Goal: Task Accomplishment & Management: Use online tool/utility

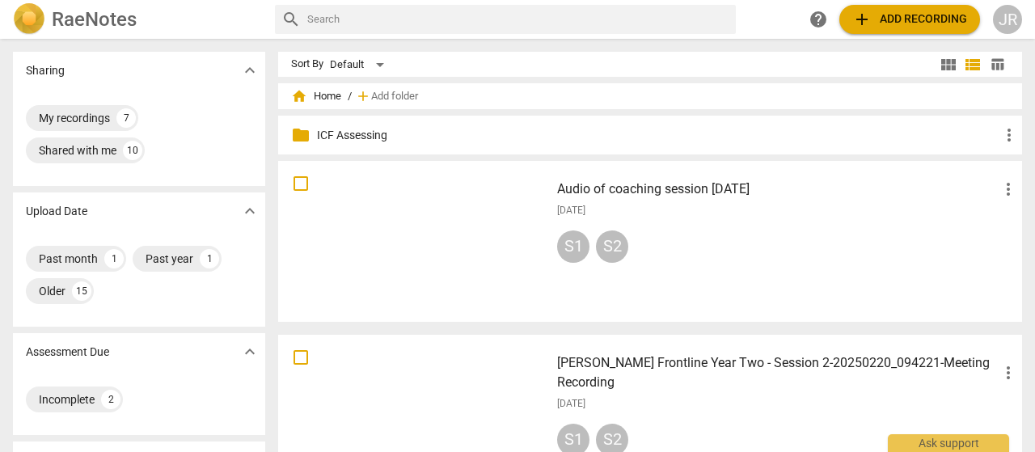
click at [411, 204] on div at bounding box center [414, 242] width 260 height 150
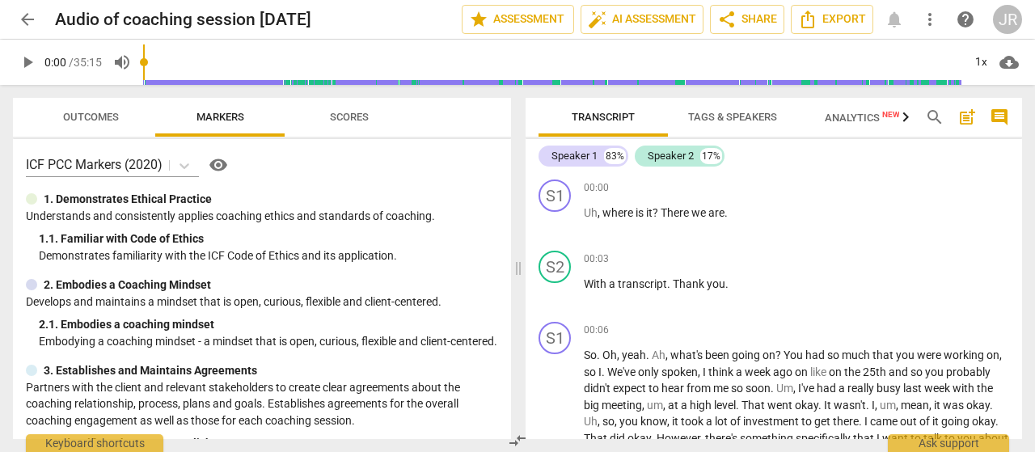
click at [103, 108] on span "Outcomes" at bounding box center [91, 118] width 95 height 22
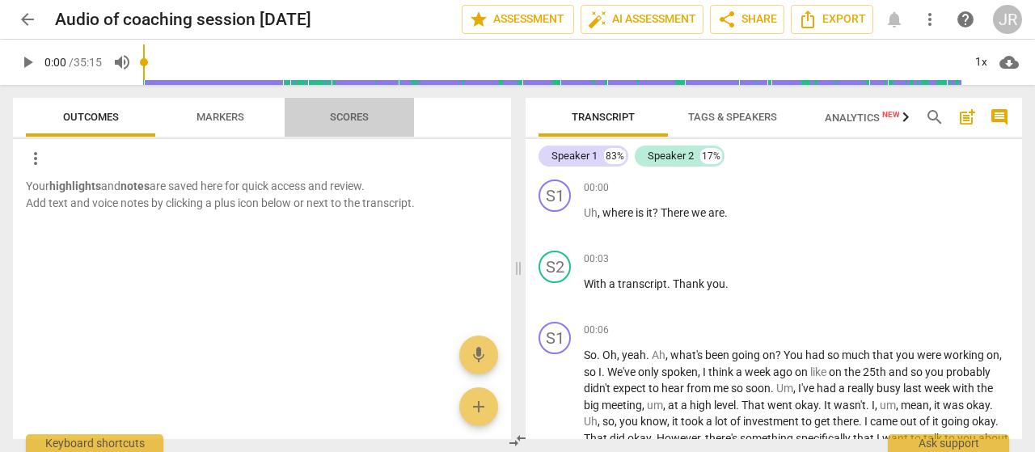
click at [331, 117] on span "Scores" at bounding box center [349, 117] width 39 height 12
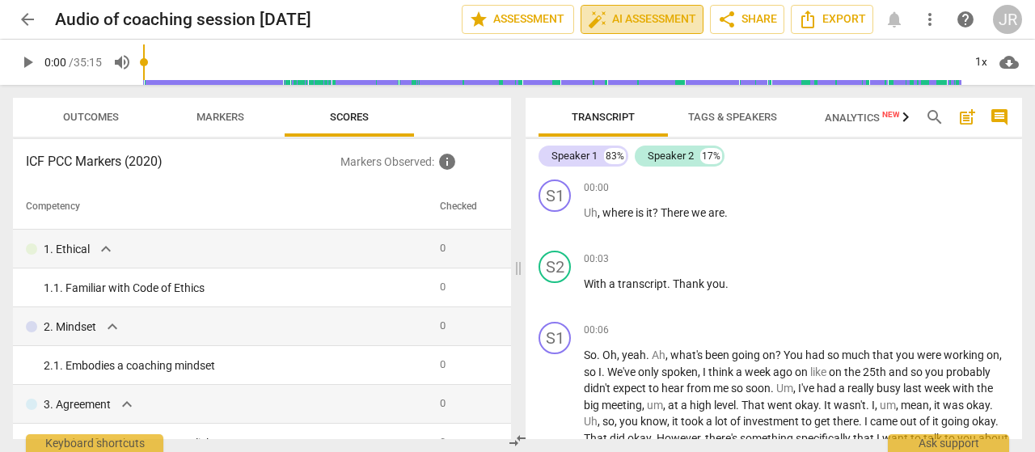
click at [625, 17] on span "auto_fix_high AI Assessment" at bounding box center [642, 19] width 108 height 19
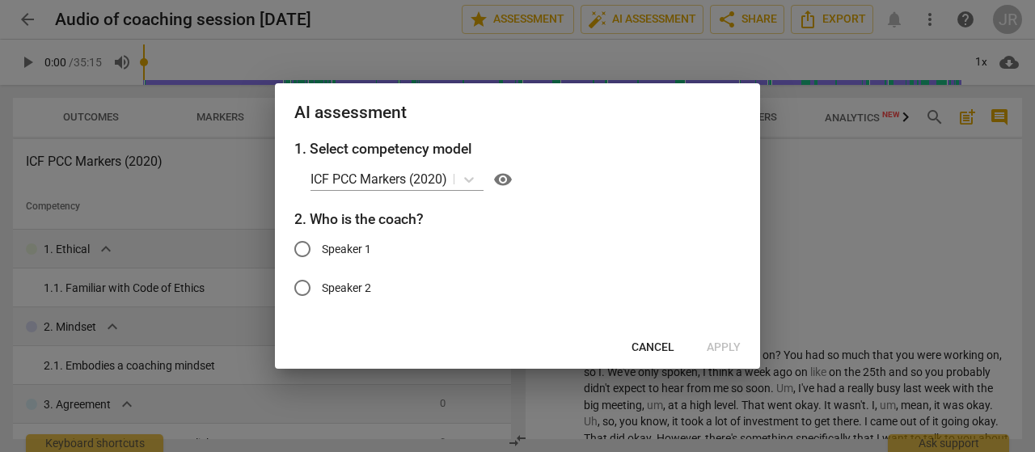
click at [642, 340] on span "Cancel" at bounding box center [652, 347] width 43 height 16
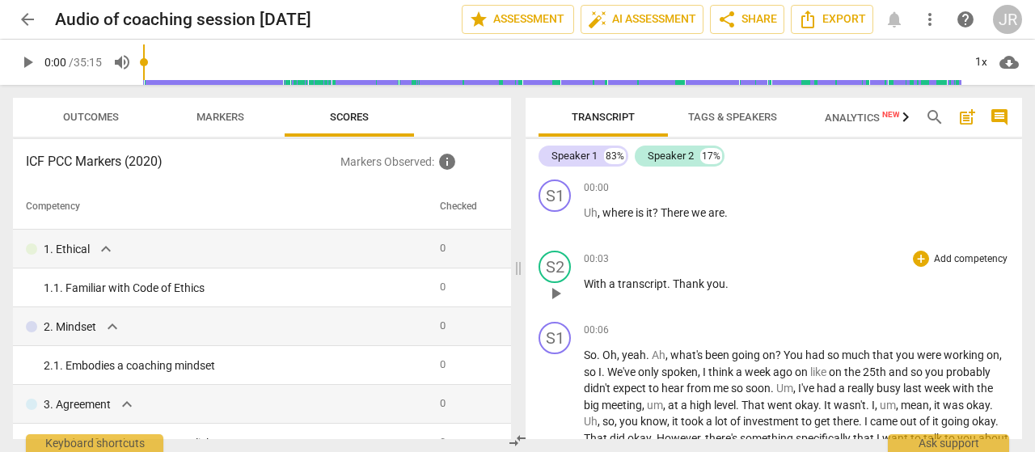
click at [698, 276] on p "With a transcript . Thank you ." at bounding box center [796, 284] width 425 height 17
click at [660, 25] on span "auto_fix_high AI Assessment" at bounding box center [642, 19] width 108 height 19
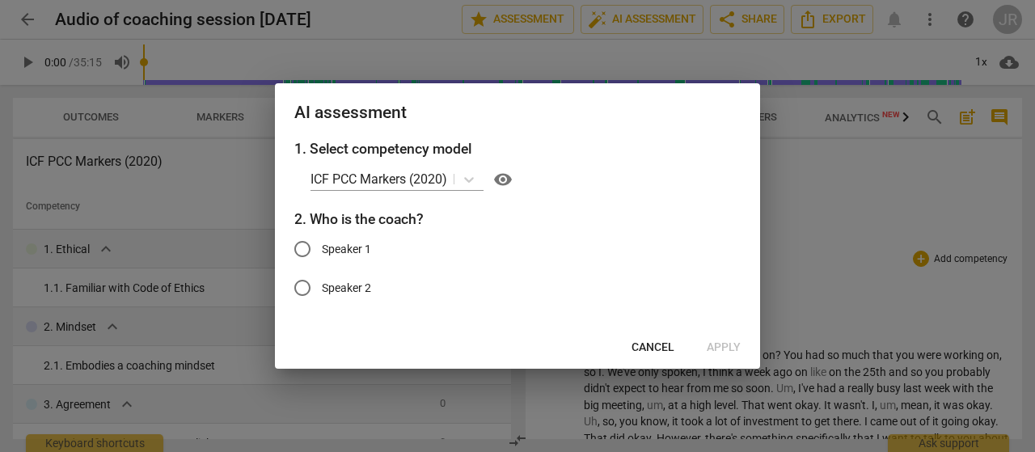
click at [339, 251] on span "Speaker 1" at bounding box center [346, 249] width 49 height 17
click at [322, 251] on input "Speaker 1" at bounding box center [302, 249] width 39 height 39
radio input "true"
click at [706, 344] on button "Apply" at bounding box center [724, 347] width 60 height 29
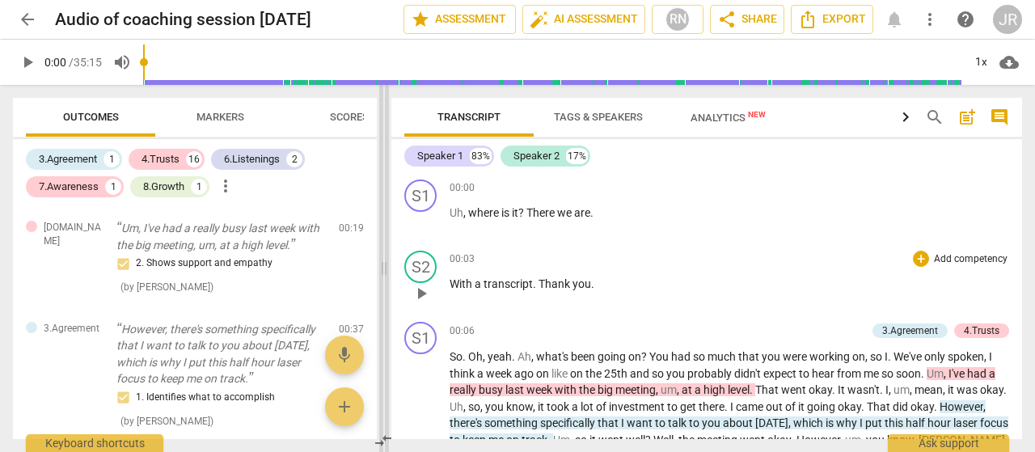
drag, startPoint x: 519, startPoint y: 268, endPoint x: 386, endPoint y: 266, distance: 132.6
click at [386, 266] on span at bounding box center [384, 268] width 10 height 367
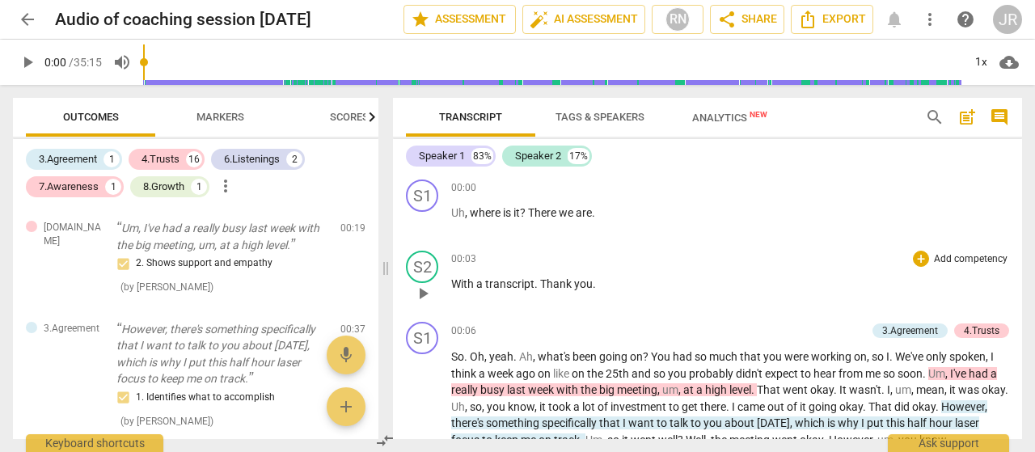
click at [680, 282] on p "With a transcript . Thank you ." at bounding box center [730, 284] width 558 height 17
click at [27, 68] on span "play_arrow" at bounding box center [27, 62] width 19 height 19
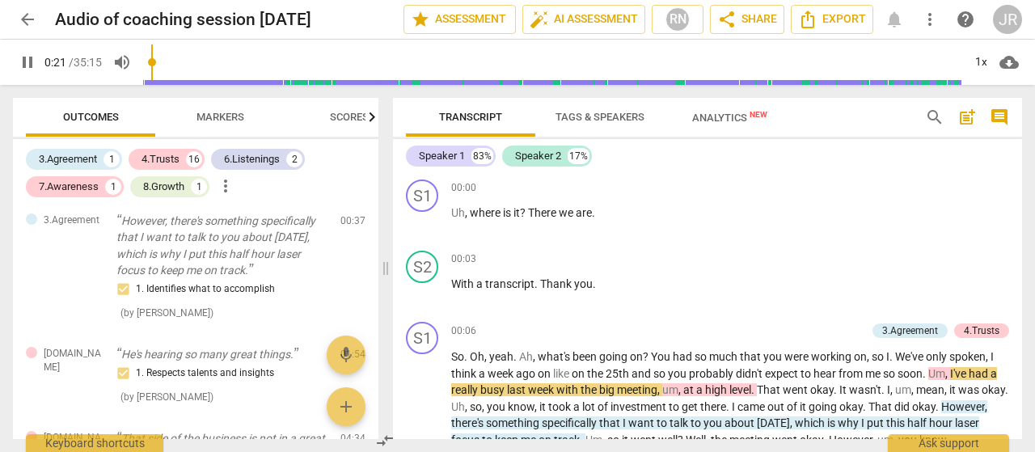
scroll to position [118, 0]
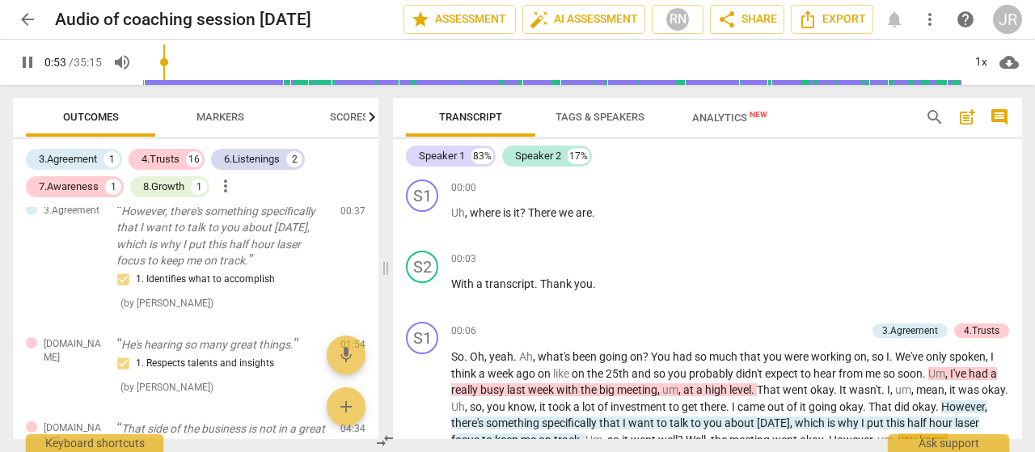
type input "53"
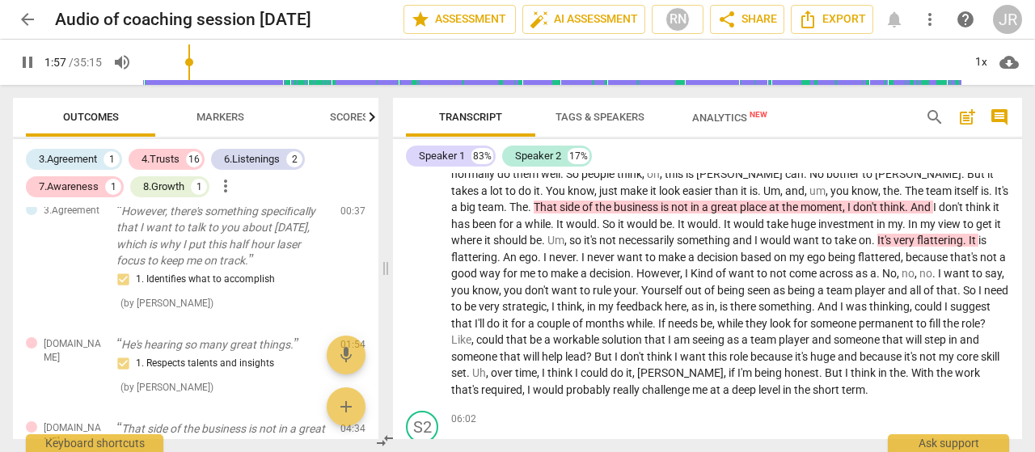
scroll to position [724, 0]
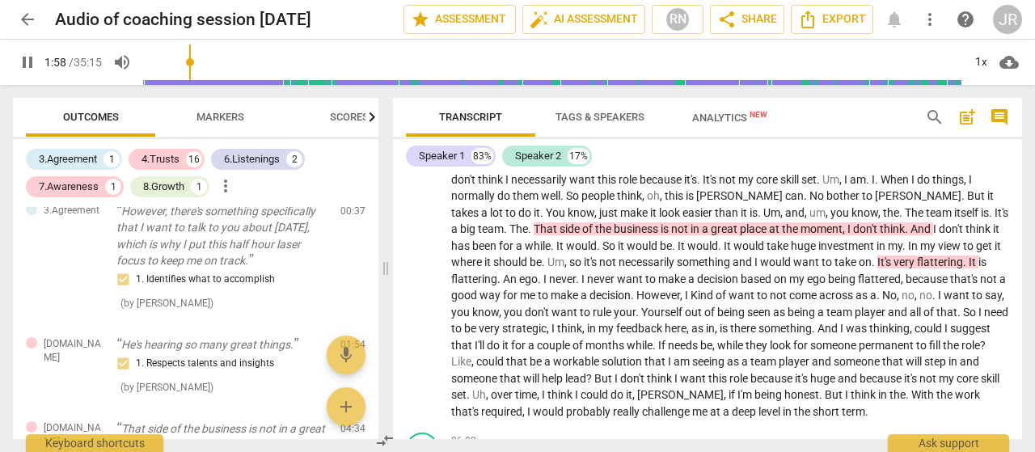
click at [854, 314] on span "player" at bounding box center [870, 312] width 33 height 13
click at [242, 82] on input "range" at bounding box center [552, 62] width 819 height 52
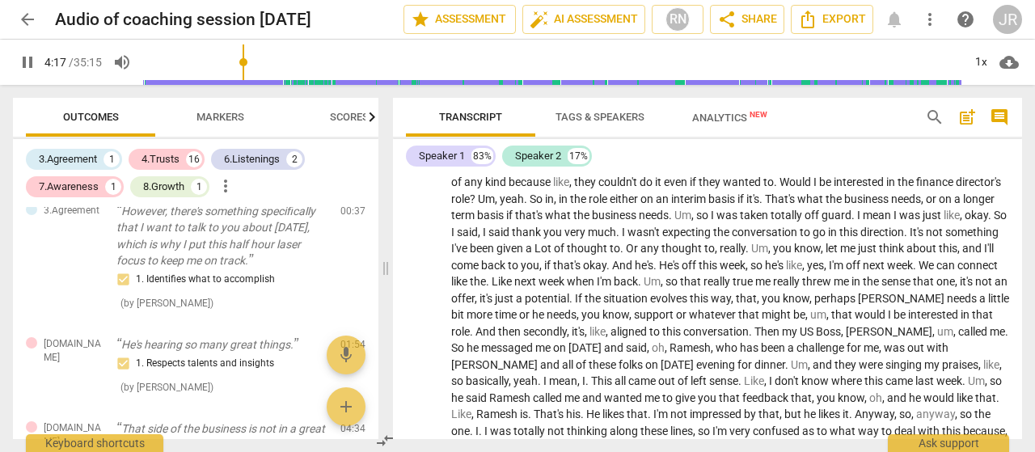
scroll to position [722, 0]
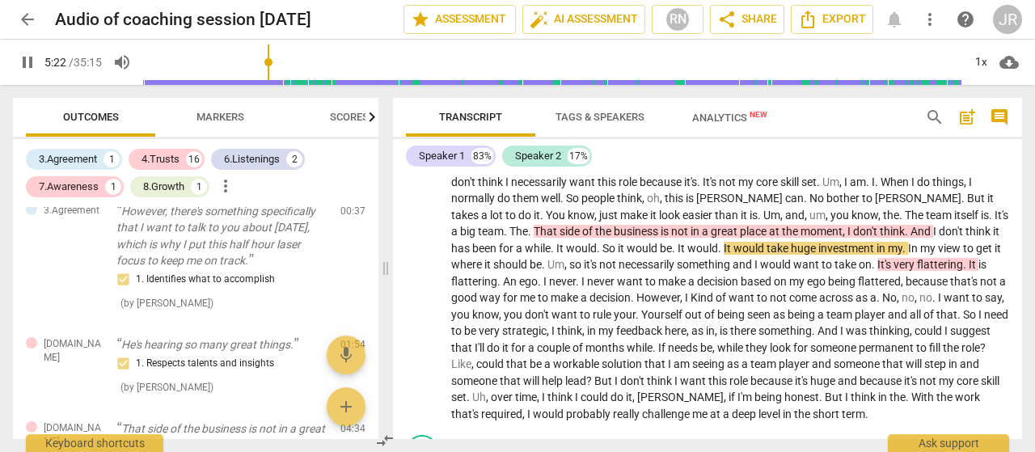
click at [272, 79] on input "range" at bounding box center [552, 62] width 819 height 52
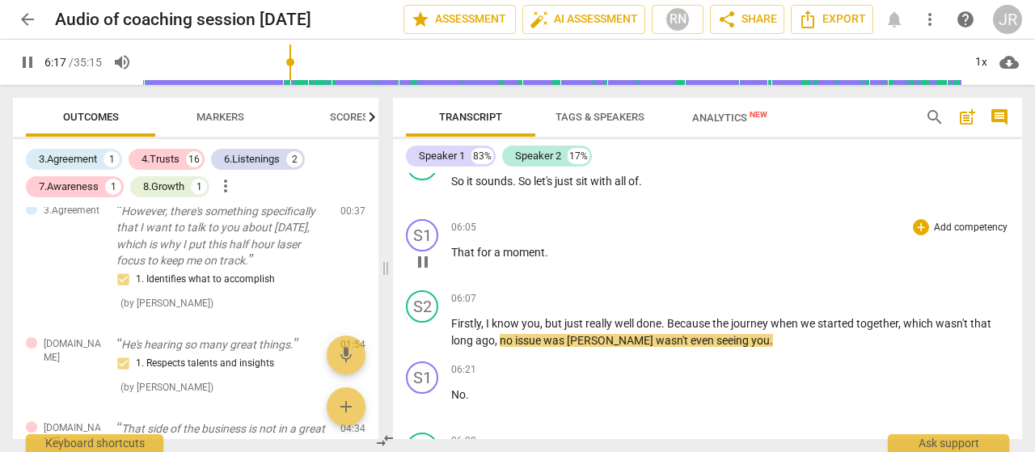
click at [734, 258] on p "That for a moment ." at bounding box center [730, 252] width 558 height 17
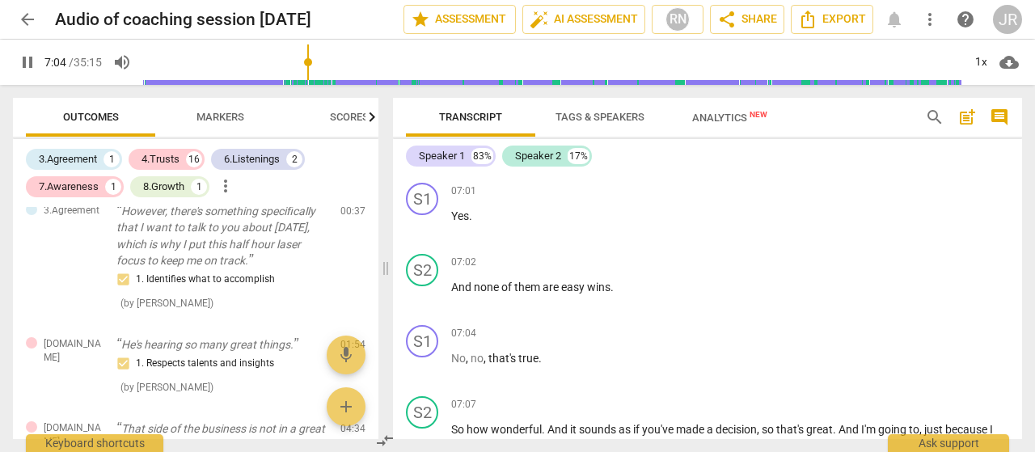
scroll to position [2085, 0]
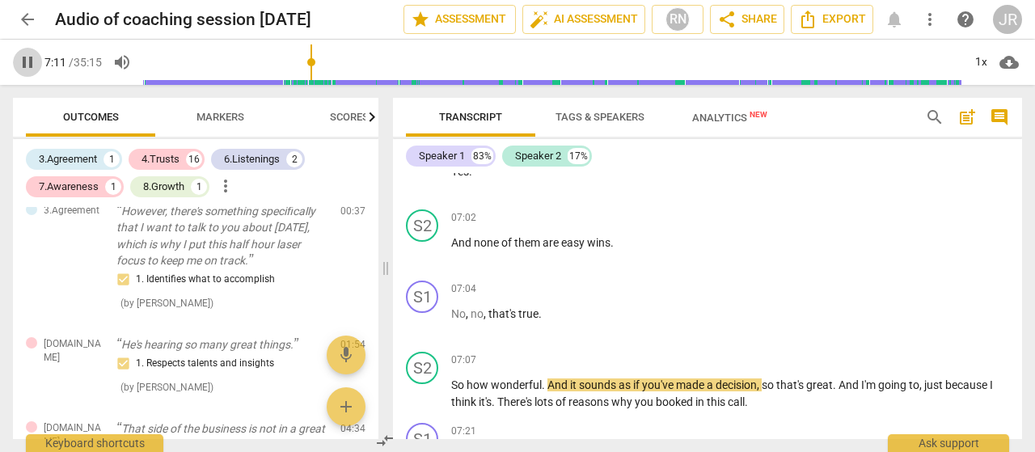
click at [27, 62] on span "pause" at bounding box center [27, 62] width 19 height 19
type input "432"
click at [567, 19] on span "auto_fix_high AI Assessment" at bounding box center [583, 19] width 108 height 19
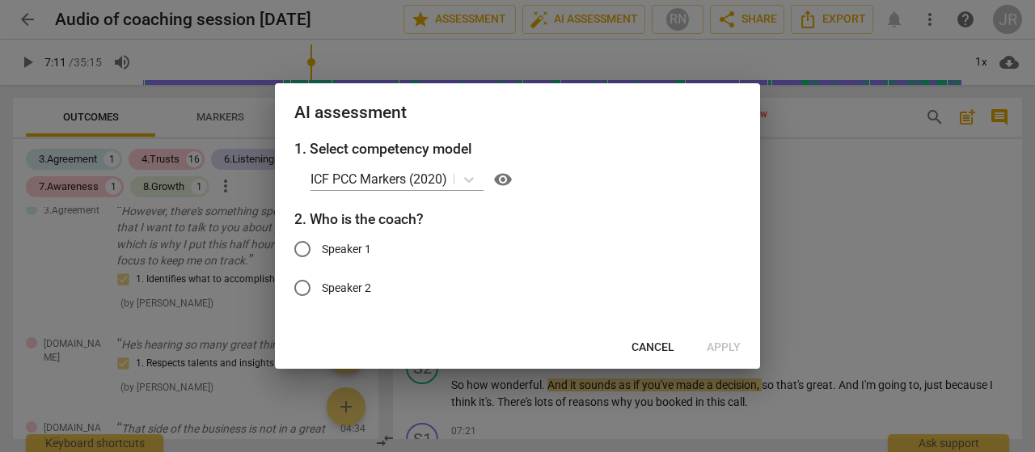
click at [303, 285] on input "Speaker 2" at bounding box center [302, 287] width 39 height 39
radio input "true"
click at [719, 342] on span "Apply" at bounding box center [723, 347] width 34 height 16
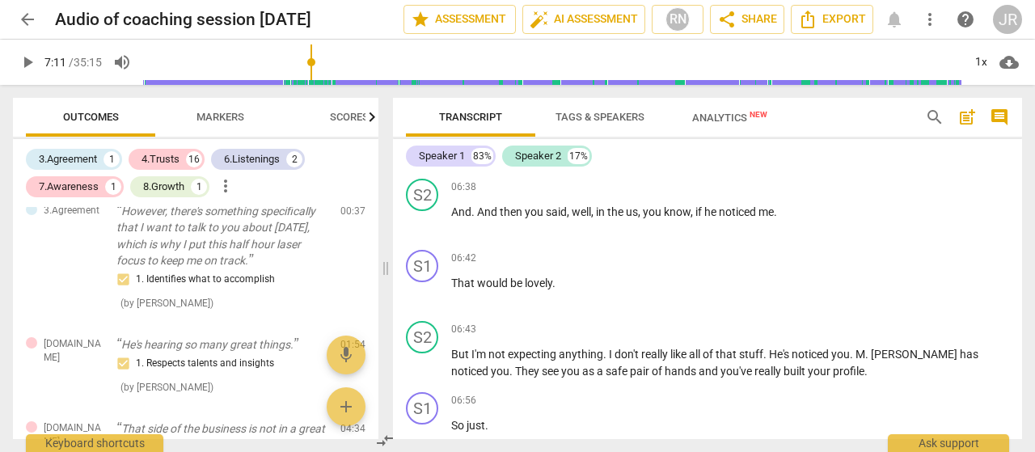
scroll to position [1668, 0]
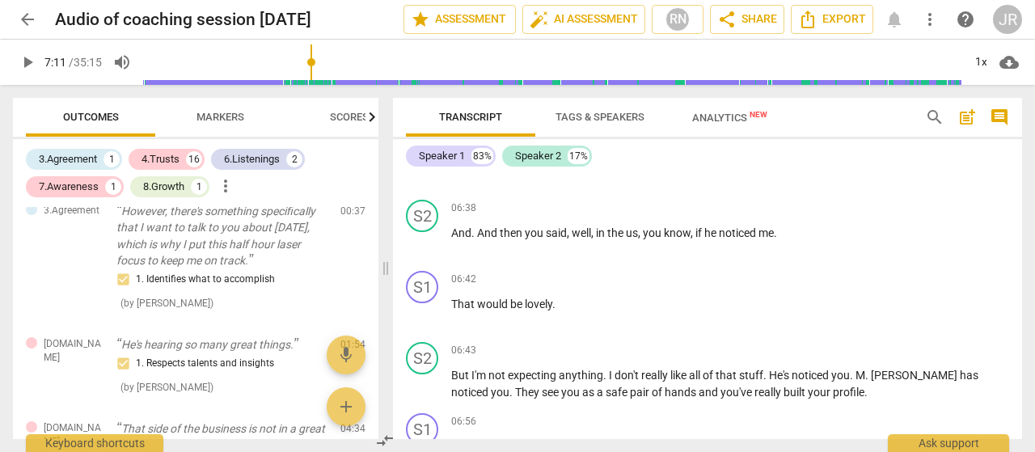
click at [236, 118] on span "Markers" at bounding box center [220, 117] width 48 height 12
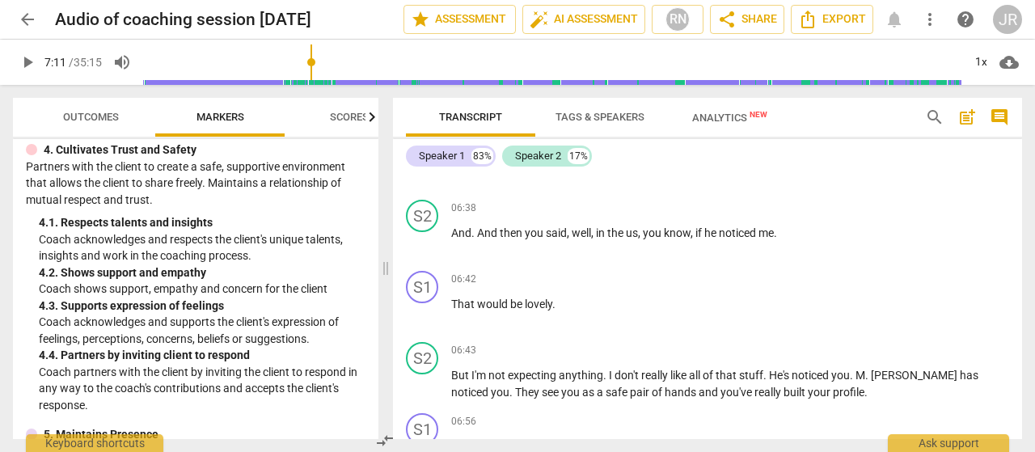
scroll to position [647, 0]
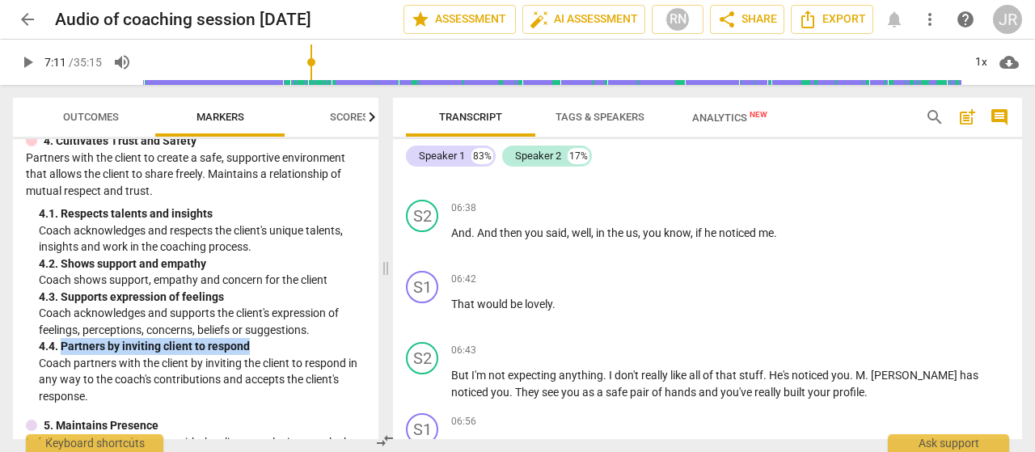
drag, startPoint x: 64, startPoint y: 347, endPoint x: 255, endPoint y: 345, distance: 190.8
click at [255, 345] on div "4. 4. Partners by inviting client to respond" at bounding box center [202, 346] width 327 height 17
click at [289, 279] on p "Coach shows support, empathy and concern for the client" at bounding box center [202, 280] width 327 height 17
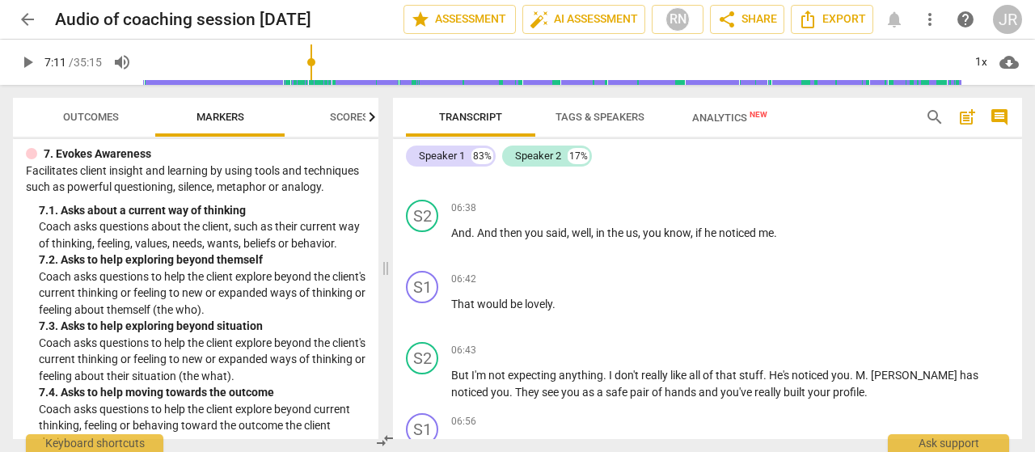
scroll to position [1584, 0]
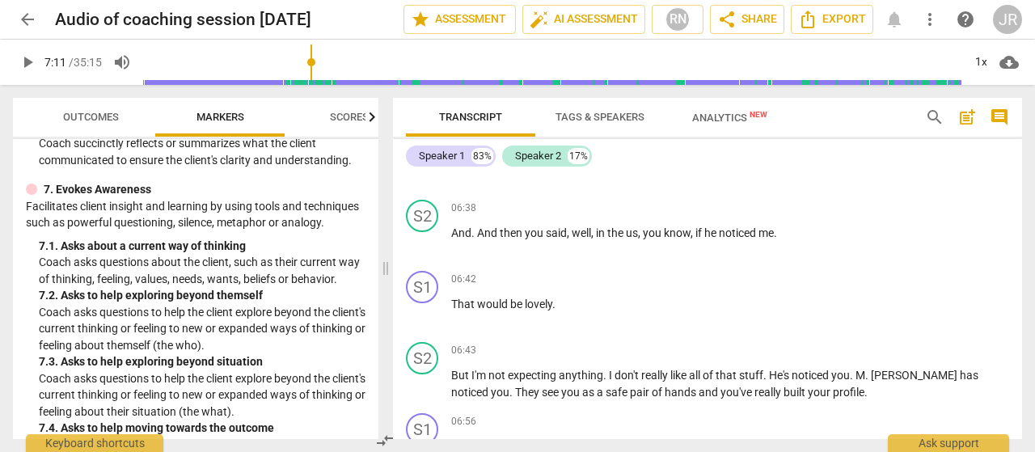
click at [358, 116] on span "Scores" at bounding box center [349, 117] width 39 height 12
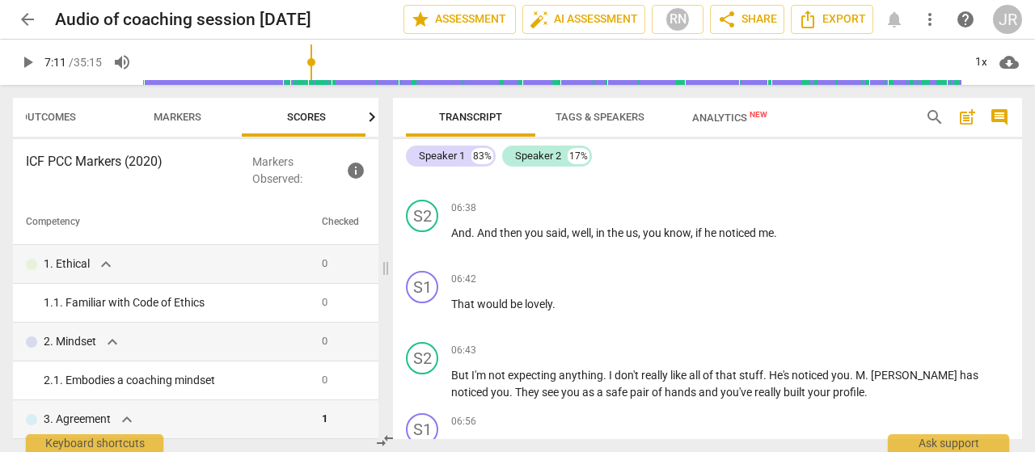
scroll to position [0, 48]
click at [33, 66] on span "play_arrow" at bounding box center [27, 62] width 19 height 19
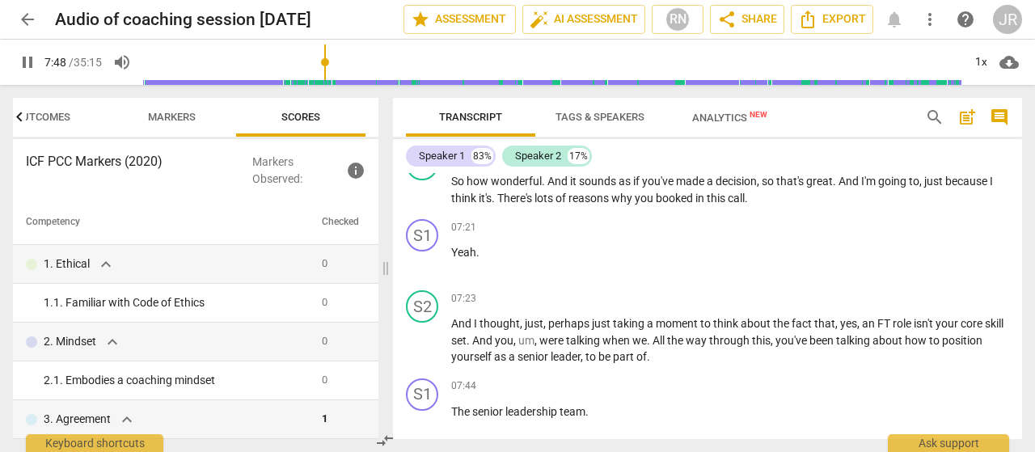
scroll to position [2590, 0]
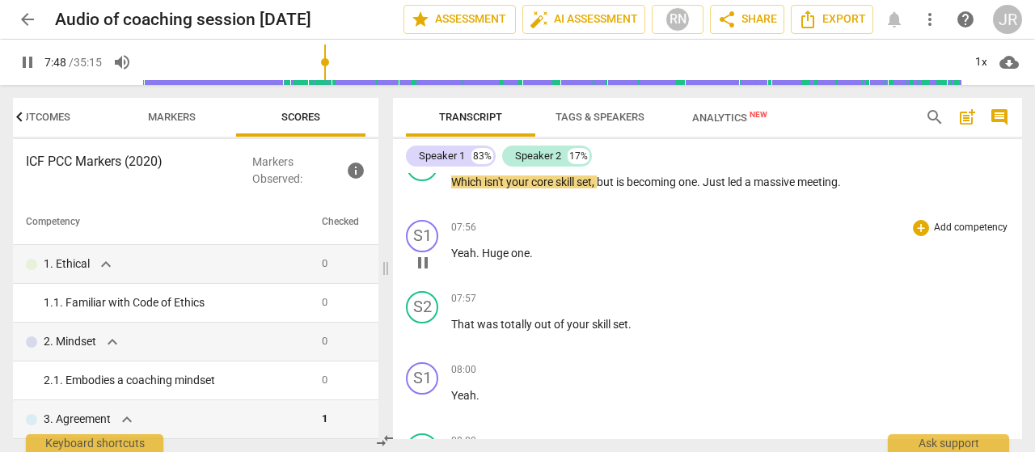
click at [677, 266] on div "07:56 + Add competency keyboard_arrow_right Yeah . Huge one ." at bounding box center [730, 249] width 558 height 58
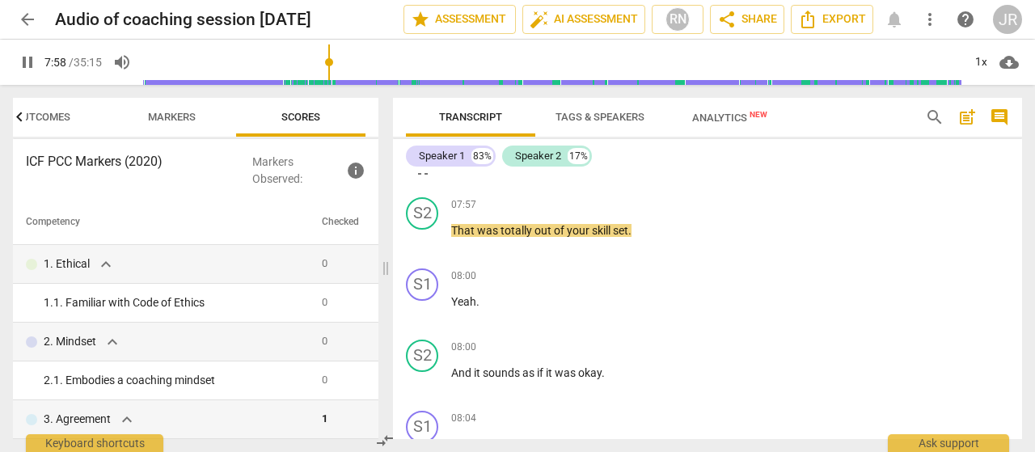
scroll to position [2684, 0]
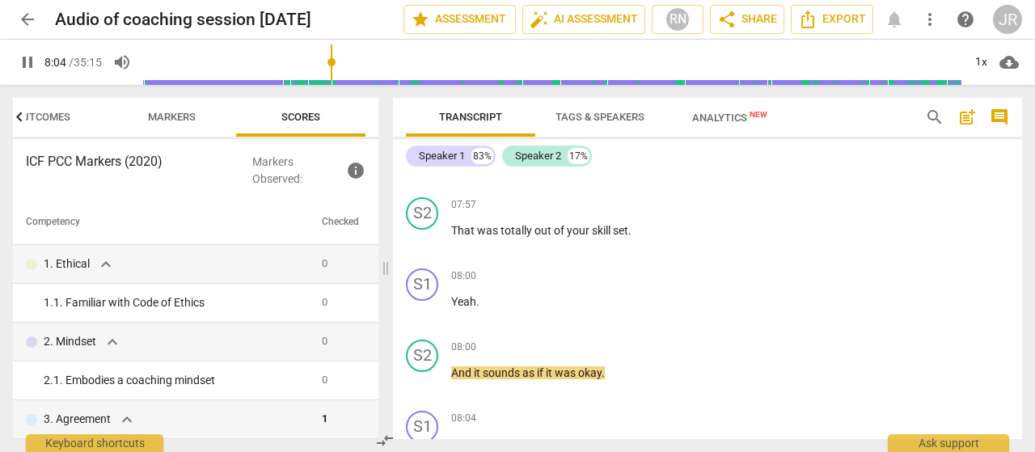
click at [240, 158] on h3 "ICF PCC Markers (2020)" at bounding box center [139, 161] width 226 height 19
click at [179, 109] on span "Markers" at bounding box center [172, 118] width 86 height 22
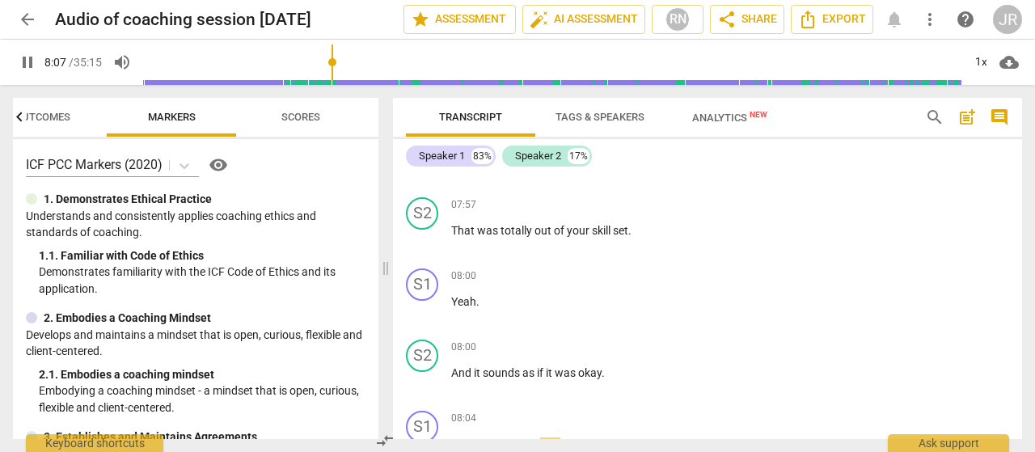
click at [58, 118] on span "Outcomes" at bounding box center [43, 117] width 56 height 12
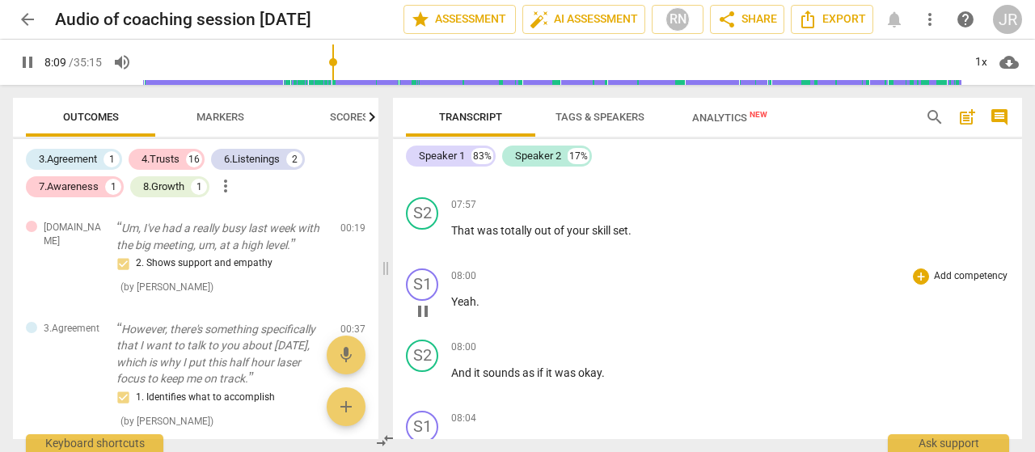
scroll to position [3017, 0]
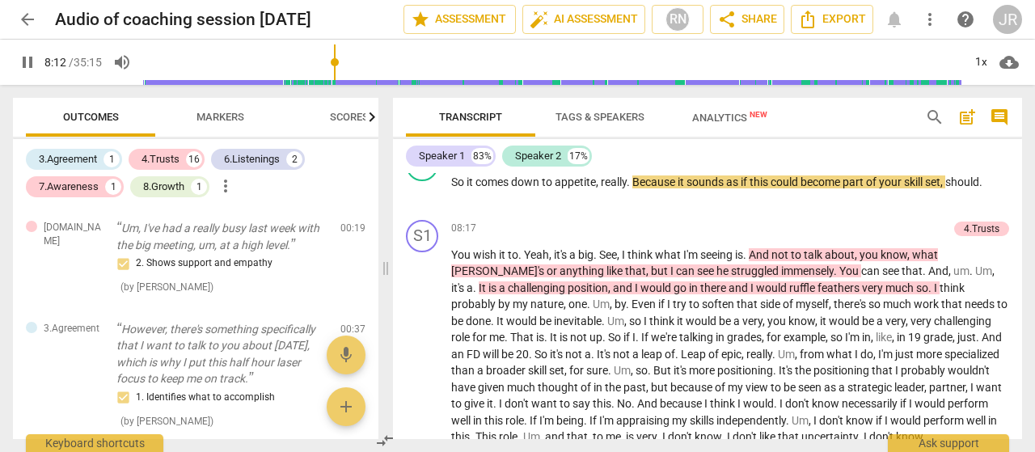
click at [27, 65] on span "pause" at bounding box center [27, 62] width 19 height 19
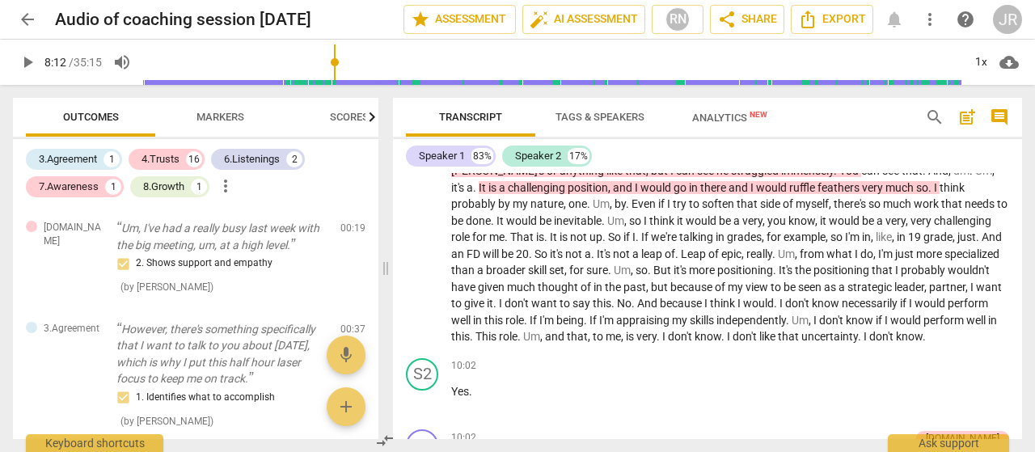
scroll to position [3182, 0]
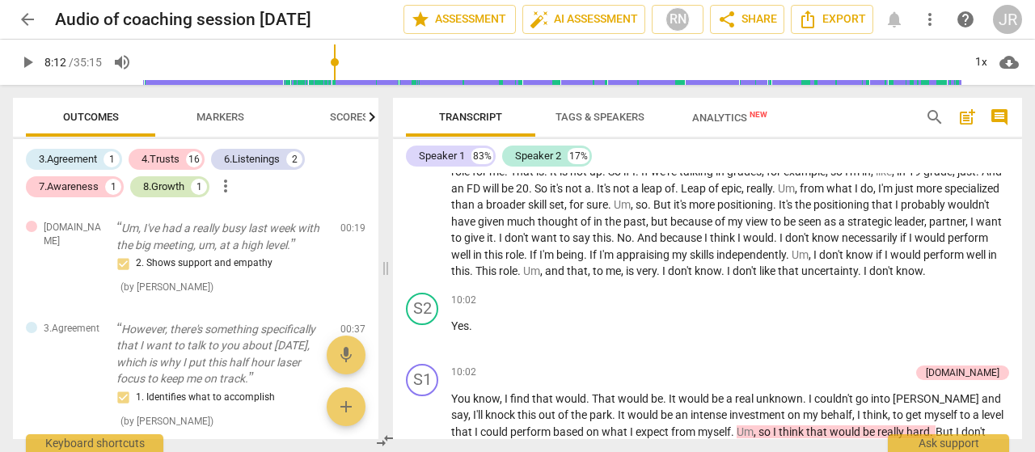
click at [172, 188] on div "8.Growth" at bounding box center [163, 187] width 41 height 16
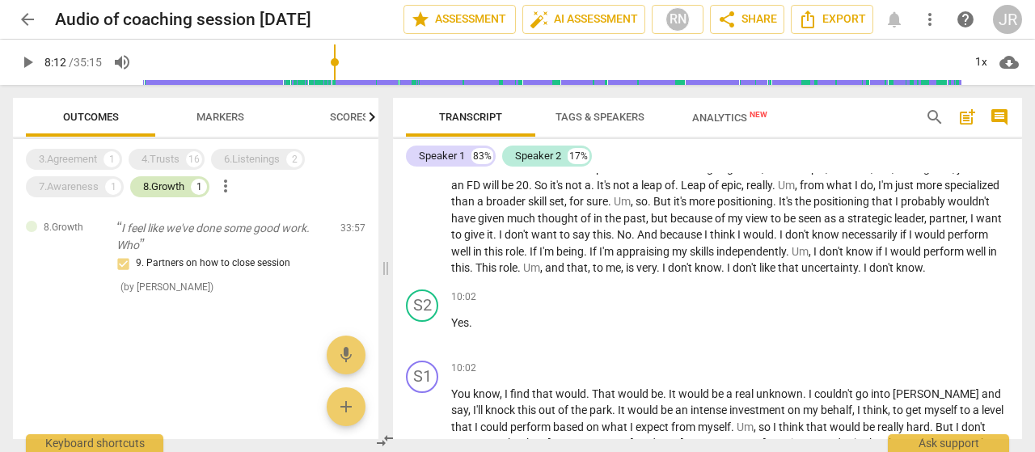
scroll to position [3180, 0]
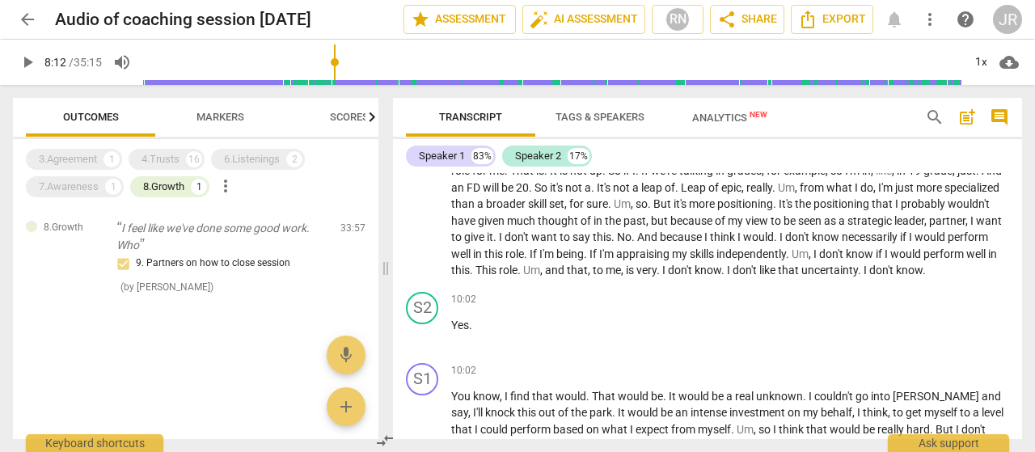
click at [13, 62] on span "play_arrow" at bounding box center [27, 62] width 29 height 19
click at [102, 161] on div "3.Agreement 1" at bounding box center [74, 159] width 96 height 21
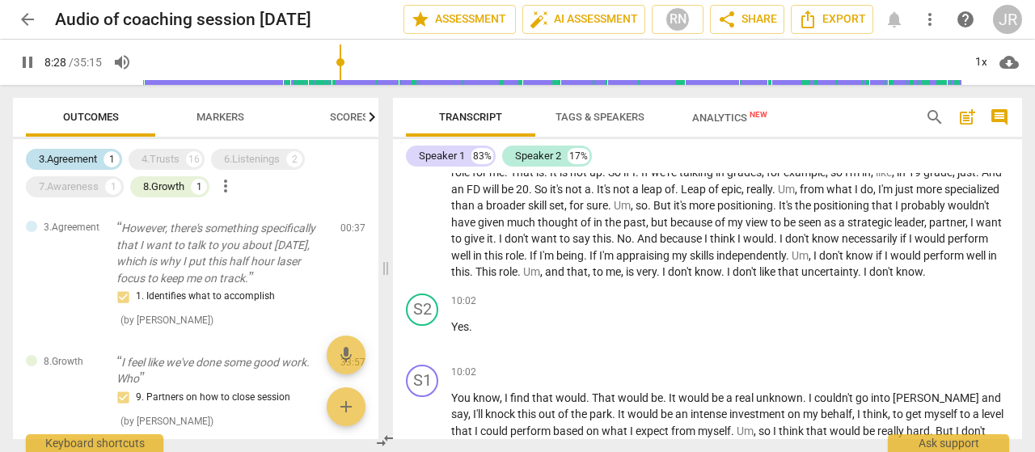
scroll to position [3181, 0]
click at [154, 156] on div "4.Trusts" at bounding box center [160, 159] width 38 height 16
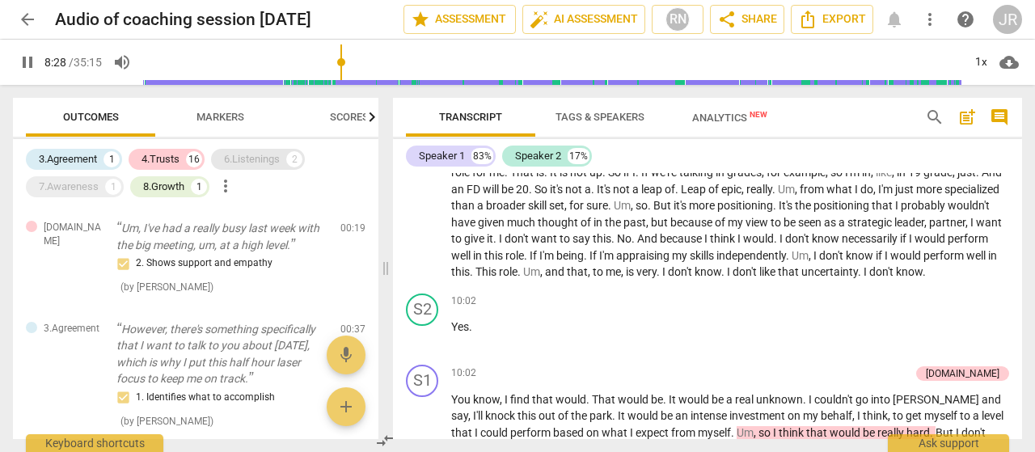
scroll to position [3182, 0]
click at [262, 156] on div "6.Listenings" at bounding box center [252, 159] width 56 height 16
click at [77, 188] on div "7.Awareness" at bounding box center [69, 187] width 60 height 16
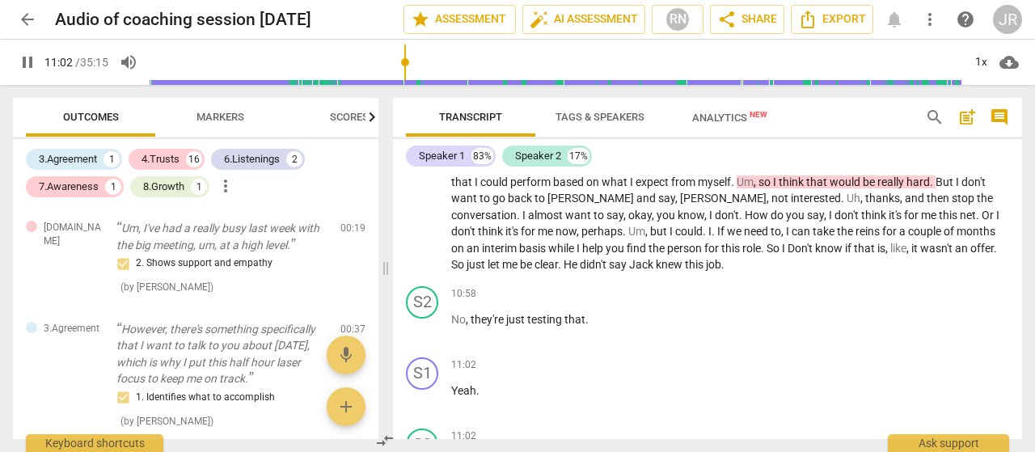
scroll to position [3712, 0]
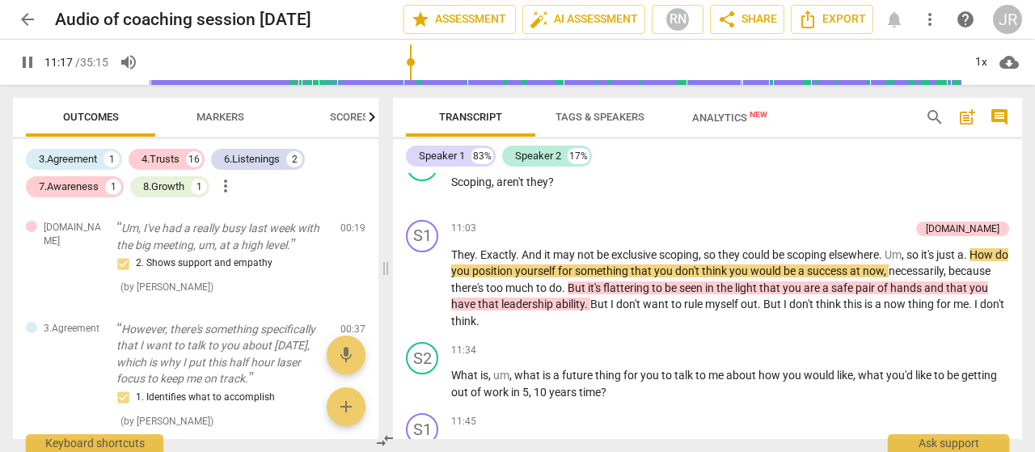
click at [27, 61] on span "pause" at bounding box center [27, 62] width 19 height 19
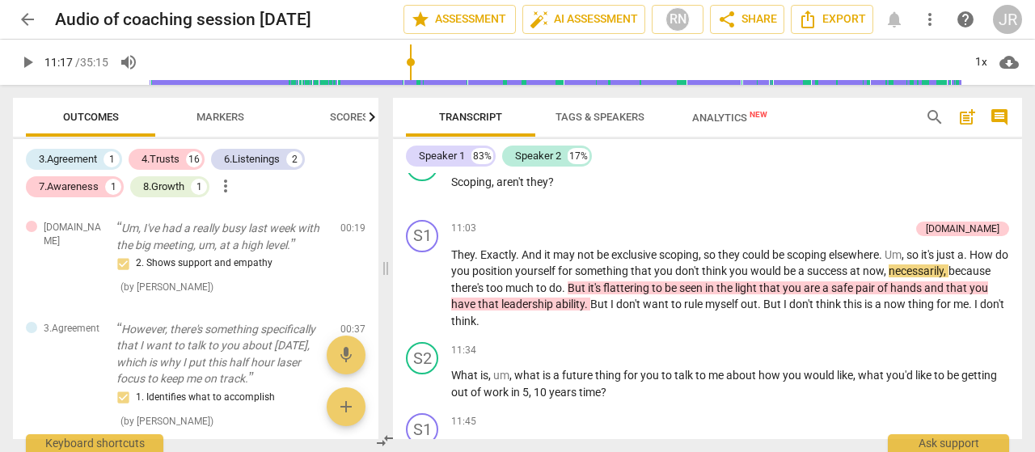
click at [31, 59] on span "play_arrow" at bounding box center [27, 62] width 19 height 19
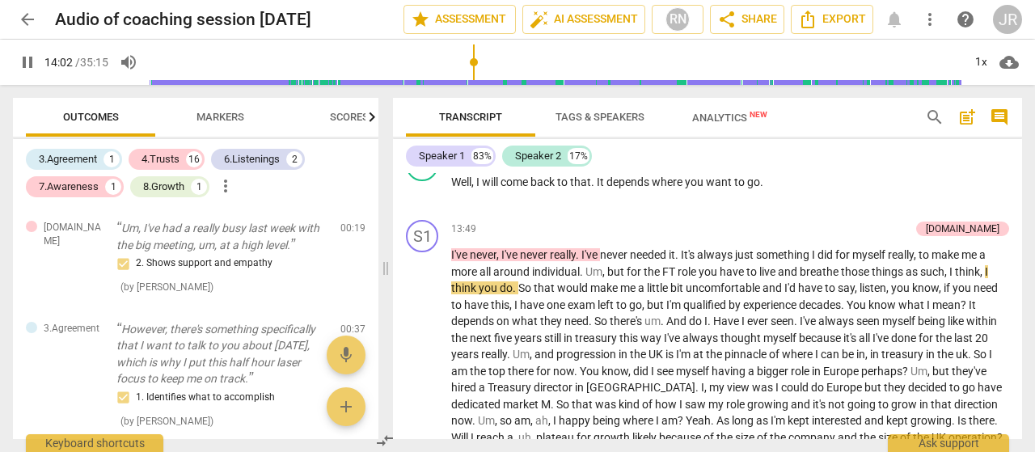
scroll to position [4609, 0]
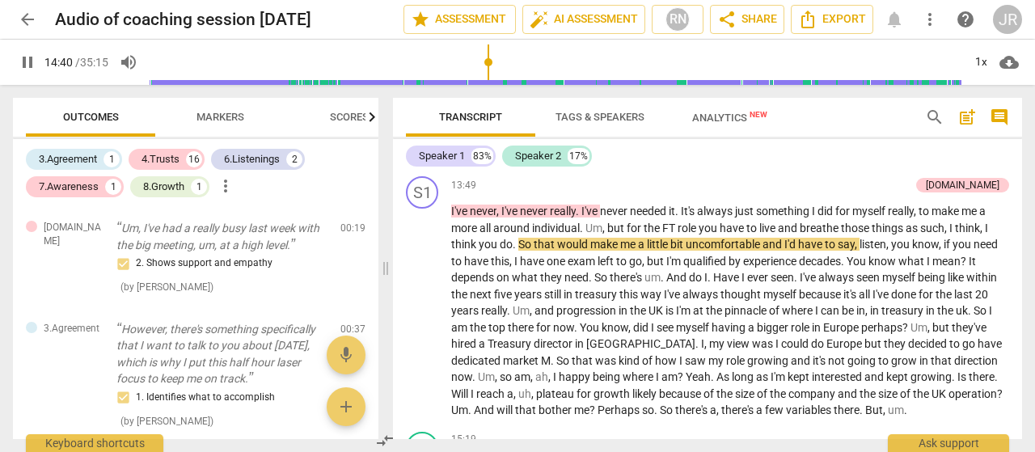
click at [489, 81] on input "range" at bounding box center [556, 62] width 812 height 52
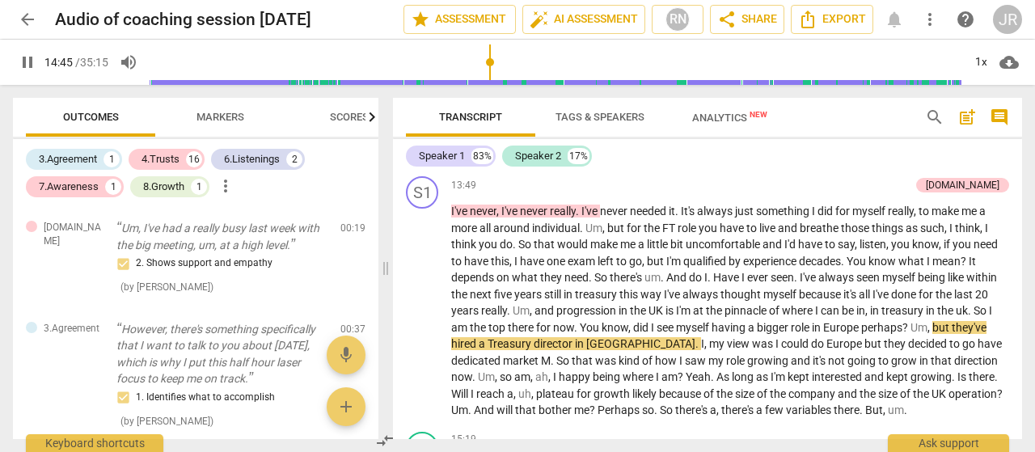
click at [499, 81] on input "range" at bounding box center [556, 62] width 812 height 52
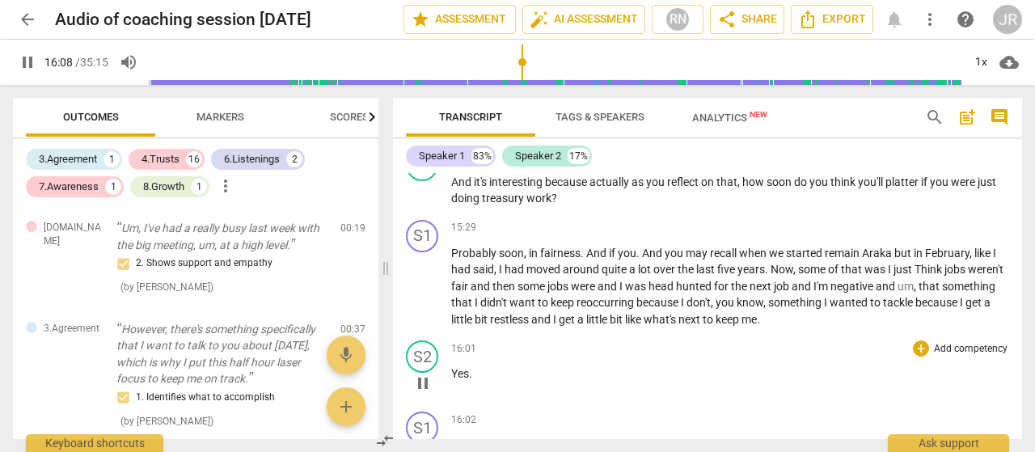
scroll to position [5226, 0]
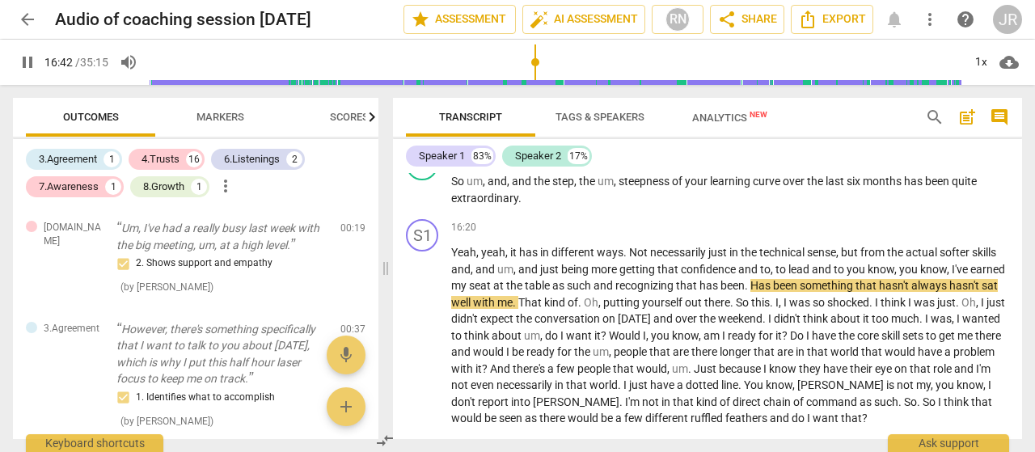
click at [550, 81] on input "range" at bounding box center [556, 62] width 812 height 52
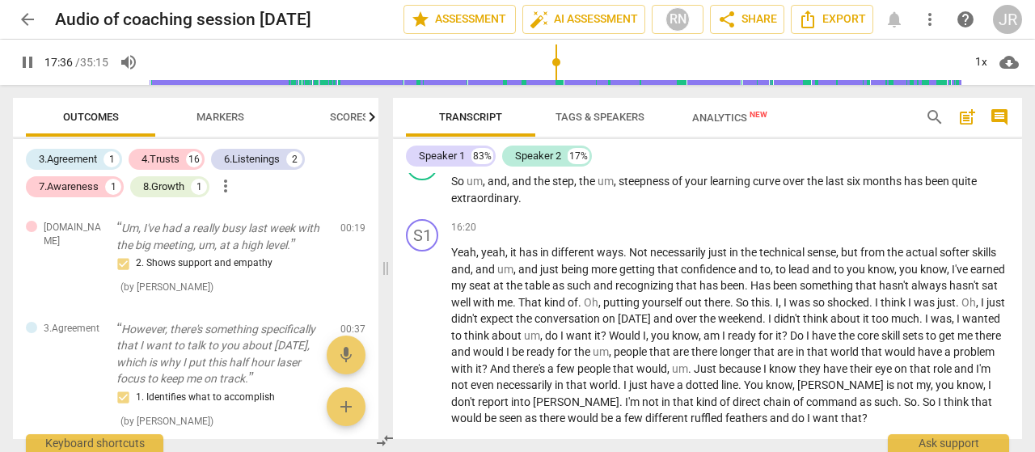
scroll to position [5517, 0]
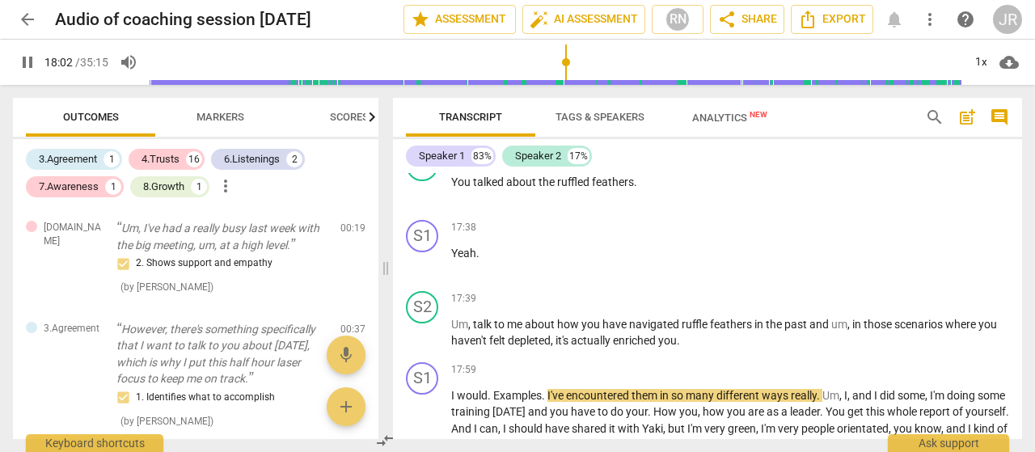
click at [22, 63] on span "pause" at bounding box center [27, 62] width 19 height 19
type input "1083"
drag, startPoint x: 1018, startPoint y: 310, endPoint x: 1020, endPoint y: 297, distance: 12.2
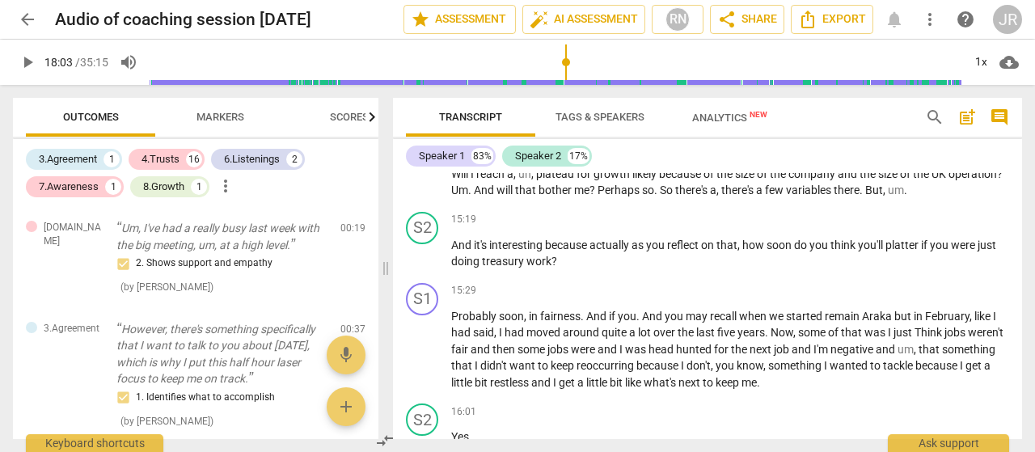
scroll to position [4806, 0]
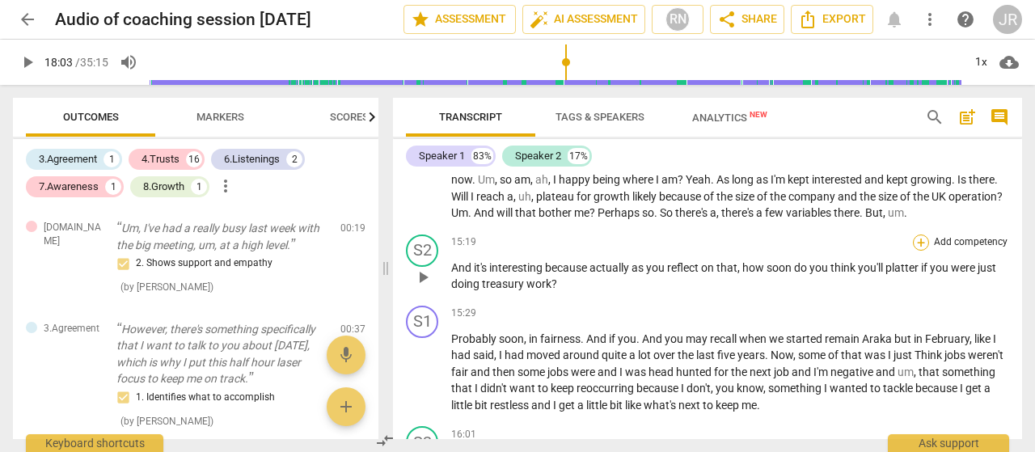
click at [921, 240] on div "+" at bounding box center [921, 242] width 16 height 16
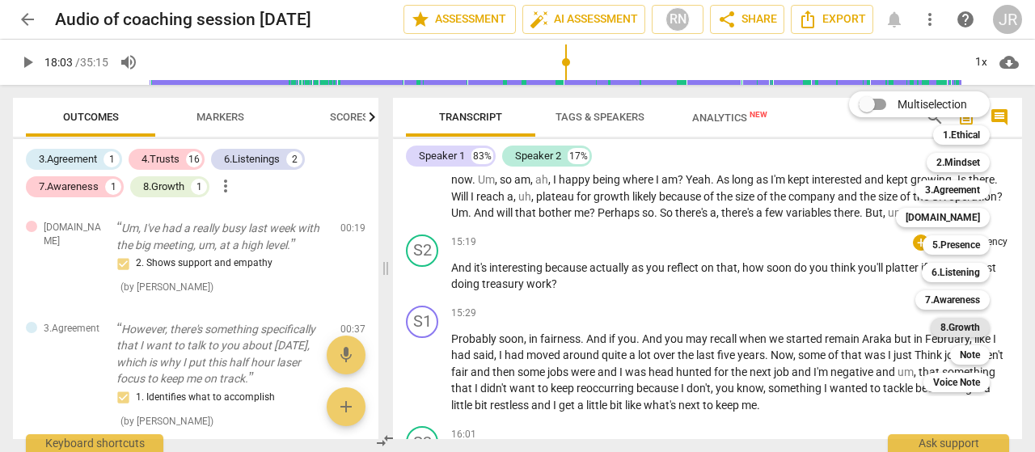
click at [958, 322] on b "8.Growth" at bounding box center [960, 327] width 40 height 19
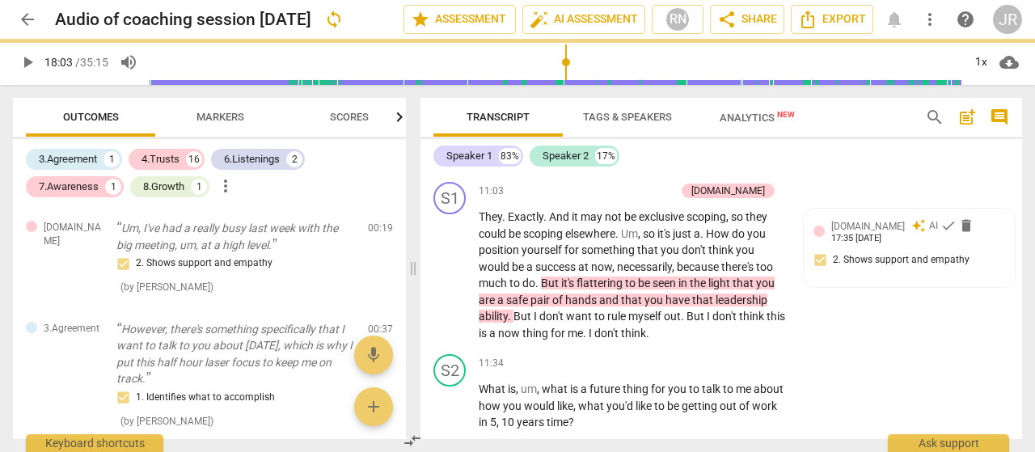
scroll to position [6132, 0]
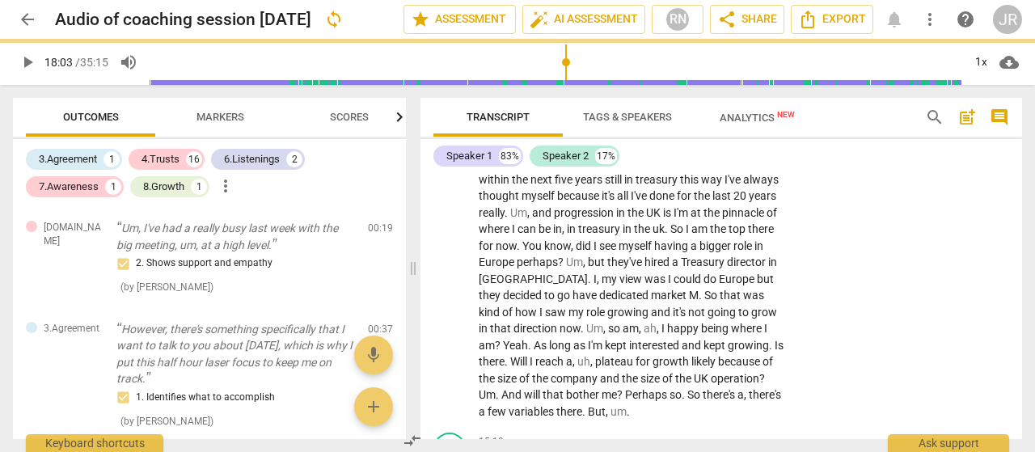
click at [958, 322] on div "S1 play_arrow pause 13:49 + Add competency [DOMAIN_NAME] keyboard_arrow_right I…" at bounding box center [720, 207] width 601 height 437
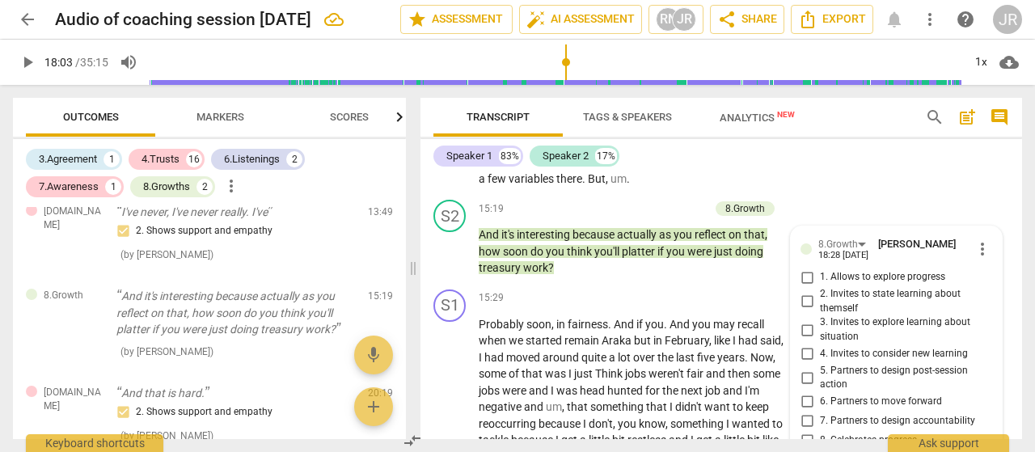
scroll to position [6423, 0]
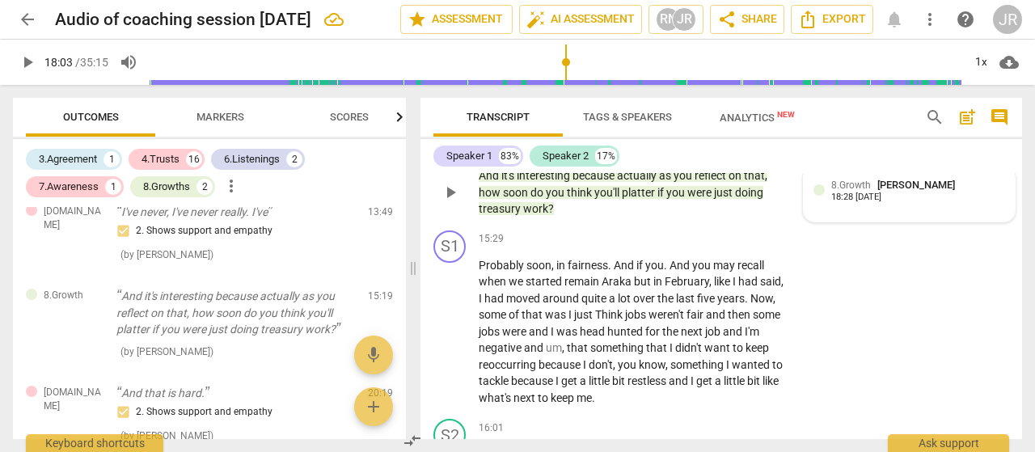
click at [943, 185] on div "8.Growth [PERSON_NAME] 18:28 [DATE]" at bounding box center [918, 189] width 174 height 25
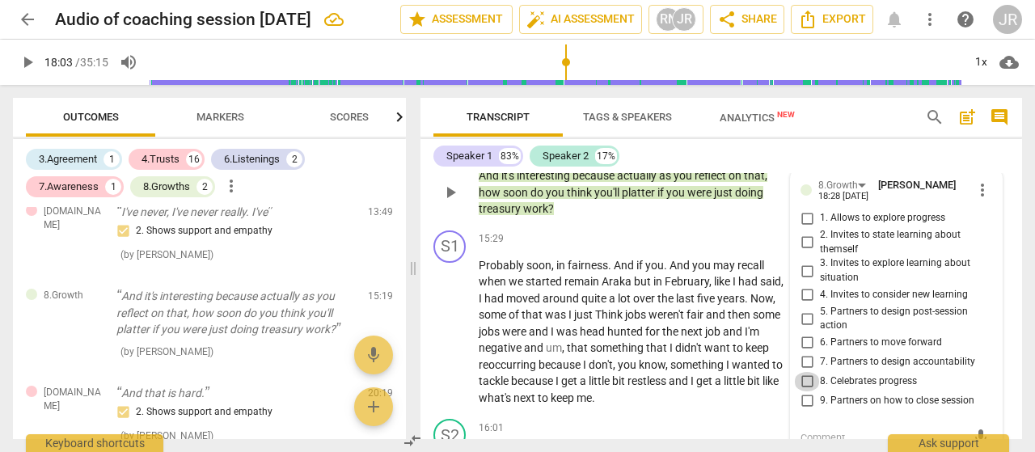
click at [810, 372] on input "8. Celebrates progress" at bounding box center [807, 381] width 26 height 19
checkbox input "true"
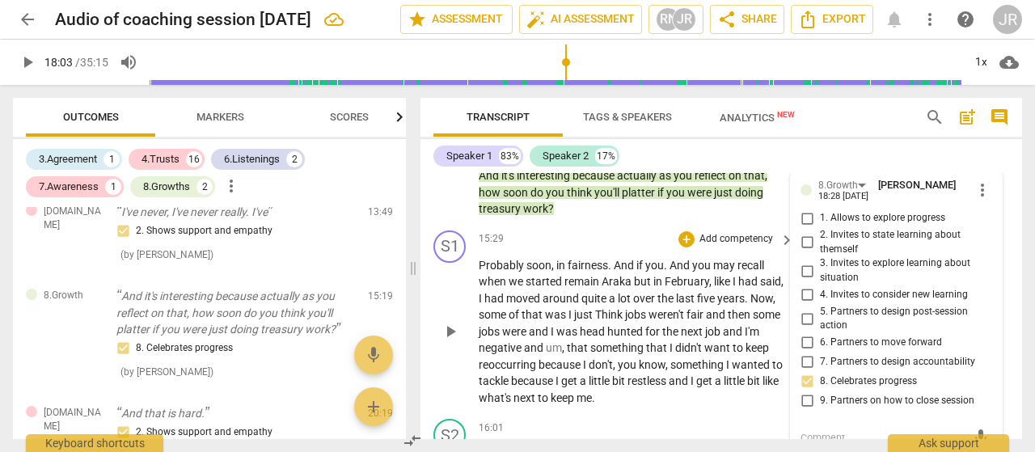
click at [753, 232] on p "Add competency" at bounding box center [736, 239] width 77 height 15
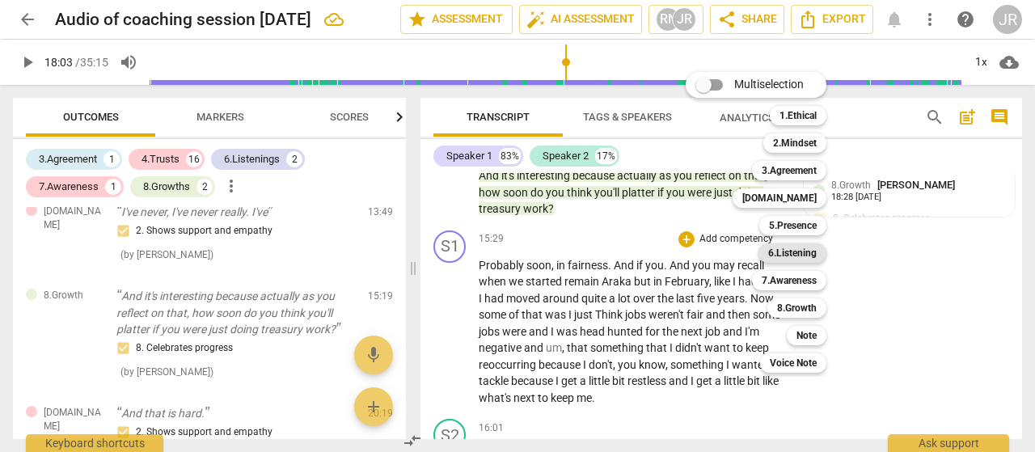
click at [785, 248] on b "6.Listening" at bounding box center [792, 252] width 48 height 19
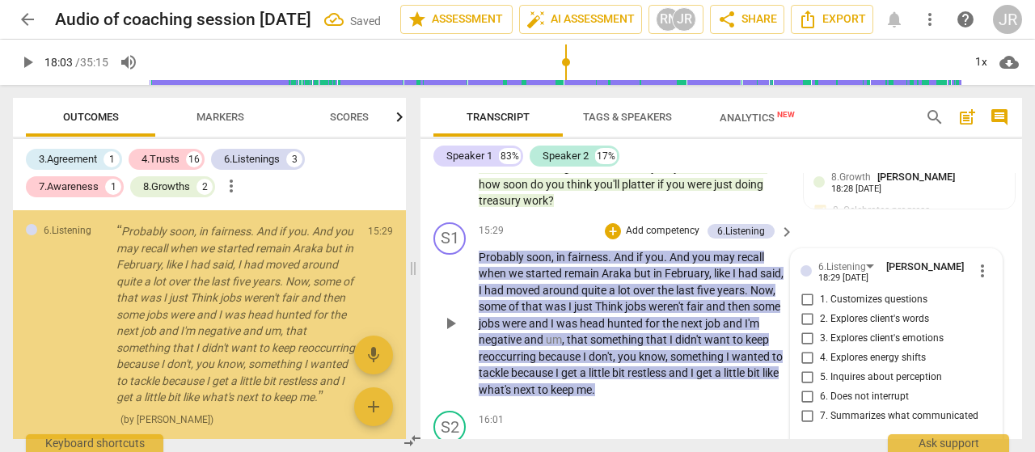
scroll to position [1365, 0]
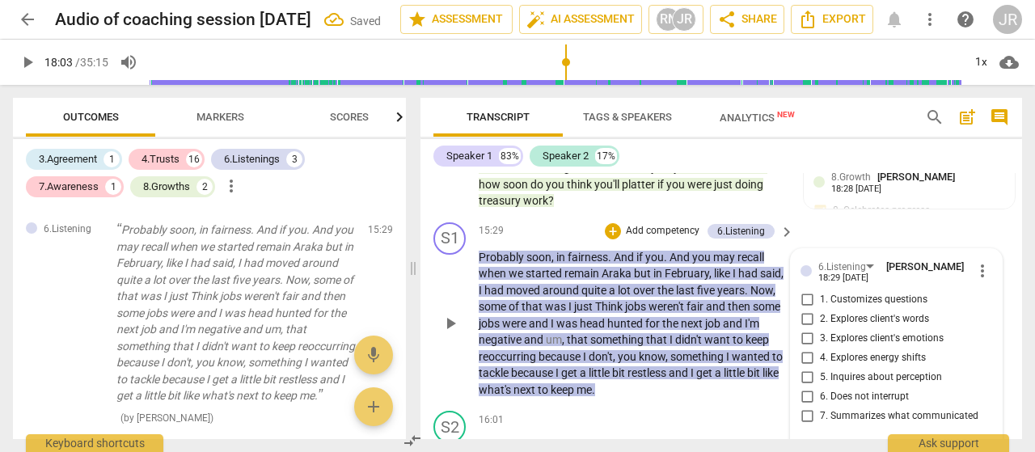
click at [812, 310] on input "2. Explores client's words" at bounding box center [807, 319] width 26 height 19
checkbox input "true"
click at [613, 223] on div "+" at bounding box center [613, 231] width 16 height 16
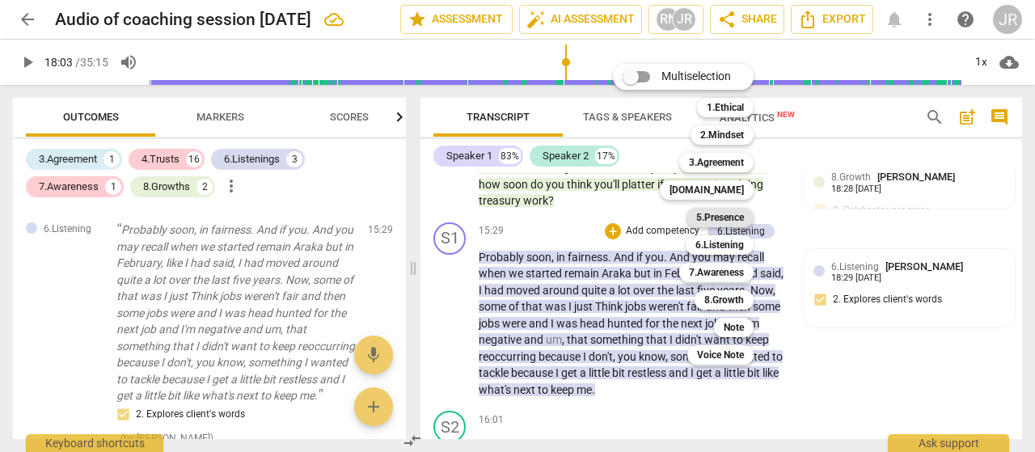
click at [707, 216] on b "5.Presence" at bounding box center [720, 217] width 48 height 19
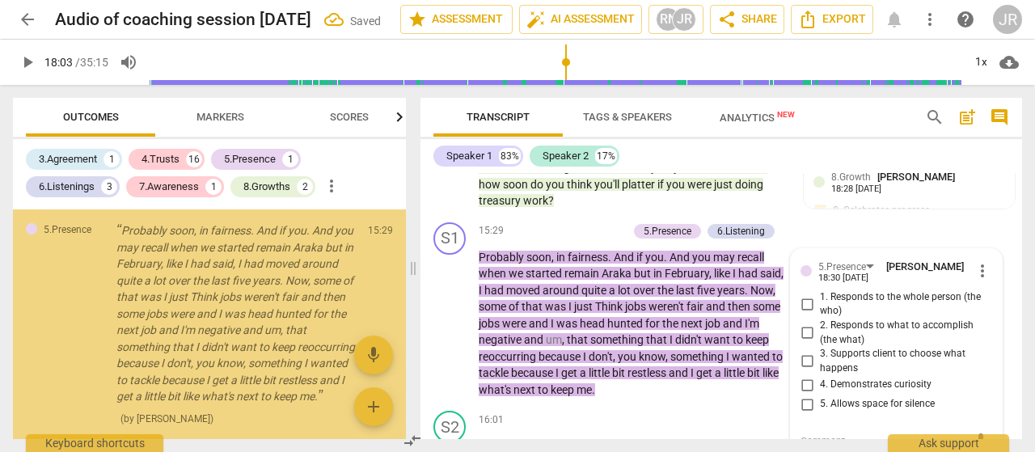
scroll to position [1615, 0]
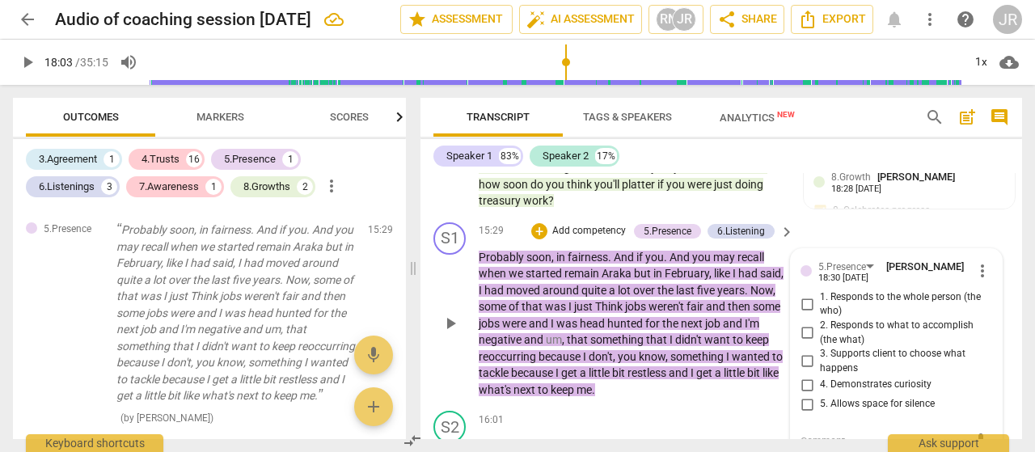
click at [546, 223] on div "+ Add competency" at bounding box center [579, 231] width 96 height 16
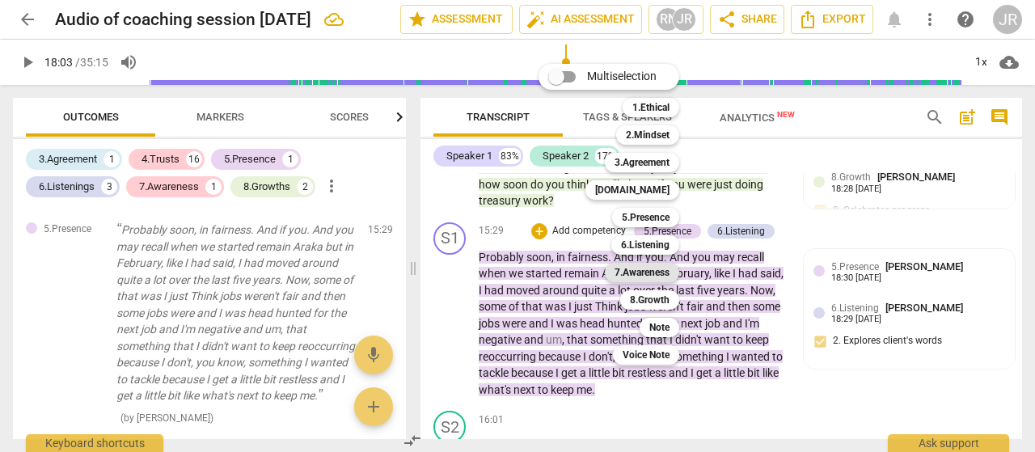
click at [658, 265] on b "7.Awareness" at bounding box center [641, 272] width 55 height 19
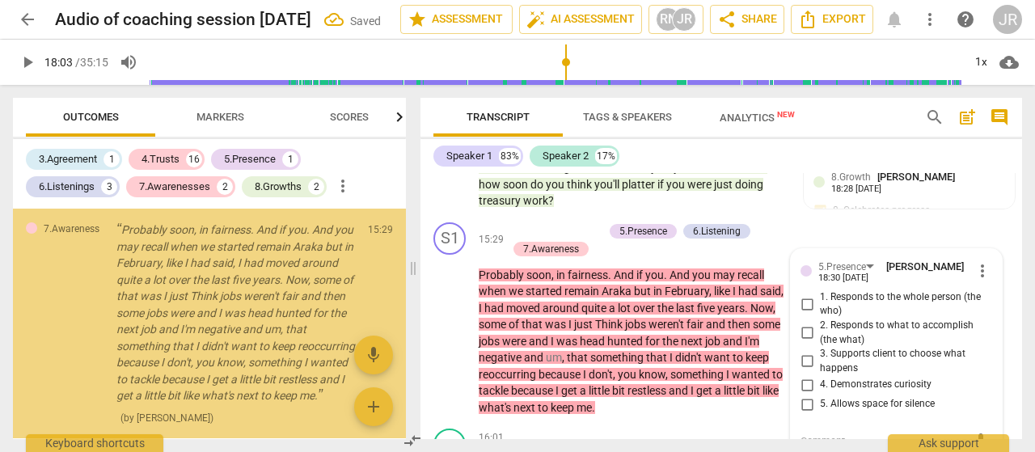
scroll to position [1845, 0]
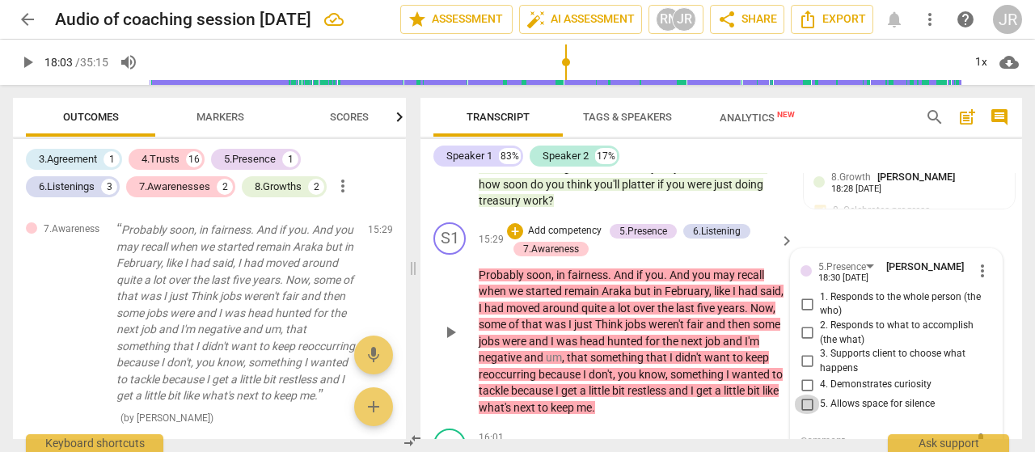
click at [810, 394] on input "5. Allows space for silence" at bounding box center [807, 403] width 26 height 19
checkbox input "true"
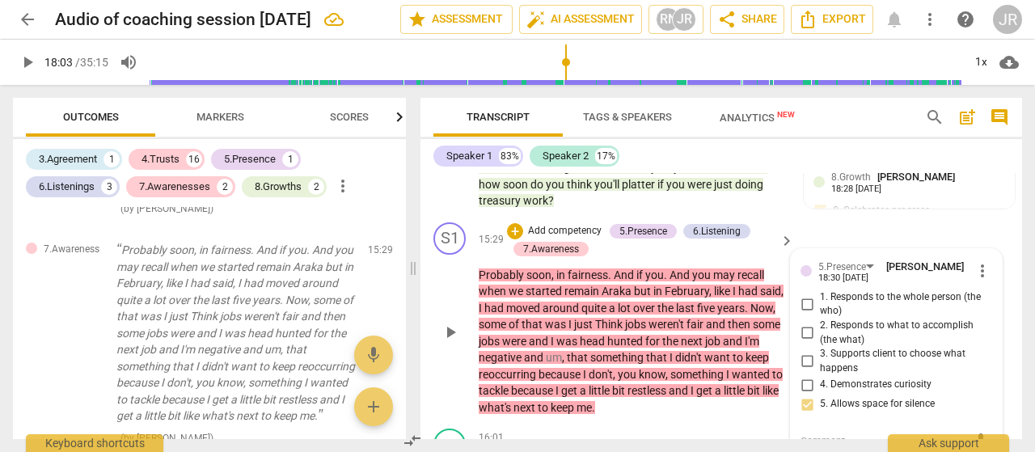
click at [806, 294] on input "1. Responds to the whole person (the who)" at bounding box center [807, 303] width 26 height 19
checkbox input "true"
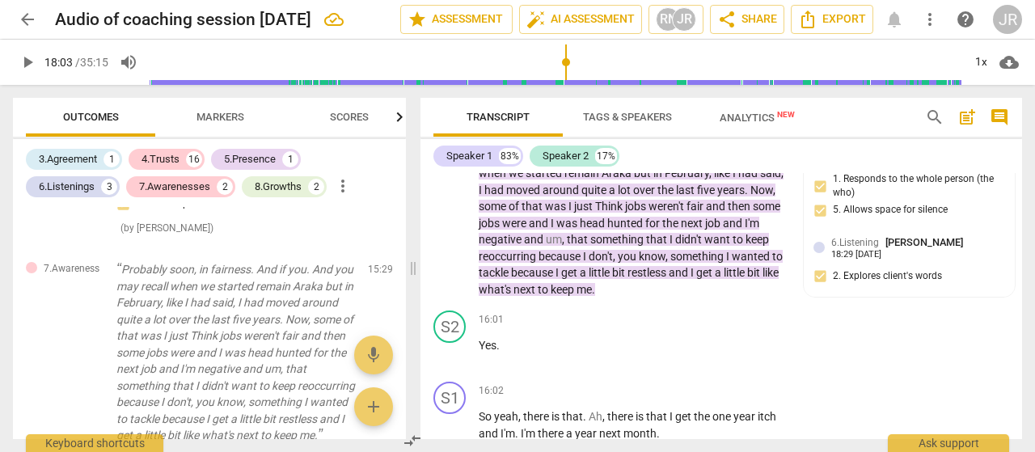
scroll to position [6697, 0]
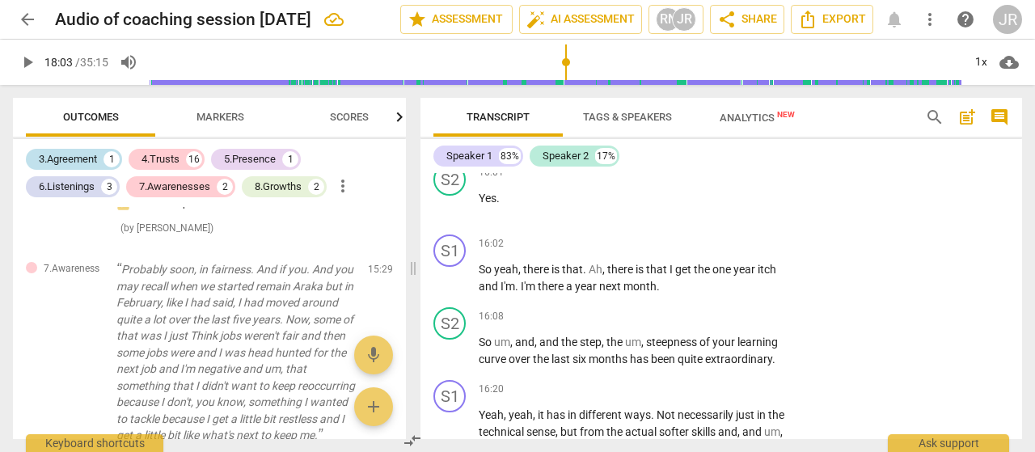
click at [74, 154] on div "3.Agreement" at bounding box center [68, 159] width 58 height 16
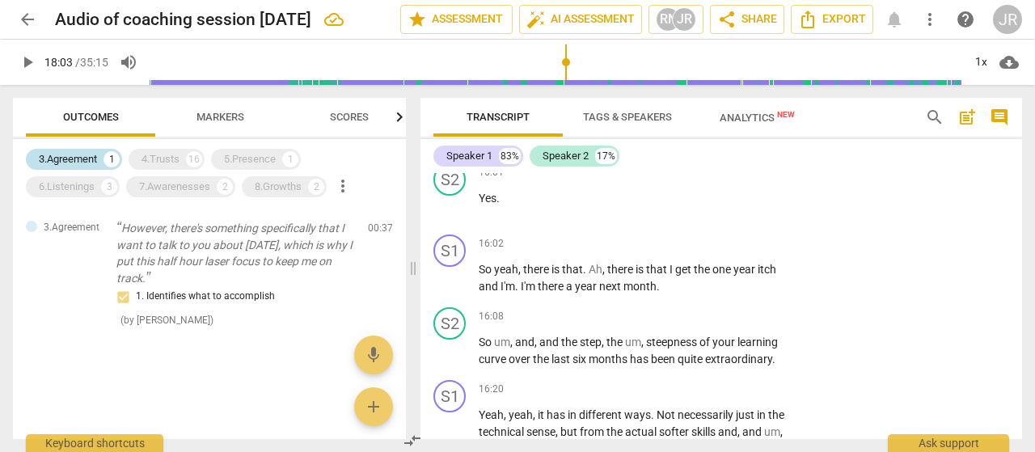
scroll to position [0, 0]
click at [892, 245] on div "S1 play_arrow pause 16:02 + Add competency keyboard_arrow_right So yeah , there…" at bounding box center [720, 264] width 601 height 73
click at [749, 237] on p "Add competency" at bounding box center [736, 244] width 77 height 15
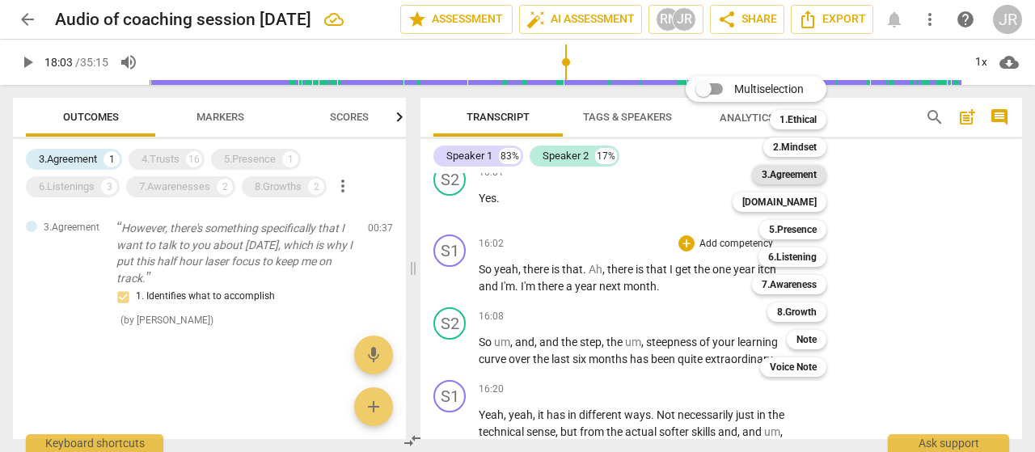
click at [777, 182] on b "3.Agreement" at bounding box center [788, 174] width 55 height 19
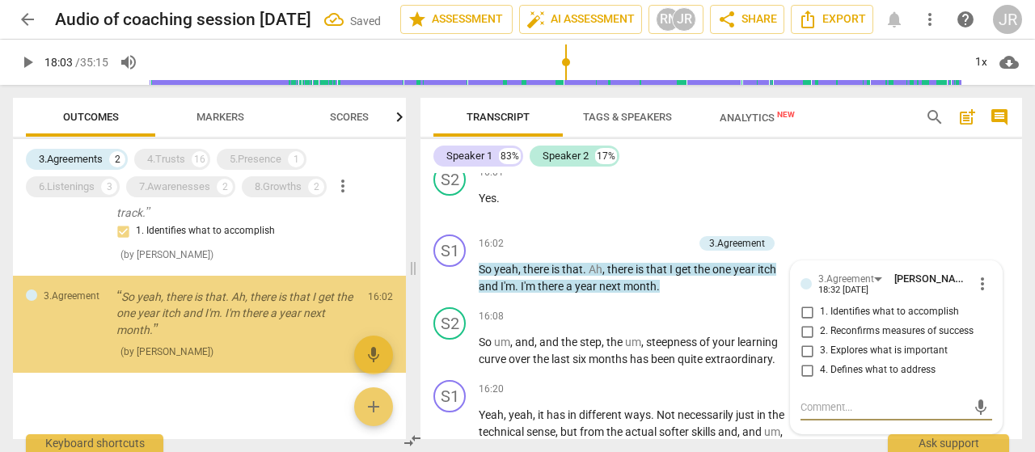
scroll to position [66, 0]
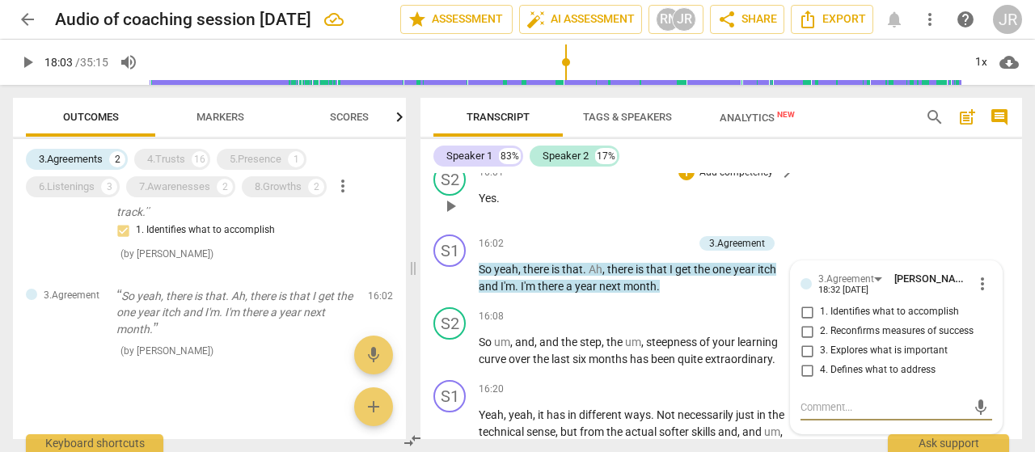
click at [936, 204] on div "S2 play_arrow pause 16:01 + Add competency keyboard_arrow_right Yes ." at bounding box center [720, 192] width 601 height 71
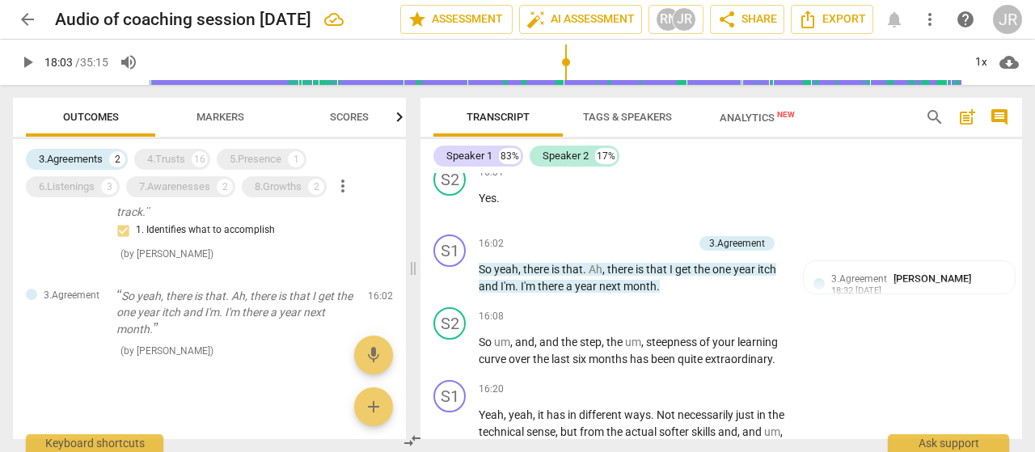
click at [24, 65] on span "play_arrow" at bounding box center [27, 62] width 19 height 19
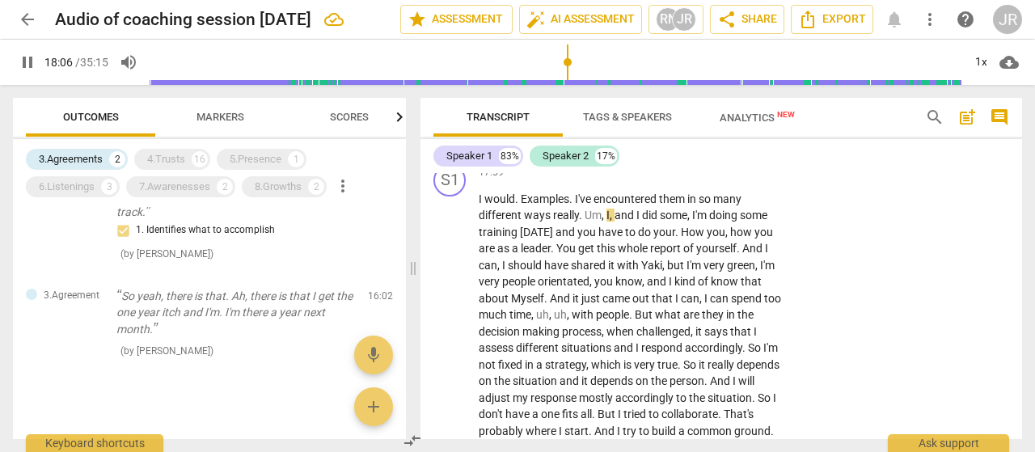
click at [24, 65] on span "pause" at bounding box center [27, 62] width 19 height 19
click at [24, 65] on span "play_arrow" at bounding box center [27, 62] width 19 height 19
click at [590, 82] on input "range" at bounding box center [556, 62] width 812 height 52
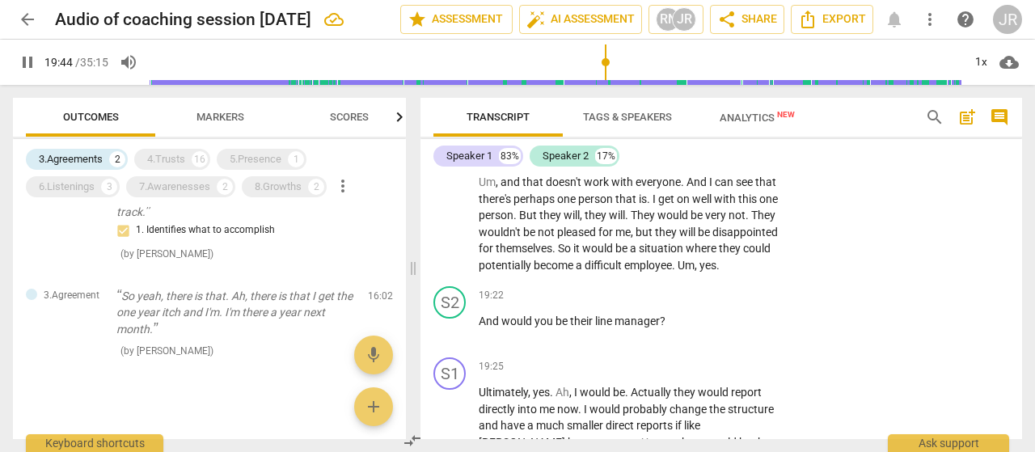
scroll to position [8039, 0]
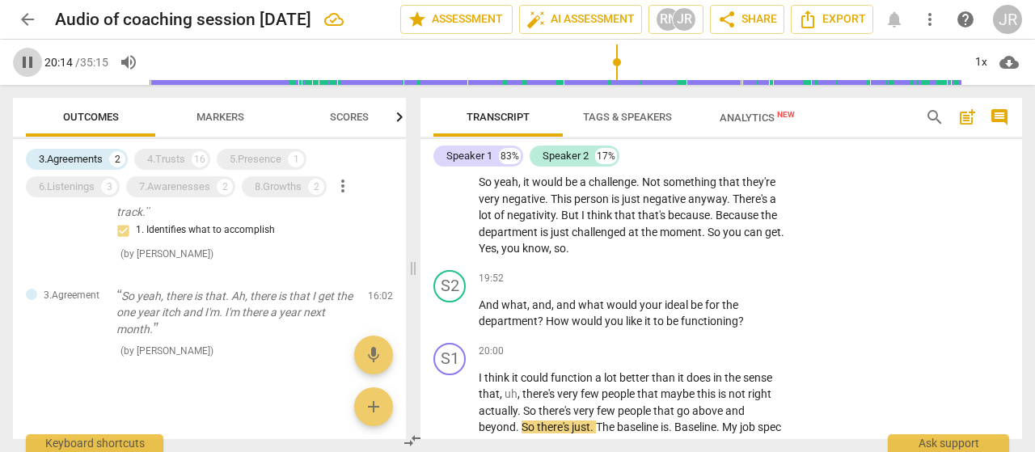
click at [23, 57] on span "pause" at bounding box center [27, 62] width 19 height 19
type input "1215"
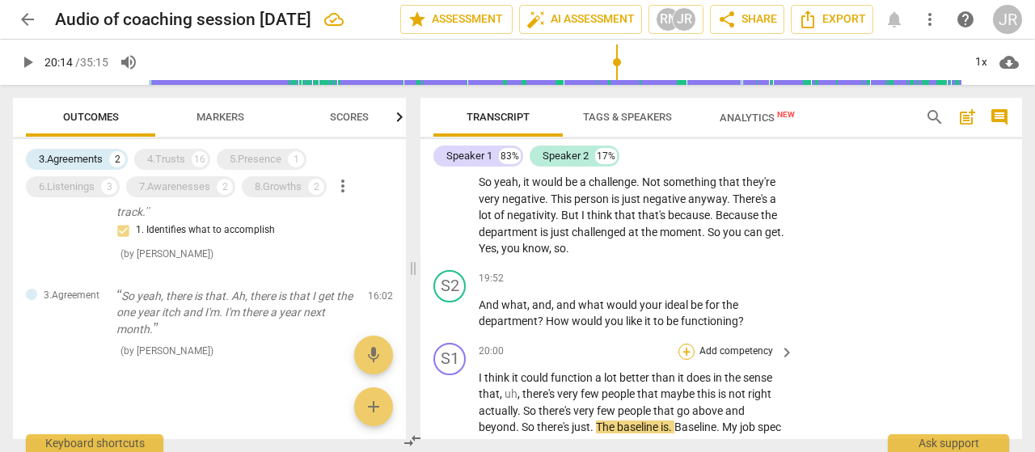
click at [692, 344] on div "+" at bounding box center [686, 352] width 16 height 16
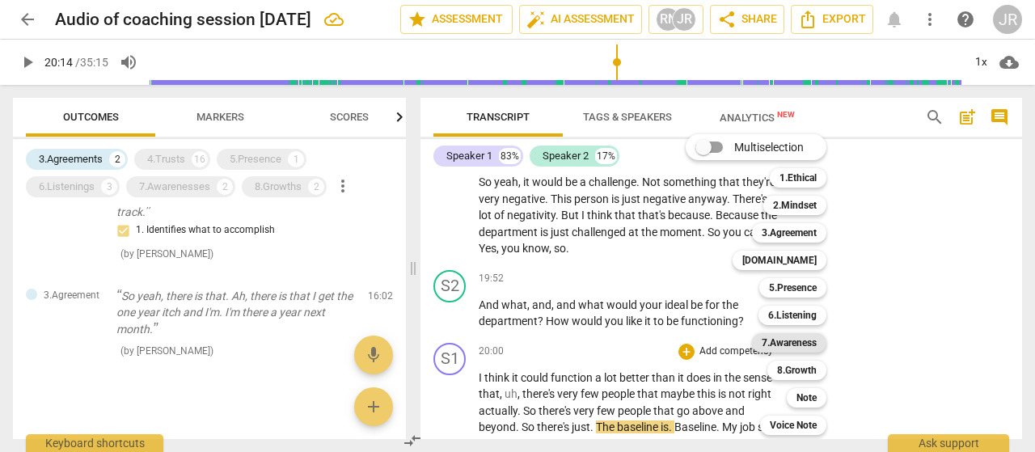
click at [786, 344] on b "7.Awareness" at bounding box center [788, 342] width 55 height 19
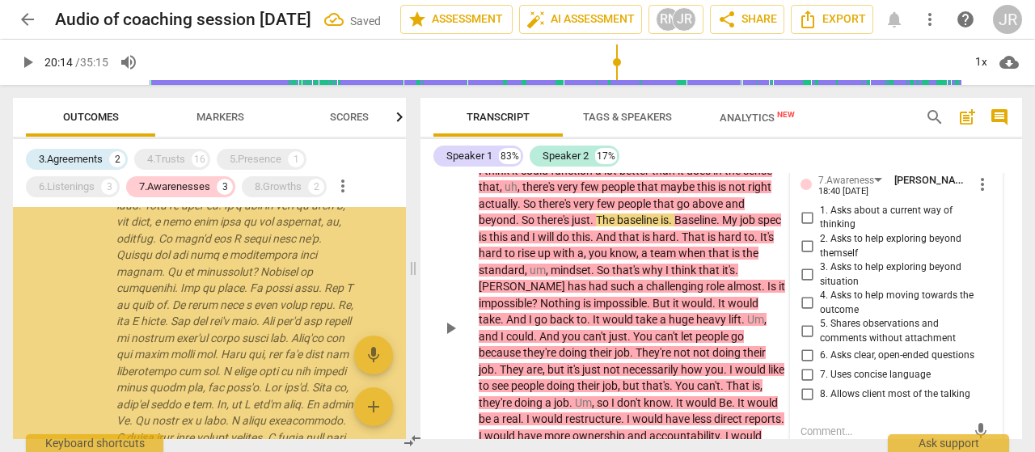
scroll to position [676, 0]
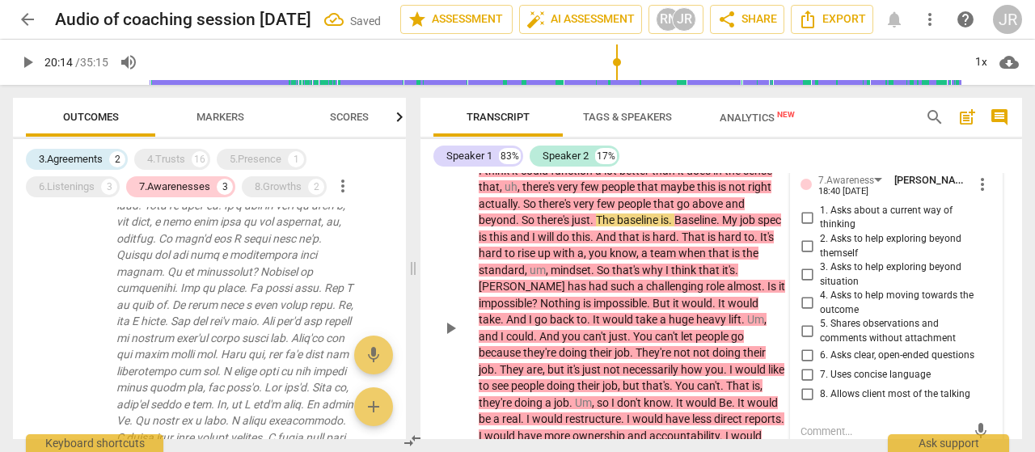
click at [805, 208] on input "1. Asks about a current way of thinking" at bounding box center [807, 217] width 26 height 19
checkbox input "true"
click at [807, 265] on input "3. Asks to help exploring beyond situation" at bounding box center [807, 274] width 26 height 19
checkbox input "true"
click at [808, 346] on input "6. Asks clear, open-ended questions" at bounding box center [807, 355] width 26 height 19
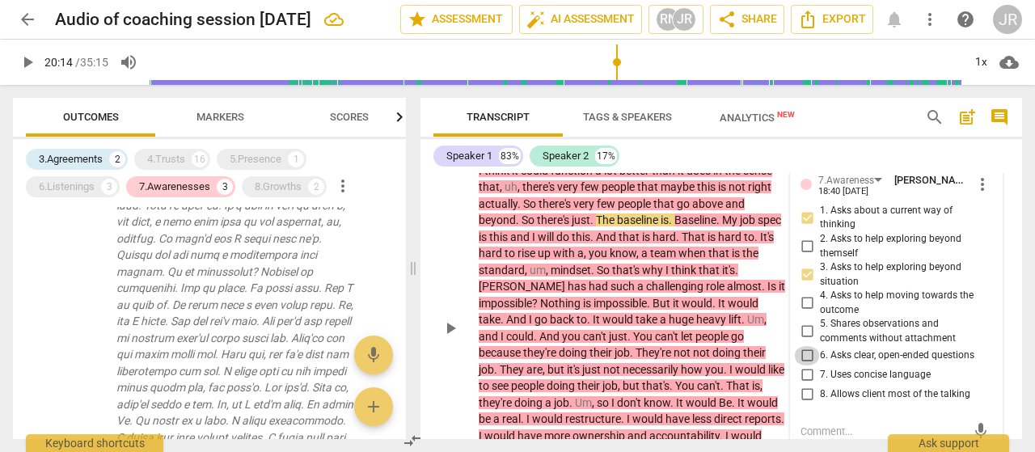
checkbox input "true"
click at [809, 385] on input "8. Allows client most of the talking" at bounding box center [807, 394] width 26 height 19
checkbox input "true"
click at [837, 424] on textarea at bounding box center [883, 431] width 166 height 15
type textarea "W"
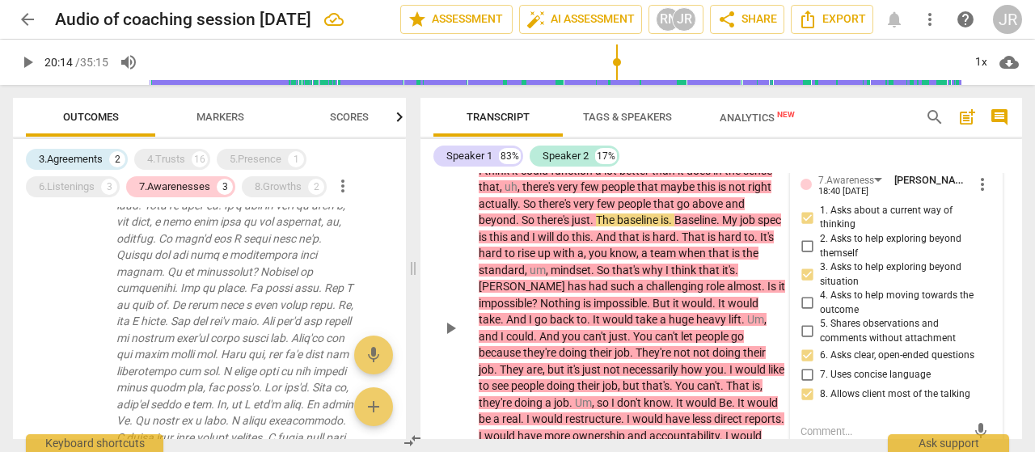
type textarea "W"
type textarea "Wo"
type textarea "Wou"
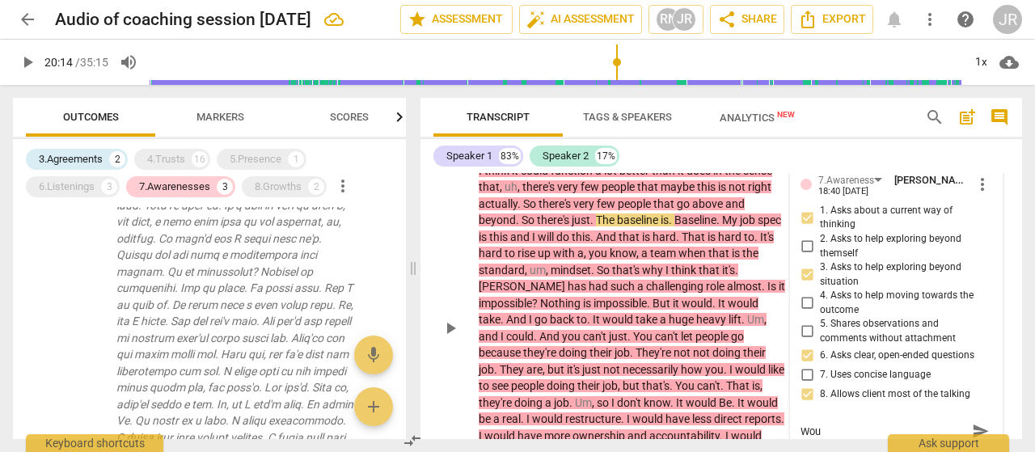
type textarea "Woul"
type textarea "Would"
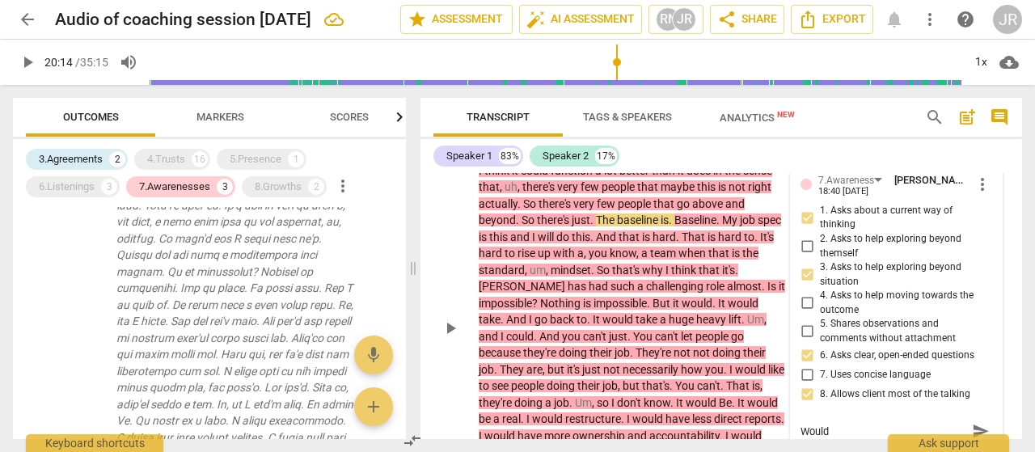
type textarea "Would"
type textarea "Would i"
type textarea "Would it"
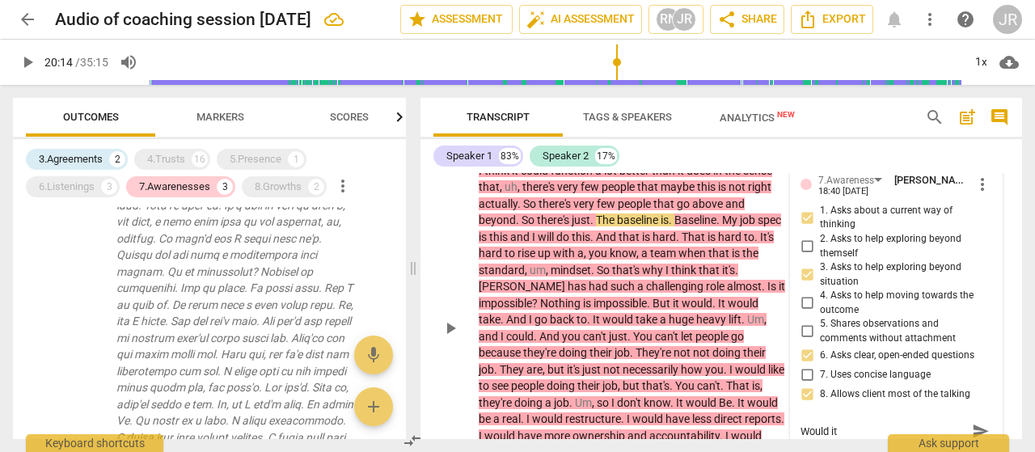
type textarea "Would it"
type textarea "Would it b"
type textarea "Would it be"
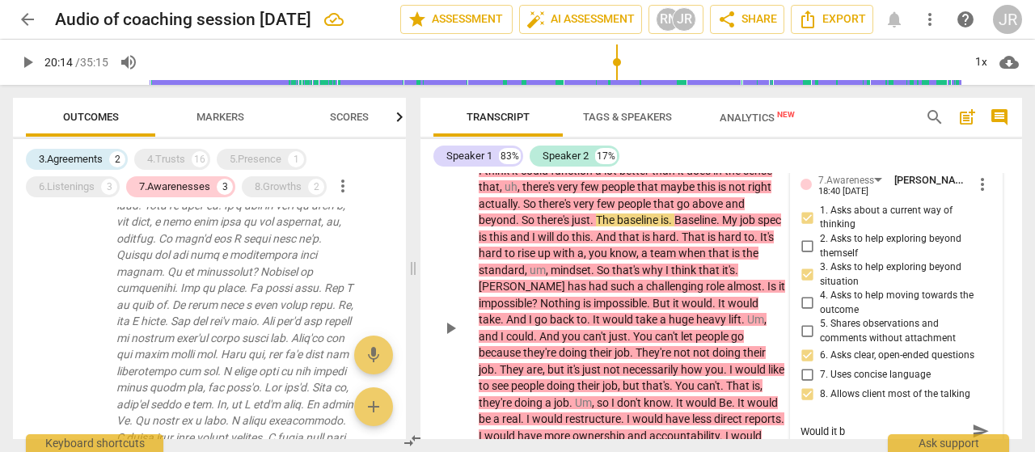
type textarea "Would it be"
type textarea "Would it be h"
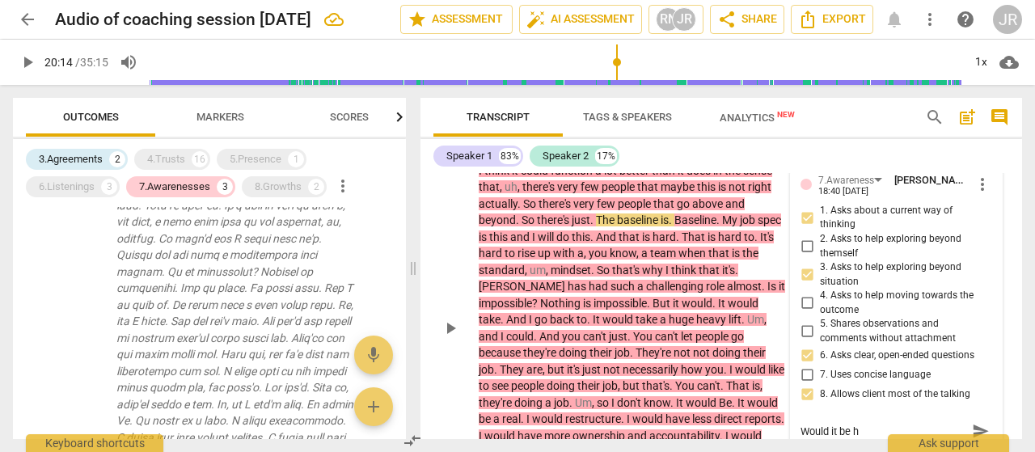
type textarea "Would it be he"
type textarea "Would it be hel"
type textarea "Would it be [PERSON_NAME]"
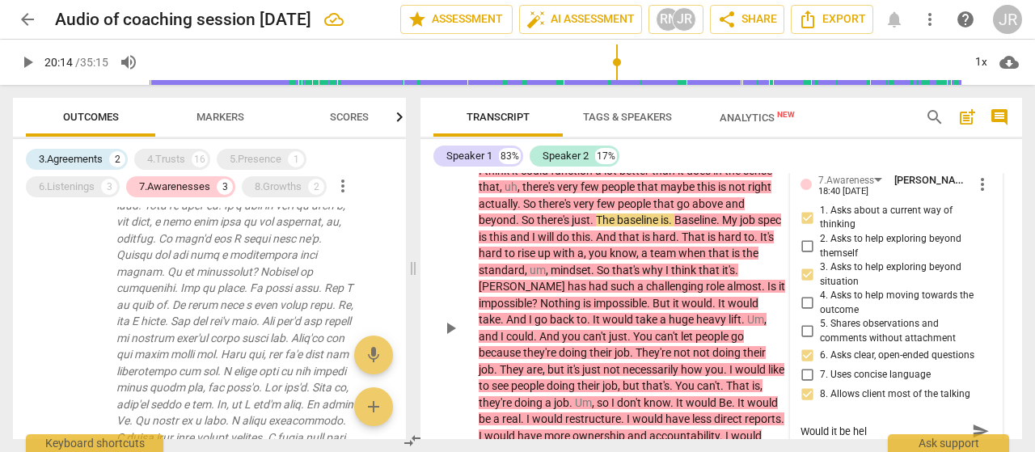
type textarea "Would it be [PERSON_NAME]"
type textarea "Would it be hel"
type textarea "Would it be he"
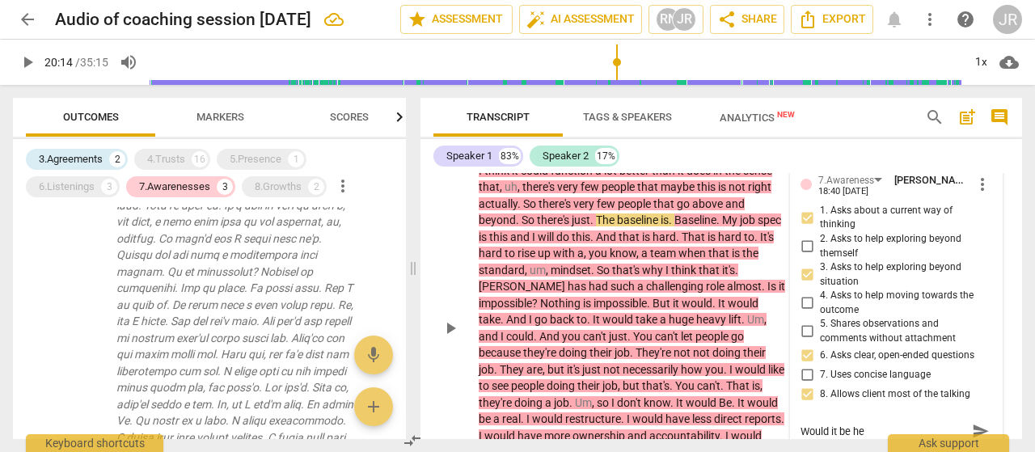
type textarea "Would it be h"
type textarea "Would it be"
type textarea "Would it be h"
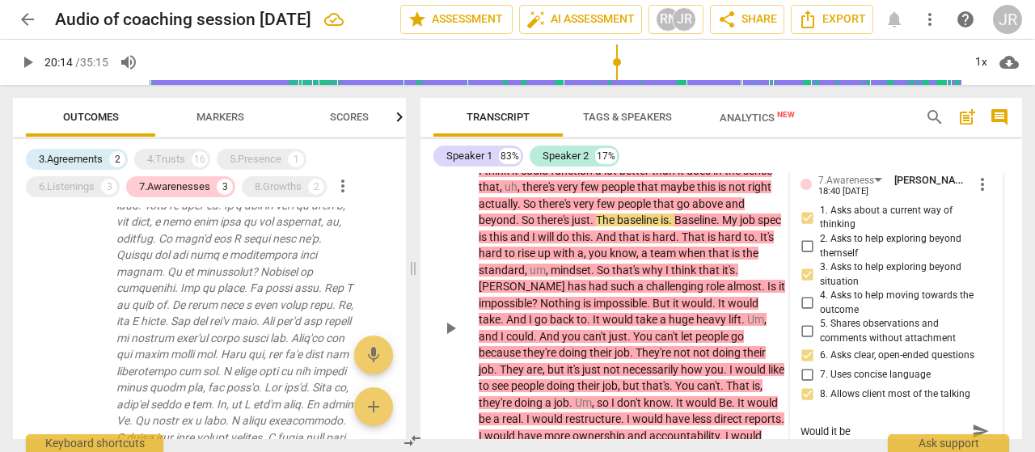
type textarea "Would it be h"
type textarea "Would it be he"
type textarea "Would it be hel"
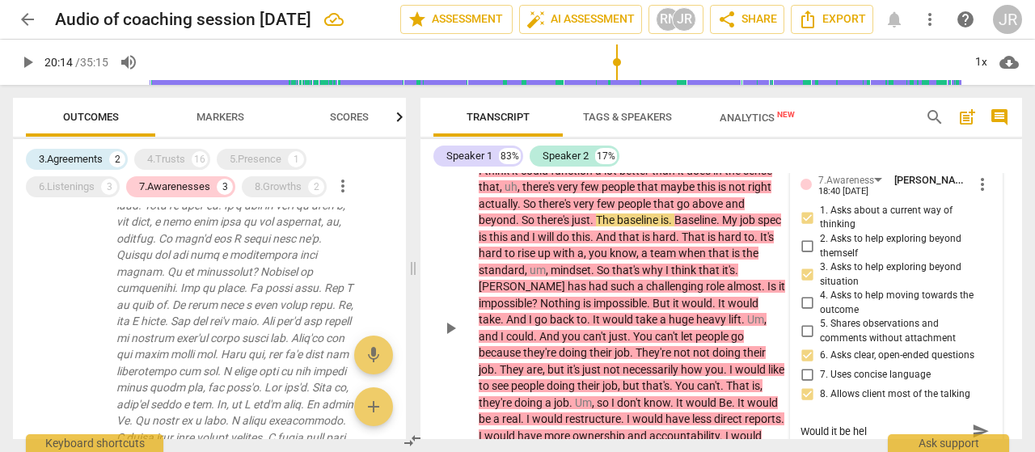
type textarea "Would it be help"
type textarea "Would it be helpf"
type textarea "Would it be helpfu"
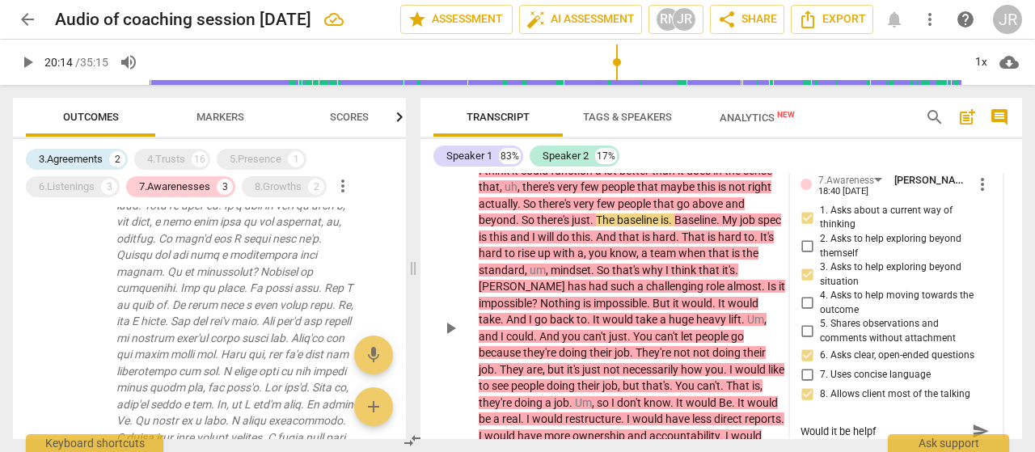
type textarea "Would it be helpfu"
type textarea "Would it be helpful"
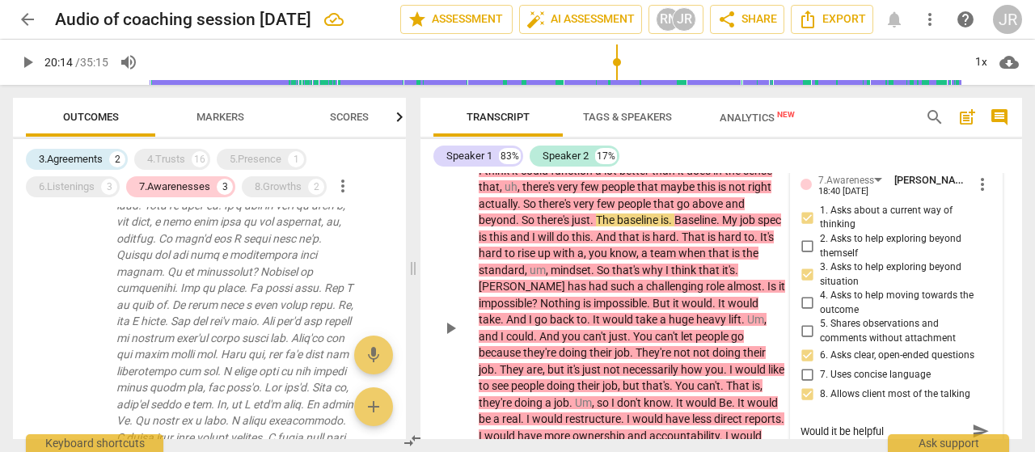
type textarea "Would it be helpful t"
type textarea "Would it be helpful to"
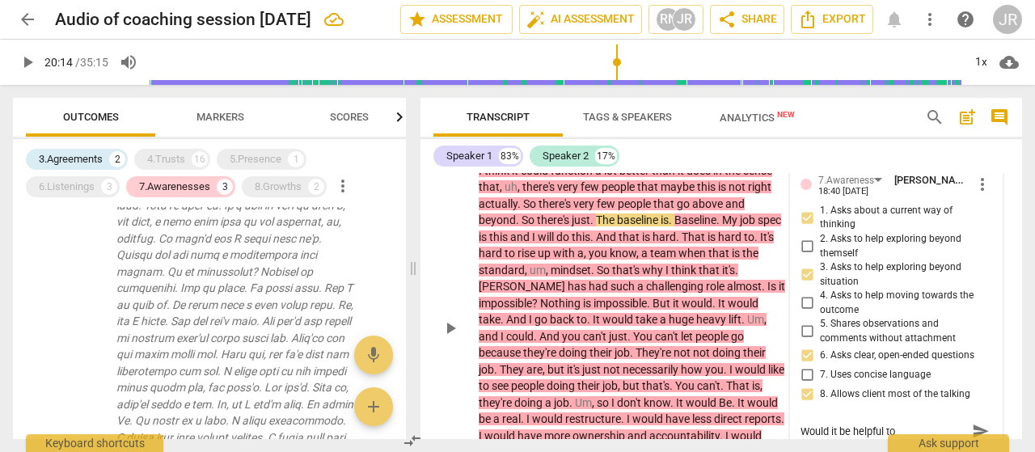
type textarea "Would it be helpful to"
type textarea "Would it be helpful to e"
type textarea "Would it be helpful to ex"
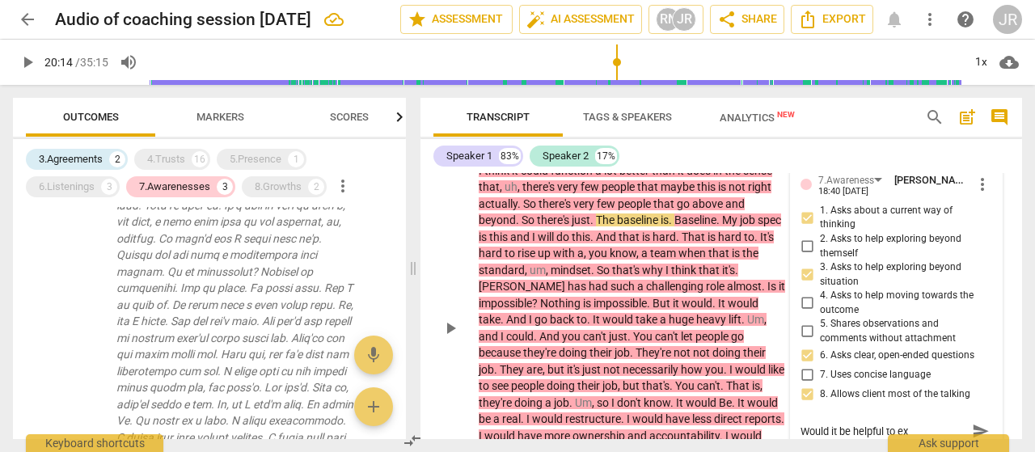
type textarea "Would it be helpful to exp"
type textarea "Would it be helpful to expl"
type textarea "Would it be helpful to explo"
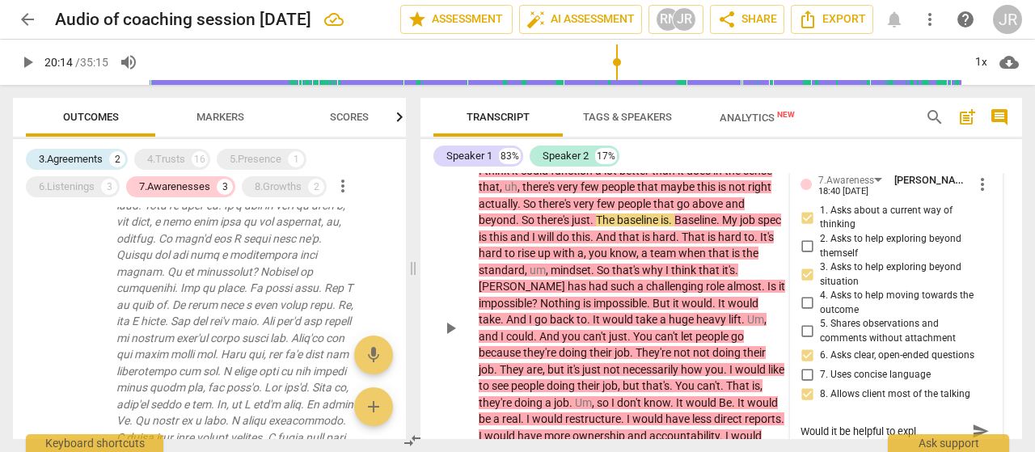
type textarea "Would it be helpful to explo"
type textarea "Would it be helpful to explor"
type textarea "Would it be helpful to explore"
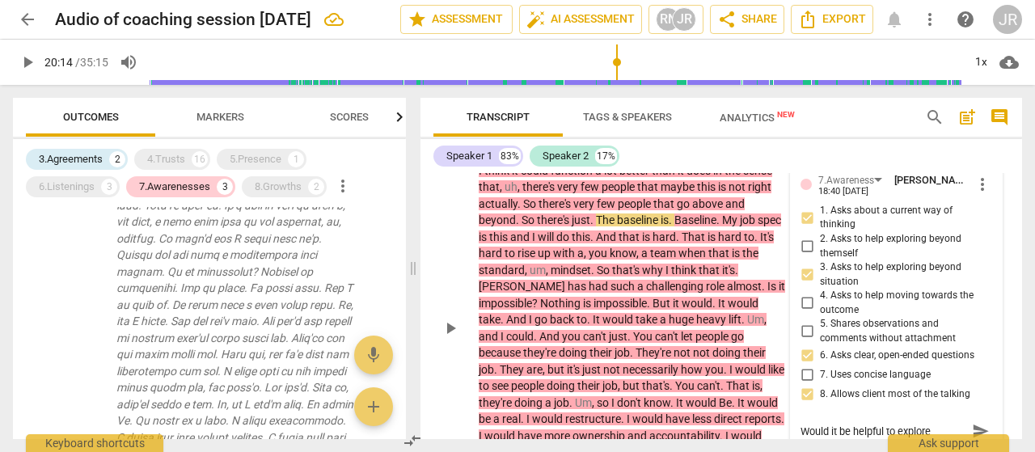
type textarea "Would it be helpful to explore"
type textarea "Would it be helpful to explore w"
type textarea "Would it be helpful to explore wh"
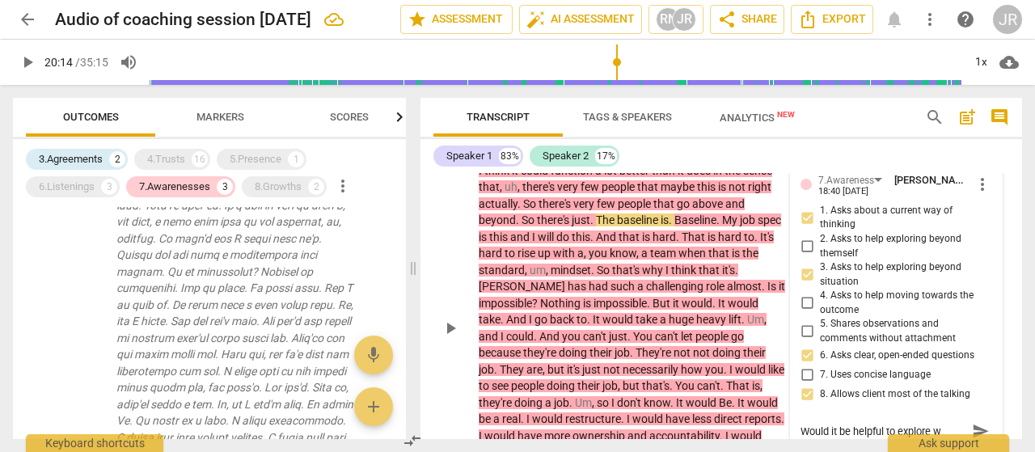
type textarea "Would it be helpful to explore wh"
type textarea "Would it be helpful to explore wha"
type textarea "Would it be helpful to explore what"
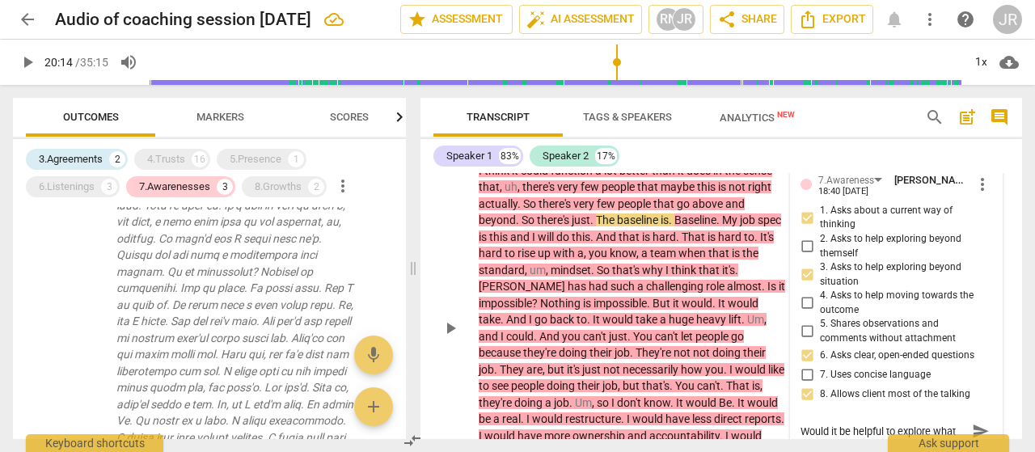
type textarea "Would it be helpful to explore what"
type textarea "Would it be helpful to explore what i"
type textarea "Would it be helpful to explore what it"
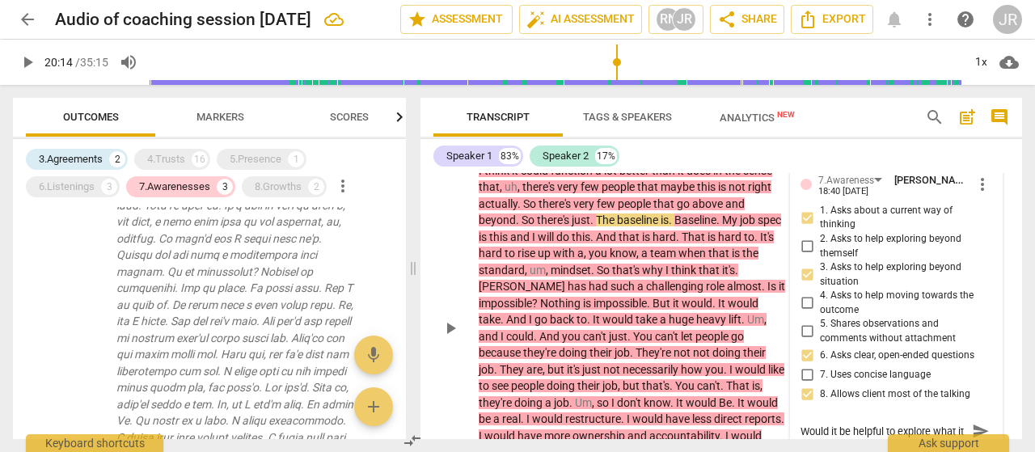
type textarea "Would it be helpful to explore what it"
type textarea "Would it be helpful to explore what it w"
type textarea "Would it be helpful to explore what it wo"
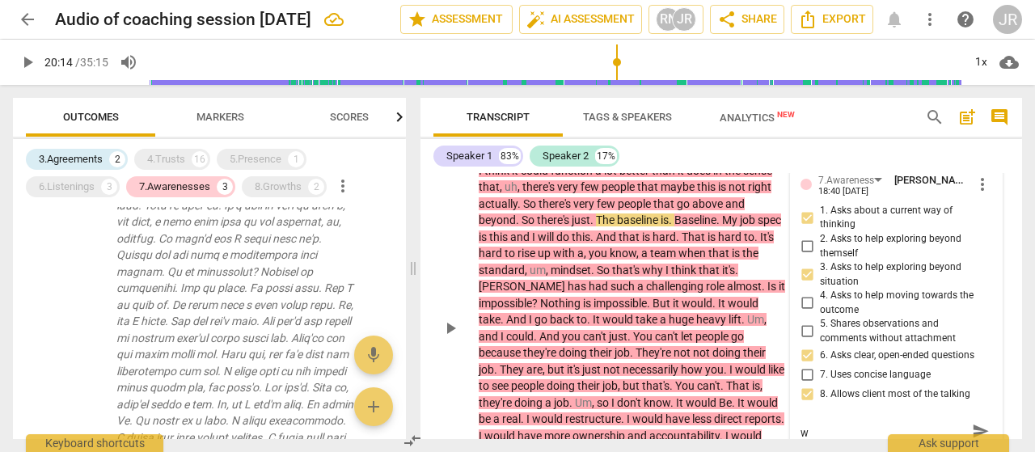
type textarea "Would it be helpful to explore what it wo"
type textarea "Would it be helpful to explore what it wou"
type textarea "Would it be helpful to explore what it woul"
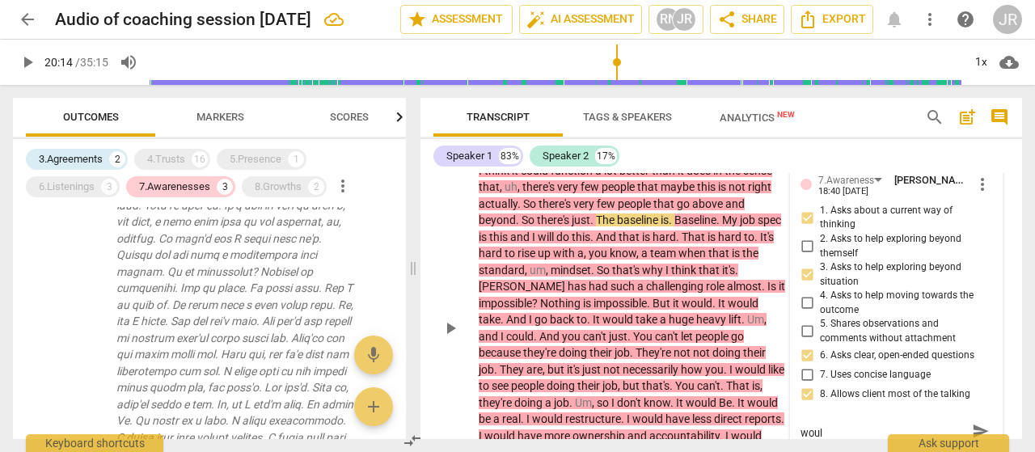
type textarea "Would it be helpful to explore what it would"
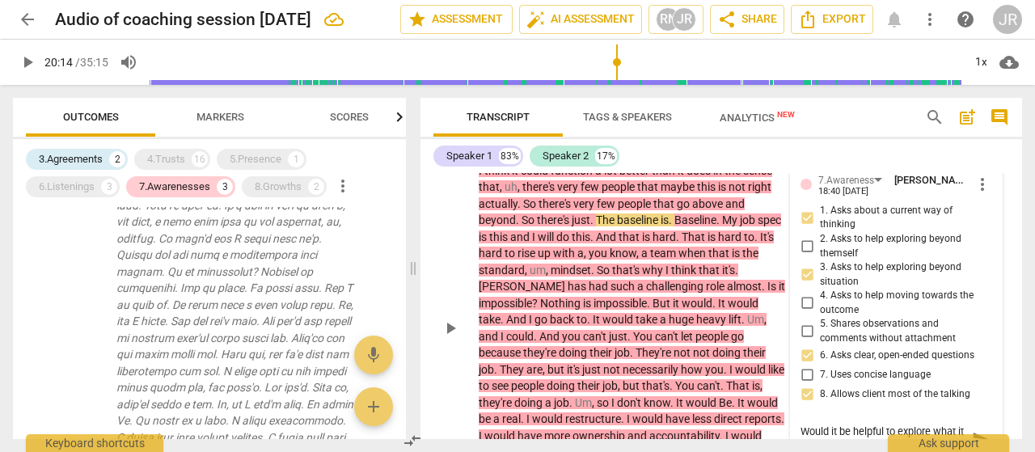
type textarea "Would it be helpful to explore what it would b"
type textarea "Would it be helpful to explore what it would be"
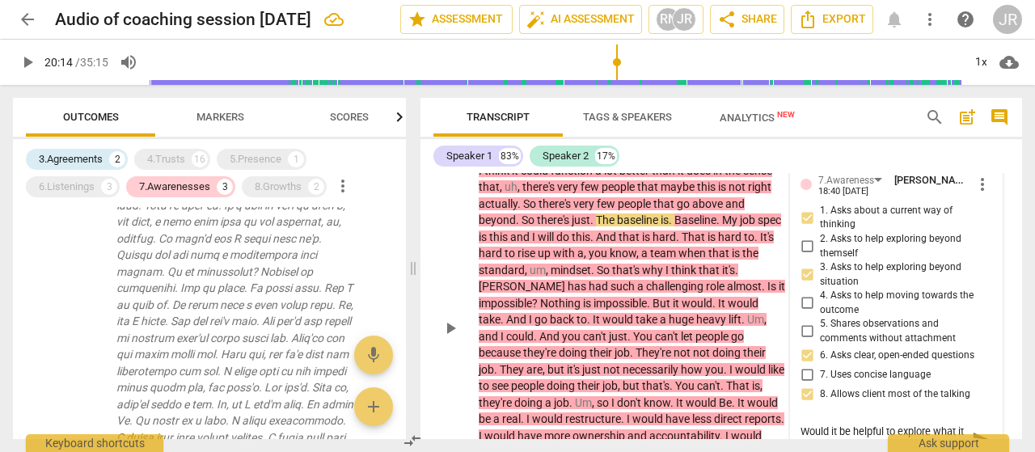
type textarea "Would it be helpful to explore what it would be"
type textarea "Would it be helpful to explore what it would be l"
type textarea "Would it be helpful to explore what it would be li"
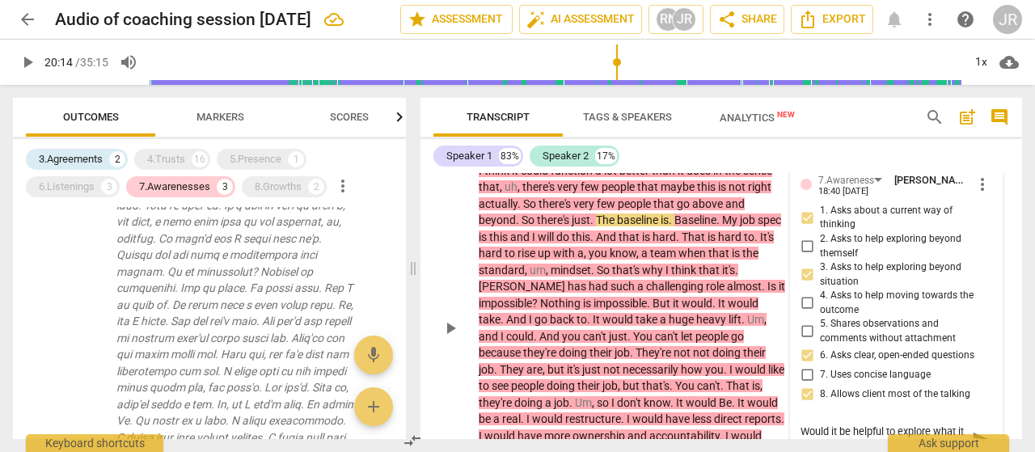
type textarea "Would it be helpful to explore what it would be lik"
type textarea "Would it be helpful to explore what it would be like"
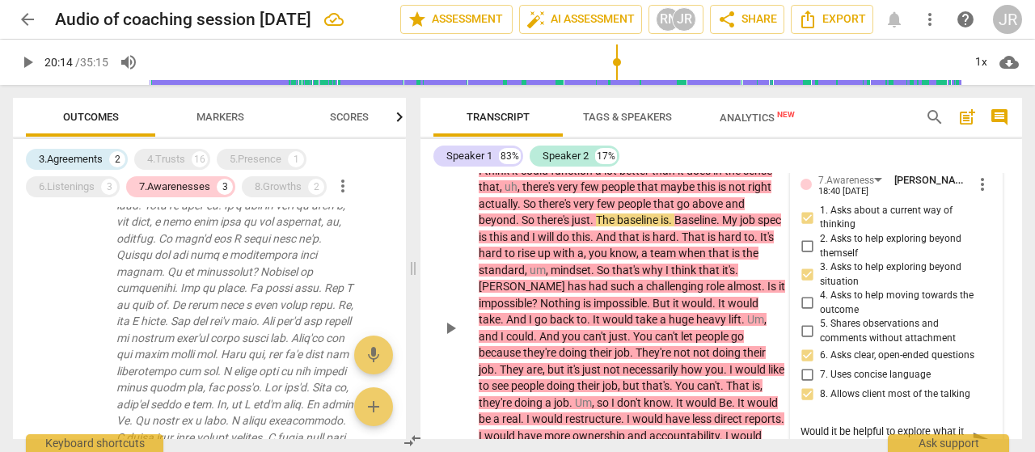
type textarea "Would it be helpful to explore what it would be like"
type textarea "Would it be helpful to explore what it would be like n"
type textarea "Would it be helpful to explore what it would be like"
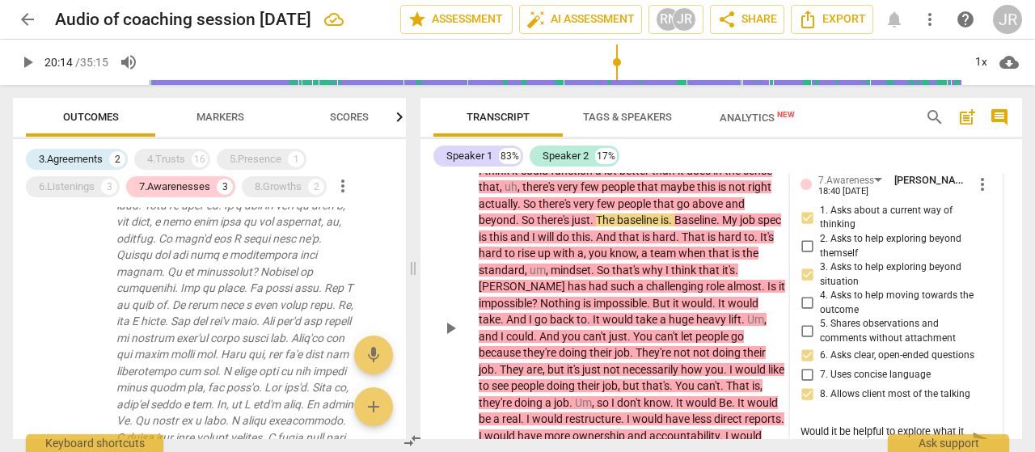
type textarea "Would it be helpful to explore what it would be like i"
type textarea "Would it be helpful to explore what it would be like in"
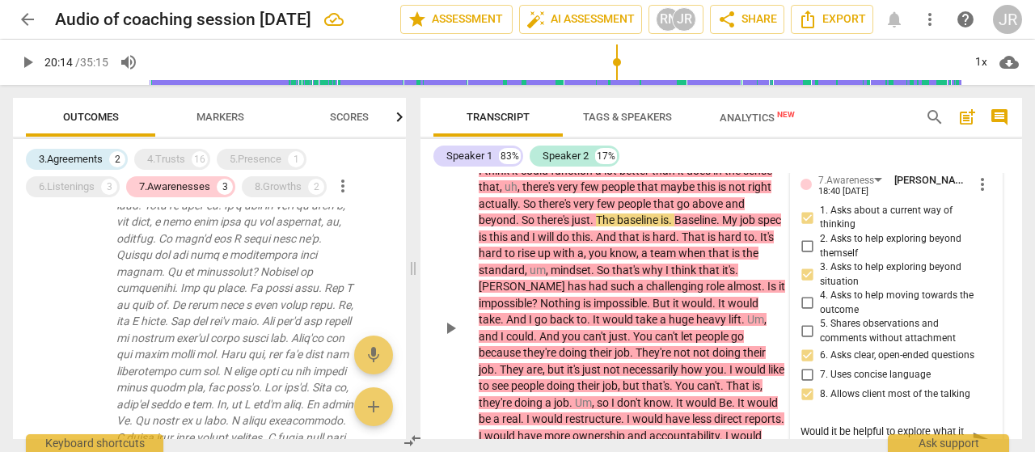
type textarea "Would it be helpful to explore what it would be like in"
type textarea "Would it be helpful to explore what it would be like in t"
type textarea "Would it be helpful to explore what it would be like in th"
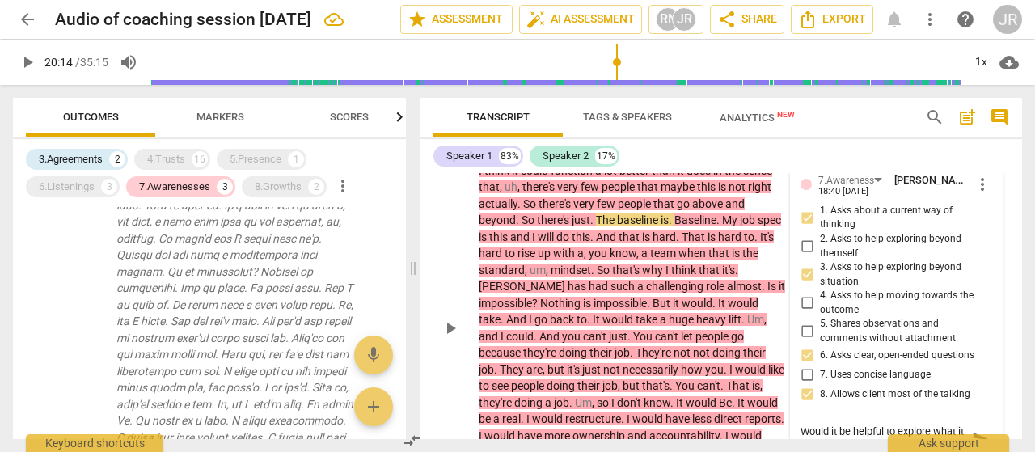
type textarea "Would it be helpful to explore what it would be like in thi"
type textarea "Would it be helpful to explore what it would be like in this"
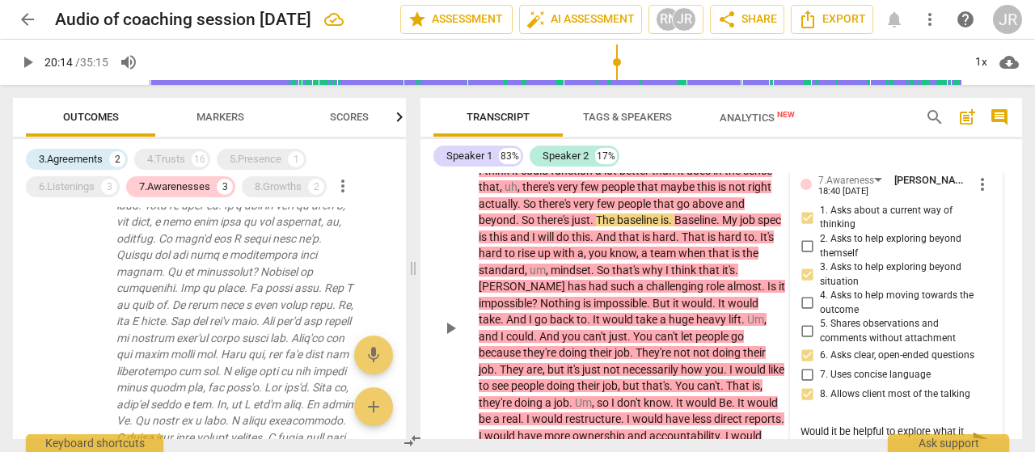
type textarea "Would it be helpful to explore what it would be like in this"
type textarea "Would it be helpful to explore what it would be like in this r"
type textarea "Would it be helpful to explore what it would be like in this ro"
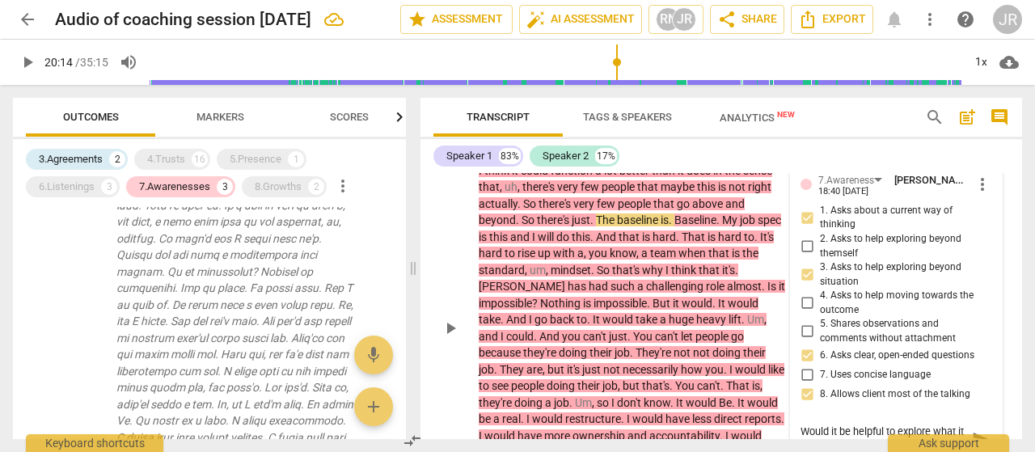
type textarea "Would it be helpful to explore what it would be like in this rol"
type textarea "Would it be helpful to explore what it would be like in this role"
type textarea "Would it be helpful to explore what it would be like in this role?"
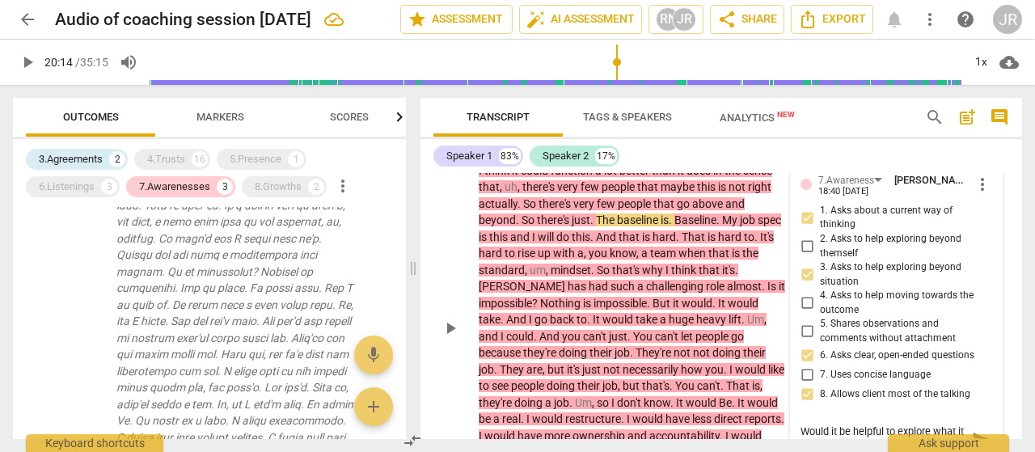
type textarea "Would it be helpful to explore what it would be like in this role?"
type textarea "Would it be helpful to explore what it would be like in this role? t"
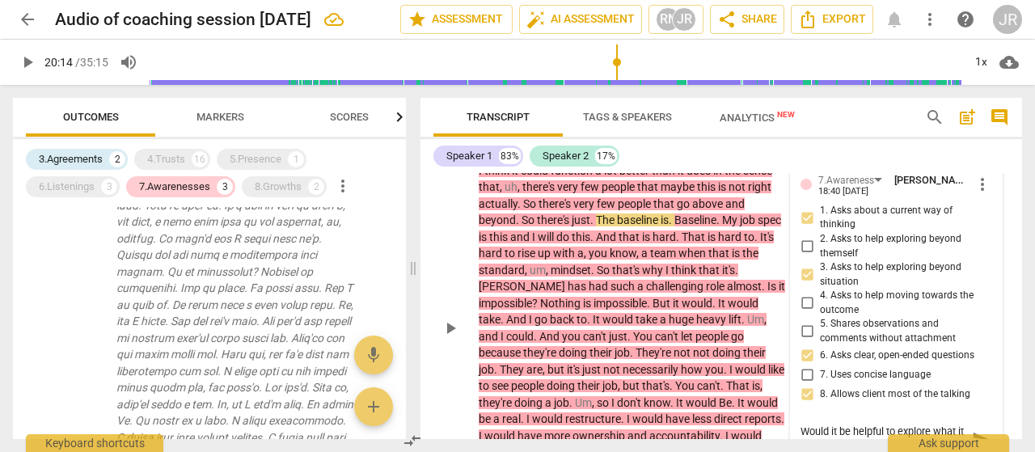
type textarea "Would it be helpful to explore what it would be like in this role? to"
type textarea "Would it be helpful to explore what it would be like in this role? to e"
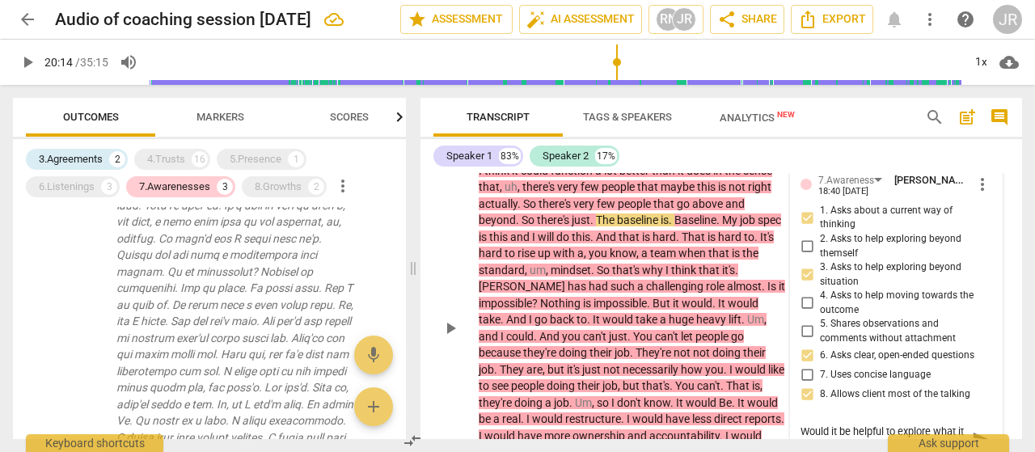
type textarea "Would it be helpful to explore what it would be like in this role? to e"
type textarea "Would it be helpful to explore what it would be like in this role? to en"
type textarea "Would it be helpful to explore what it would be like in this role? to env"
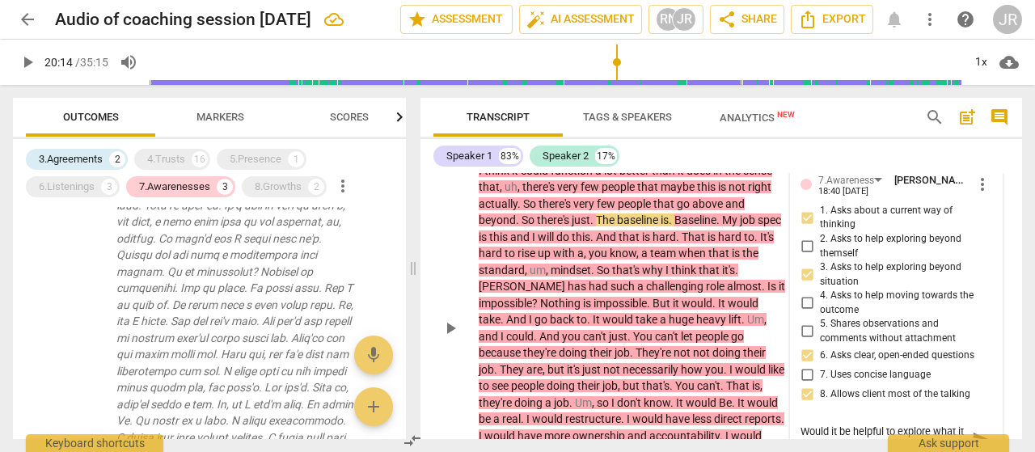
type textarea "Would it be helpful to explore what it would be like in this role? to envi"
type textarea "Would it be helpful to explore what it would be like in this role? to envis"
type textarea "Would it be helpful to explore what it would be like in this role? to envisi"
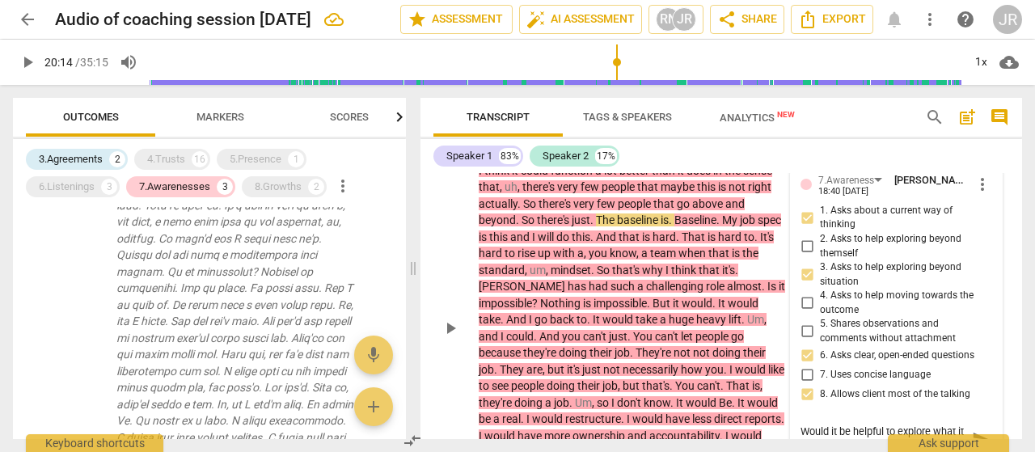
type textarea "Would it be helpful to explore what it would be like in this role? to envisi"
type textarea "Would it be helpful to explore what it would be like in this role? to envisio"
type textarea "Would it be helpful to explore what it would be like in this role? to envision"
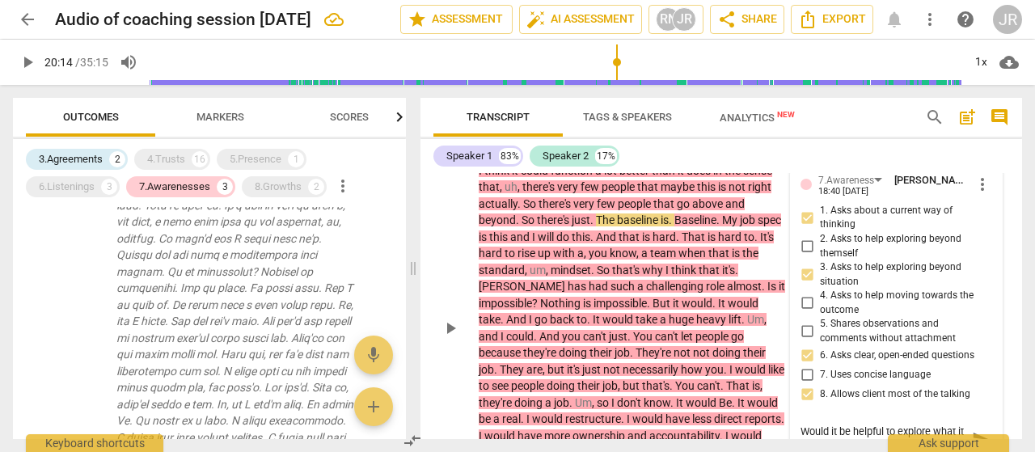
scroll to position [14, 0]
type textarea "Would it be helpful to explore what it would be like in this role? to envision"
type textarea "Would it be helpful to explore what it would be like in this role? to envision i"
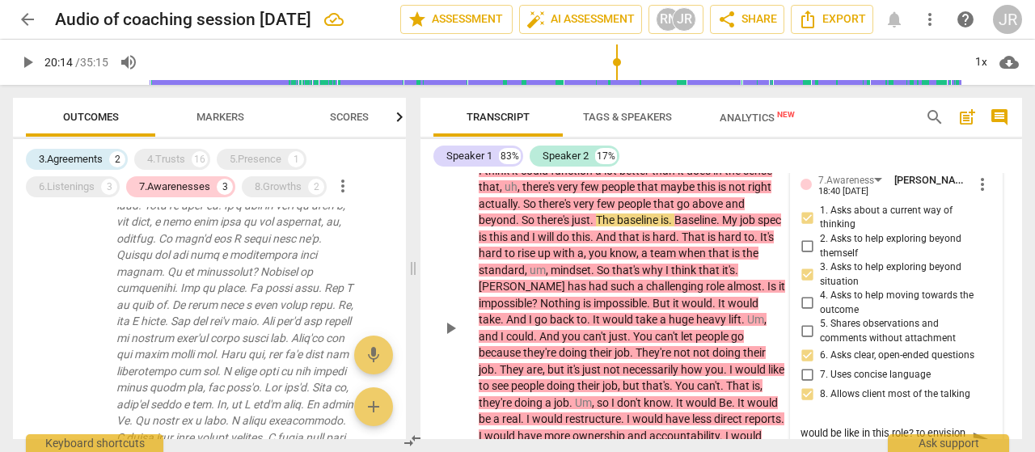
type textarea "Would it be helpful to explore what it would be like in this role? to envision …"
click at [987, 430] on span "send" at bounding box center [981, 439] width 18 height 18
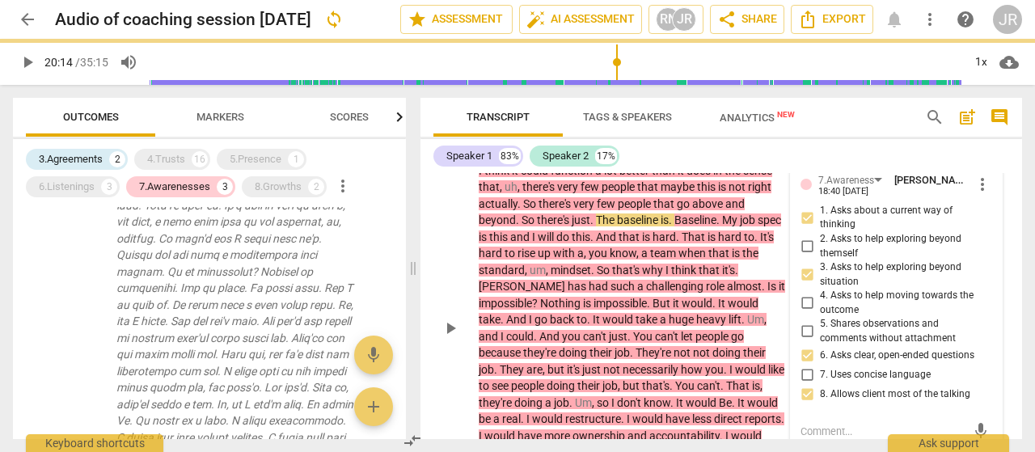
scroll to position [0, 0]
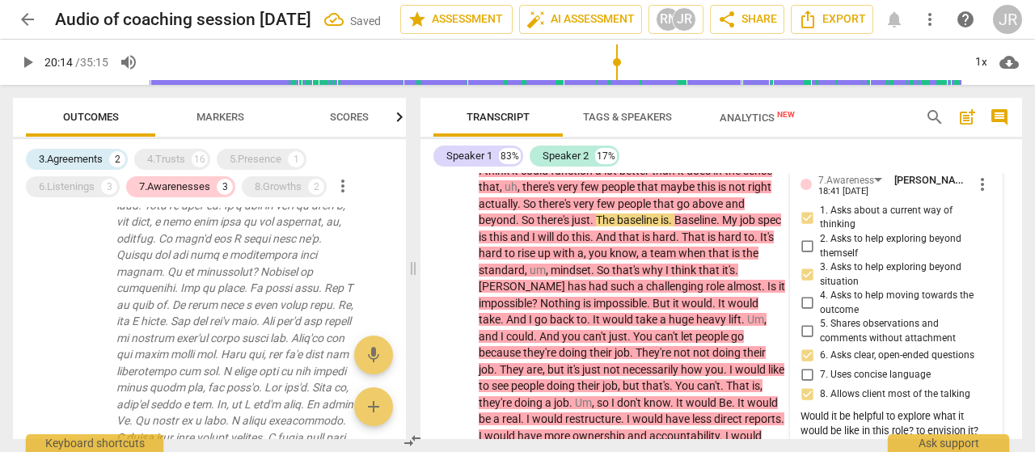
click at [1022, 340] on div "Transcript Tags & Speakers Analytics New search post_add comment Speaker 1 83% …" at bounding box center [724, 268] width 621 height 367
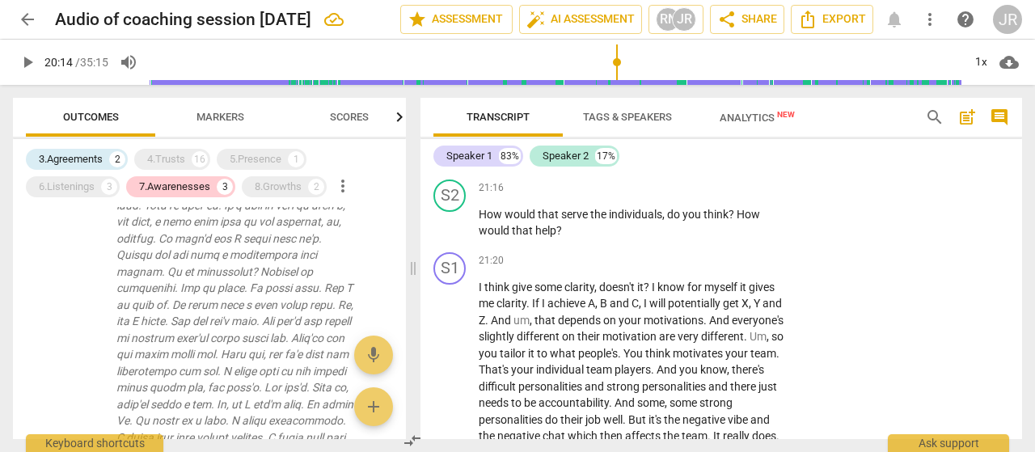
scroll to position [8574, 0]
click at [32, 57] on span "play_arrow" at bounding box center [27, 62] width 19 height 19
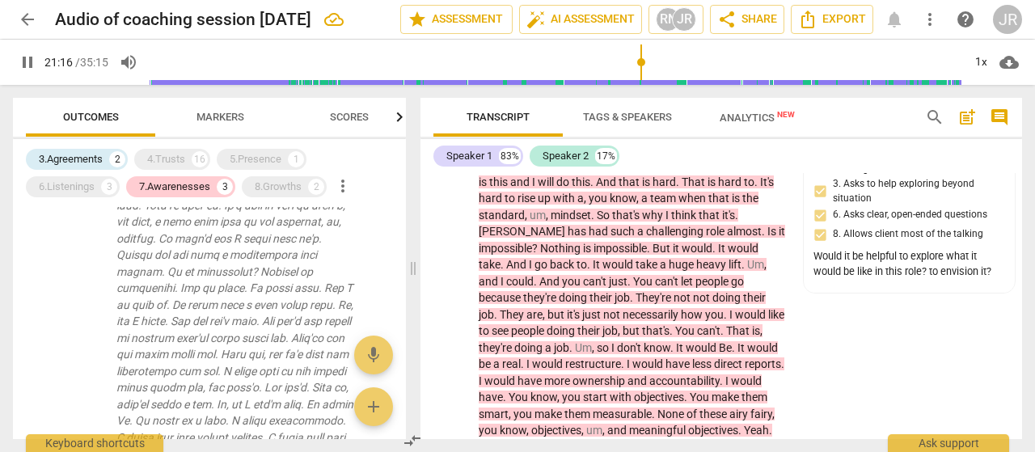
scroll to position [8606, 0]
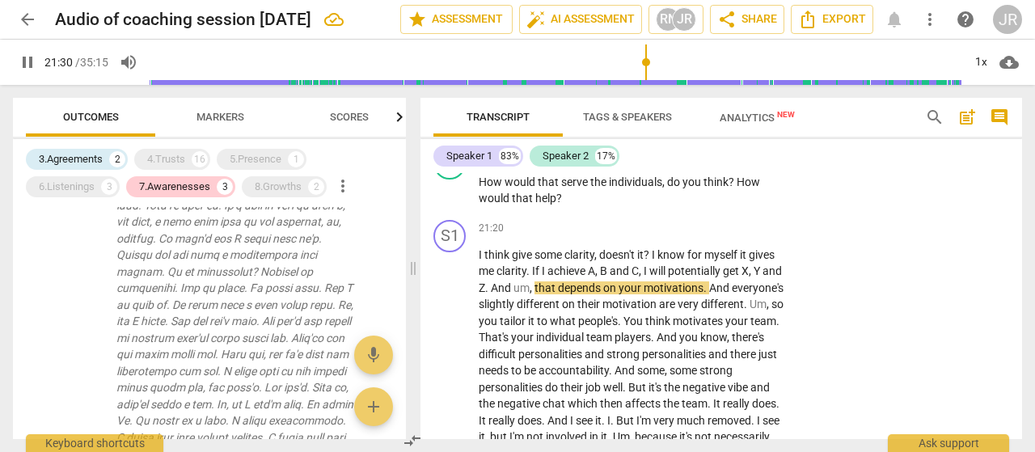
click at [660, 81] on input "range" at bounding box center [556, 62] width 812 height 52
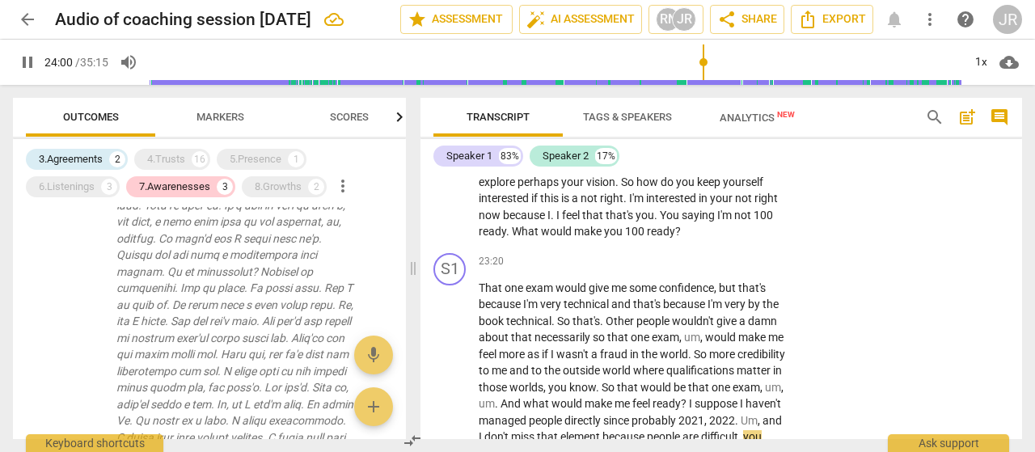
scroll to position [9421, 0]
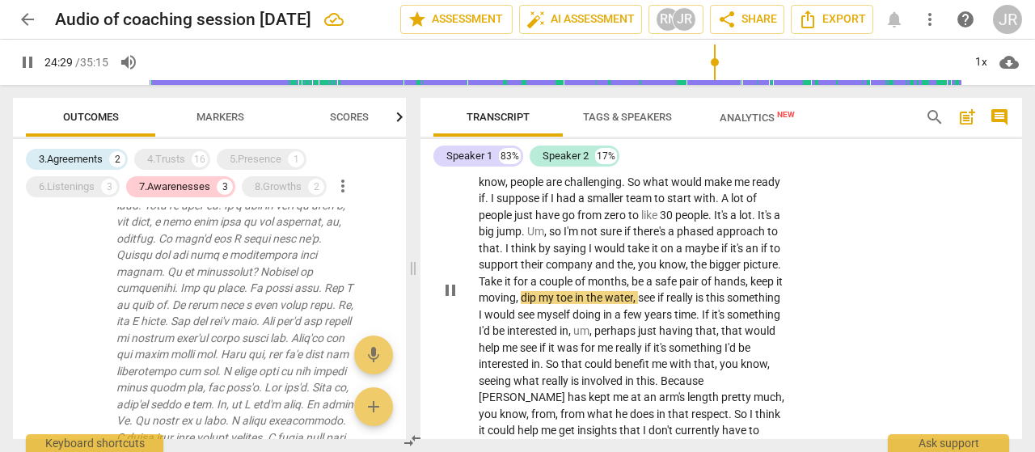
click at [917, 251] on div "S1 play_arrow pause 23:20 + Add competency keyboard_arrow_right That one exam w…" at bounding box center [720, 276] width 601 height 603
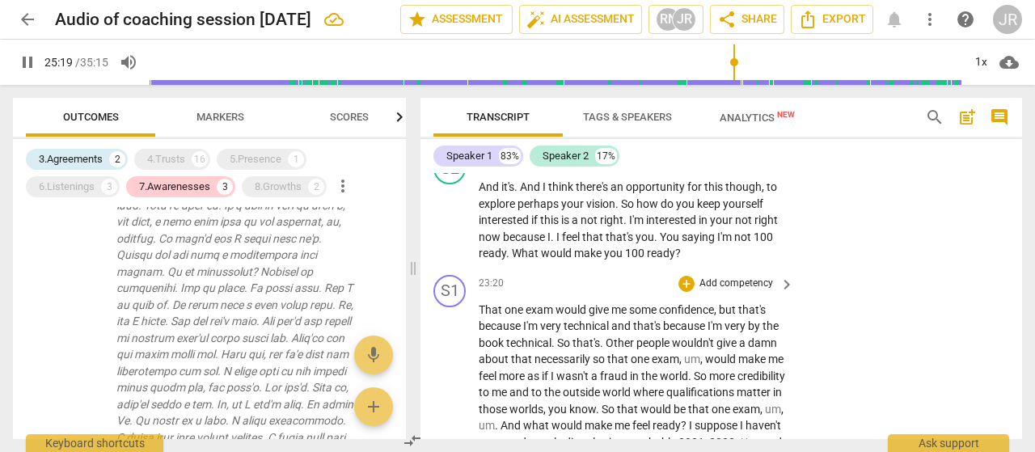
scroll to position [9092, 0]
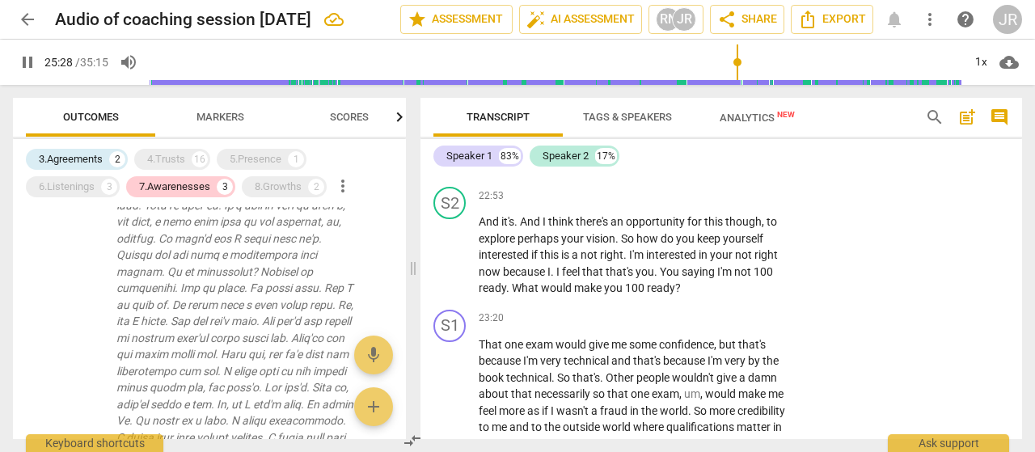
click at [23, 57] on span "pause" at bounding box center [27, 62] width 19 height 19
click at [706, 289] on p "And it's . And I think there's an opportunity for this though , to explore perh…" at bounding box center [632, 254] width 307 height 83
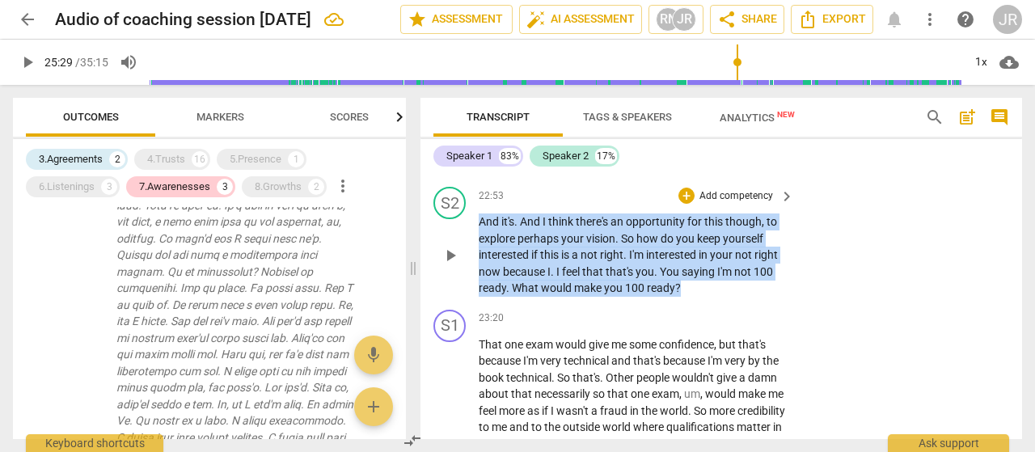
drag, startPoint x: 706, startPoint y: 289, endPoint x: 471, endPoint y: 217, distance: 245.0
click at [471, 217] on div "S2 play_arrow pause 22:53 + Add competency keyboard_arrow_right And it's . And …" at bounding box center [720, 241] width 601 height 123
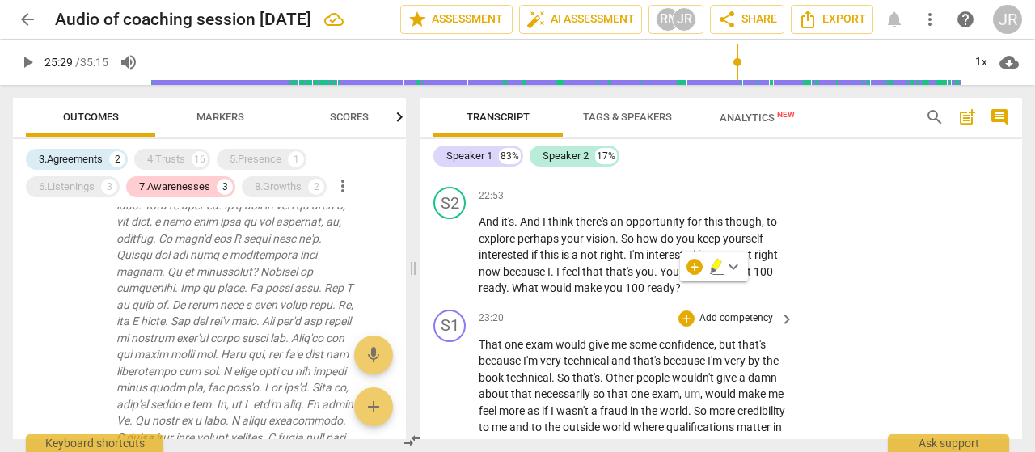
click at [686, 195] on div "+" at bounding box center [686, 196] width 16 height 16
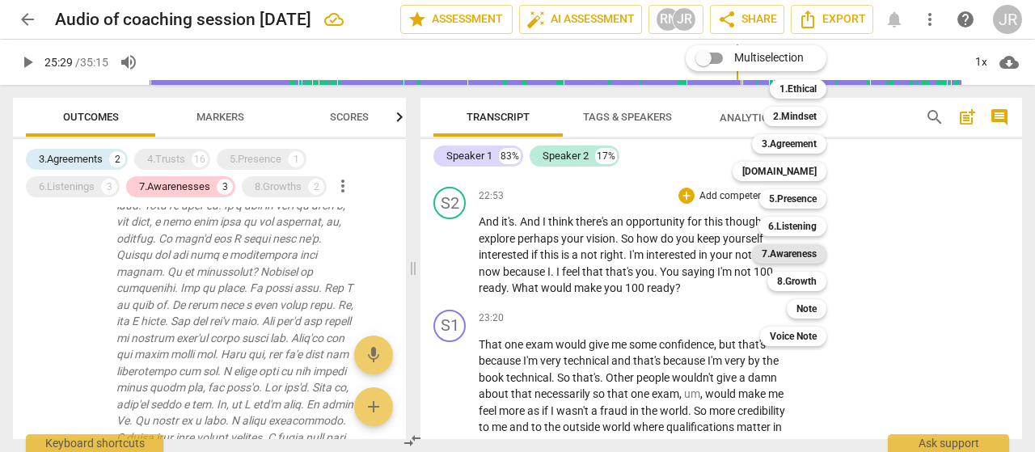
click at [799, 258] on b "7.Awareness" at bounding box center [788, 253] width 55 height 19
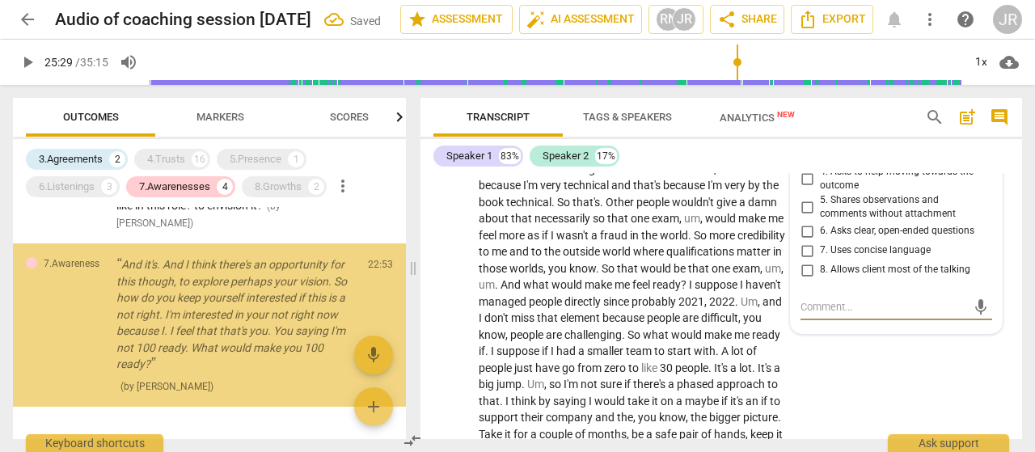
scroll to position [1108, 0]
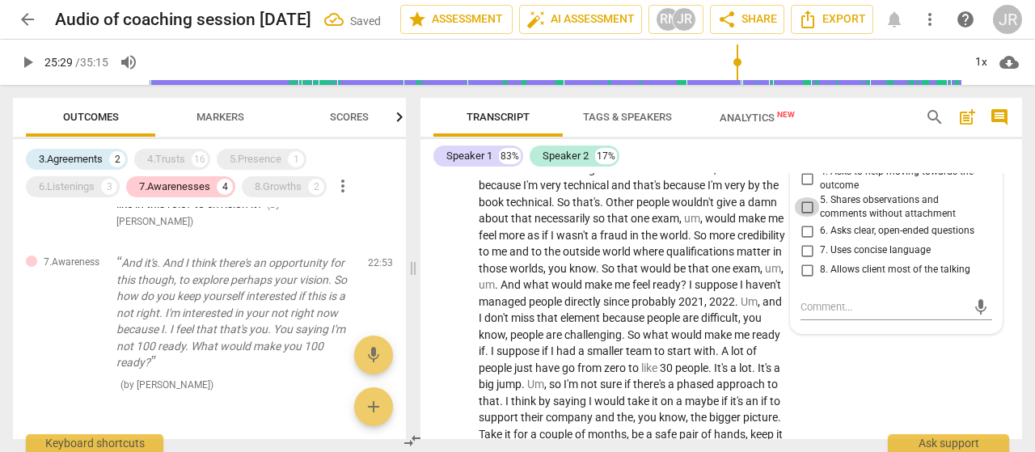
click at [811, 209] on input "5. Shares observations and comments without attachment" at bounding box center [807, 206] width 26 height 19
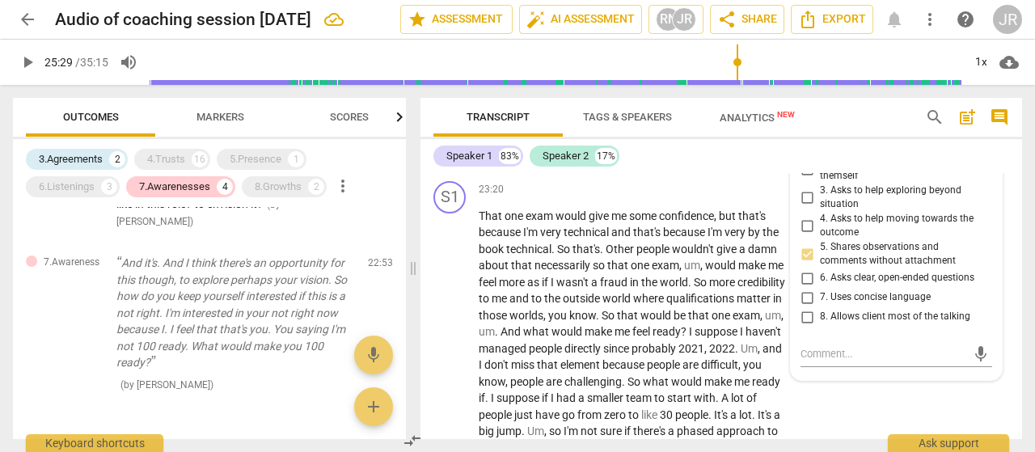
scroll to position [9174, 0]
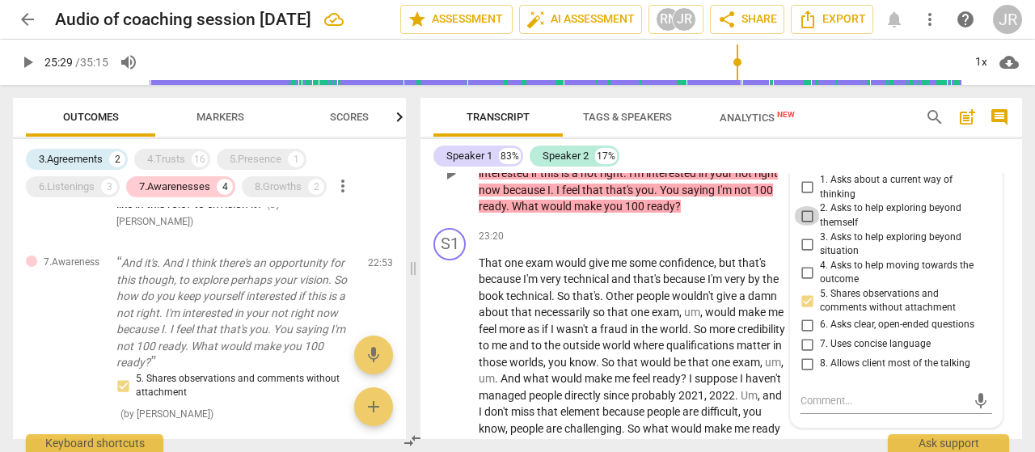
click at [804, 216] on input "2. Asks to help exploring beyond themself" at bounding box center [807, 215] width 26 height 19
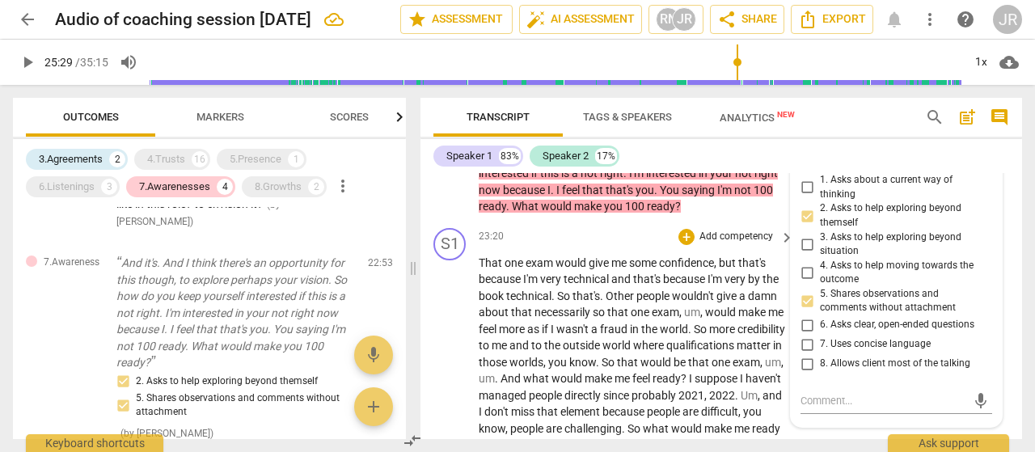
click at [697, 238] on div "+ Add competency" at bounding box center [726, 237] width 96 height 16
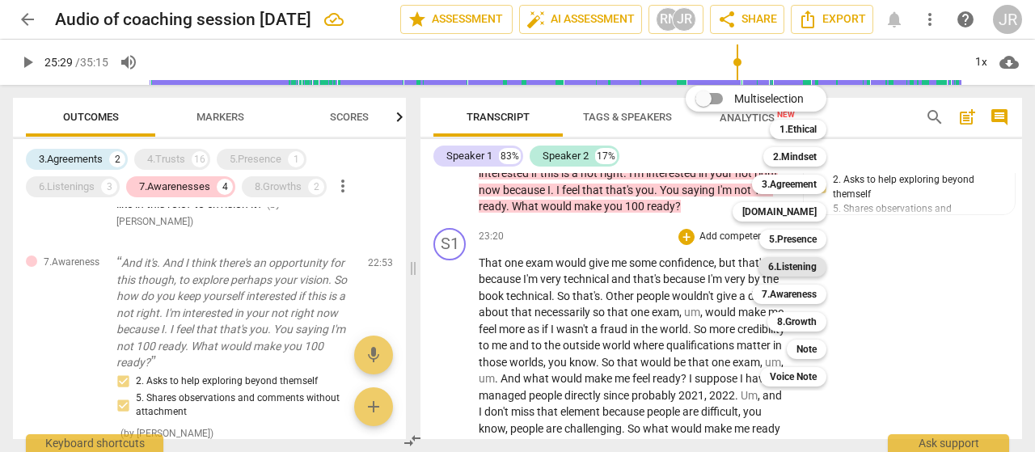
click at [783, 262] on b "6.Listening" at bounding box center [792, 266] width 48 height 19
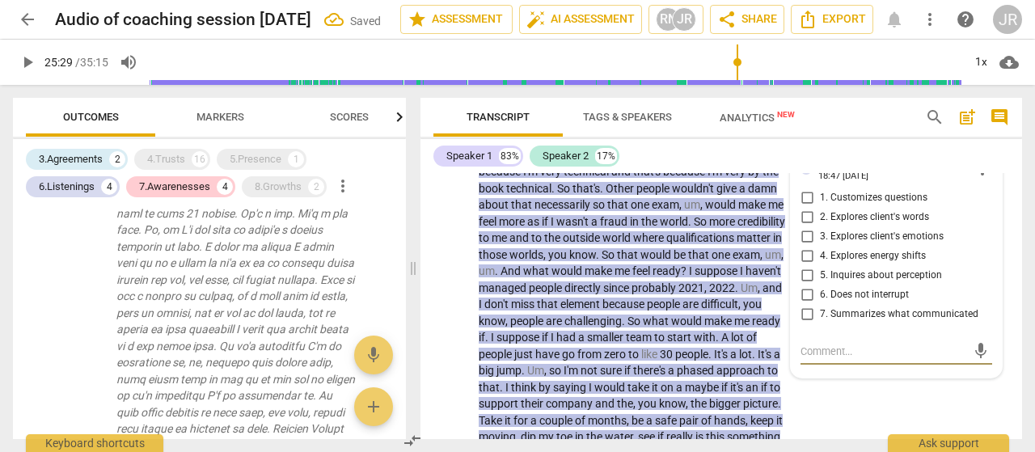
scroll to position [9252, 0]
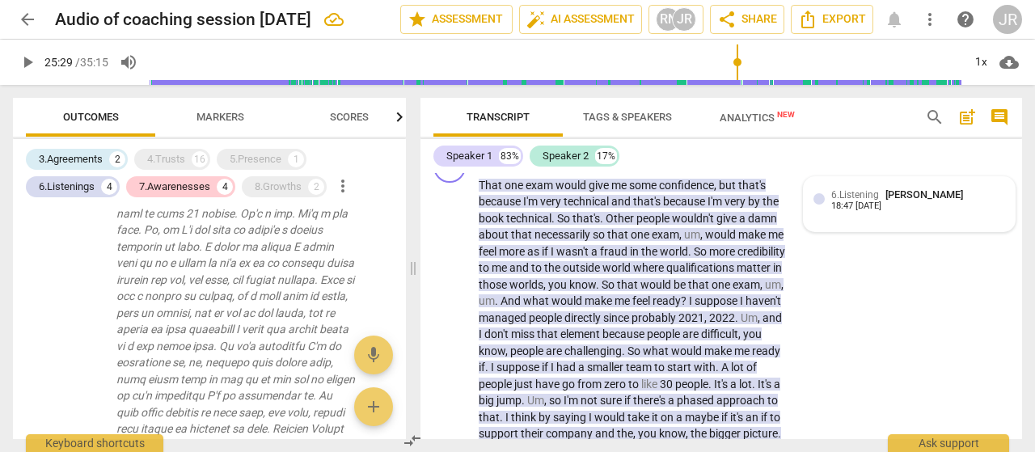
click at [892, 211] on div "6.Listening [PERSON_NAME] 18:47 [DATE]" at bounding box center [909, 204] width 192 height 35
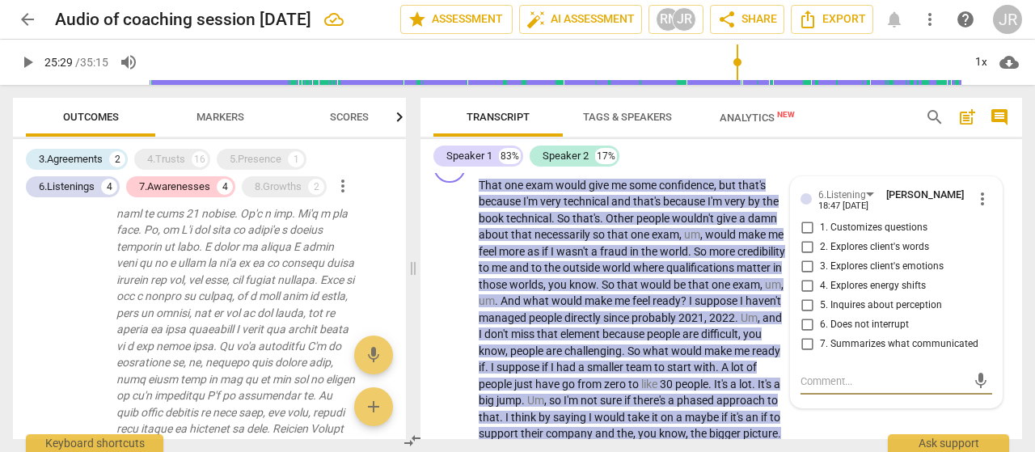
click at [812, 301] on input "5. Inquires about perception" at bounding box center [807, 305] width 26 height 19
click at [449, 323] on div "play_arrow pause" at bounding box center [457, 459] width 41 height 553
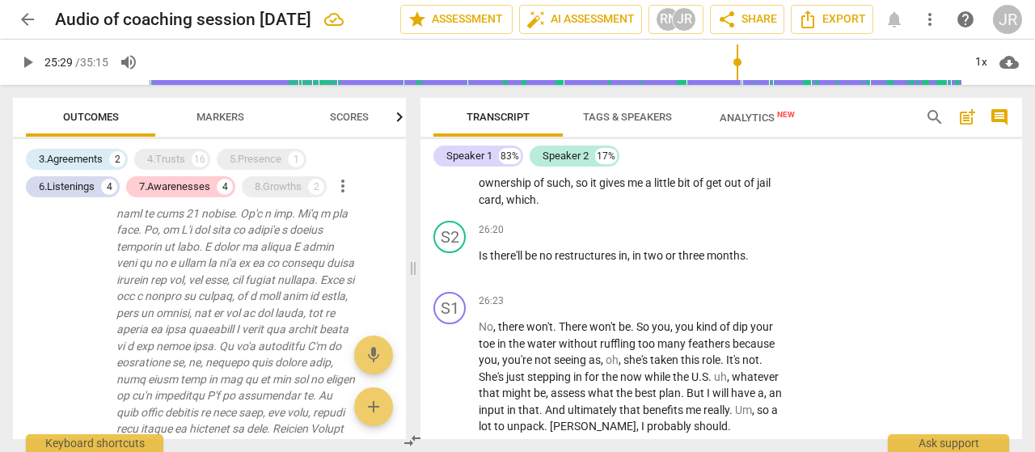
scroll to position [10136, 0]
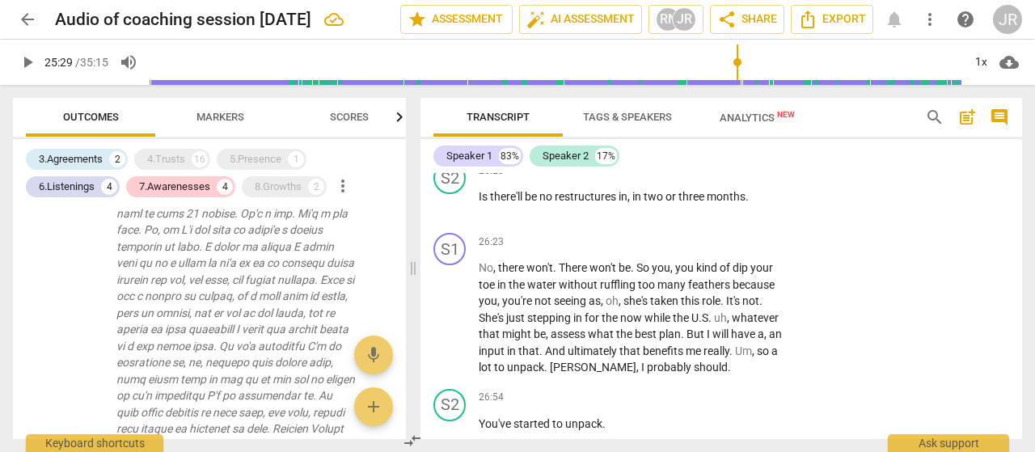
click at [25, 61] on span "play_arrow" at bounding box center [27, 62] width 19 height 19
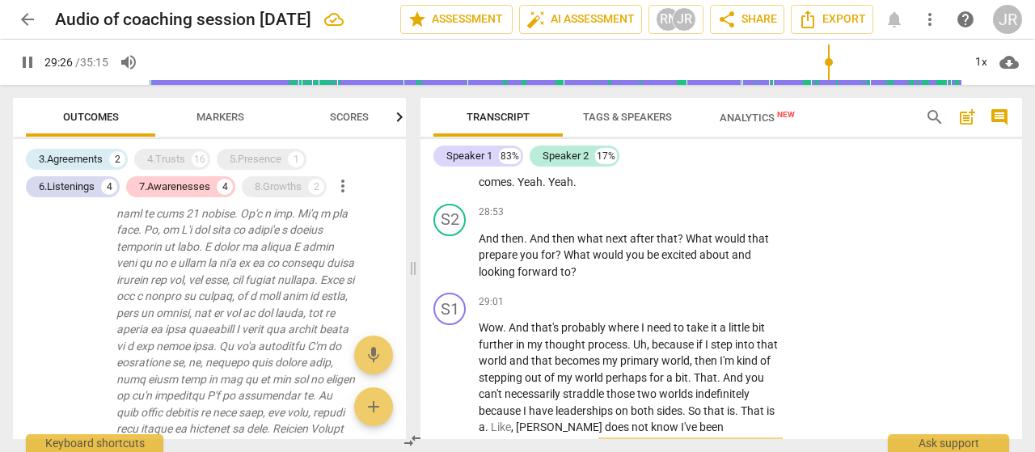
scroll to position [11430, 0]
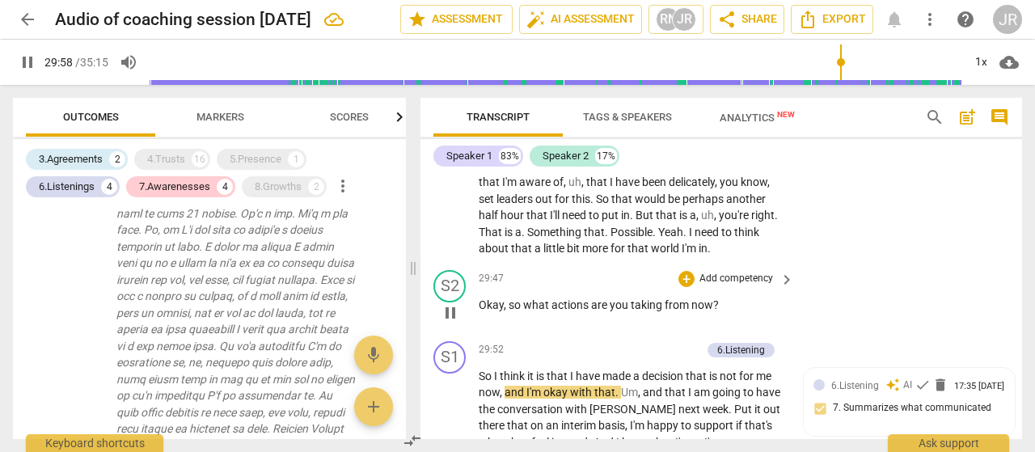
click at [764, 286] on p "Add competency" at bounding box center [736, 279] width 77 height 15
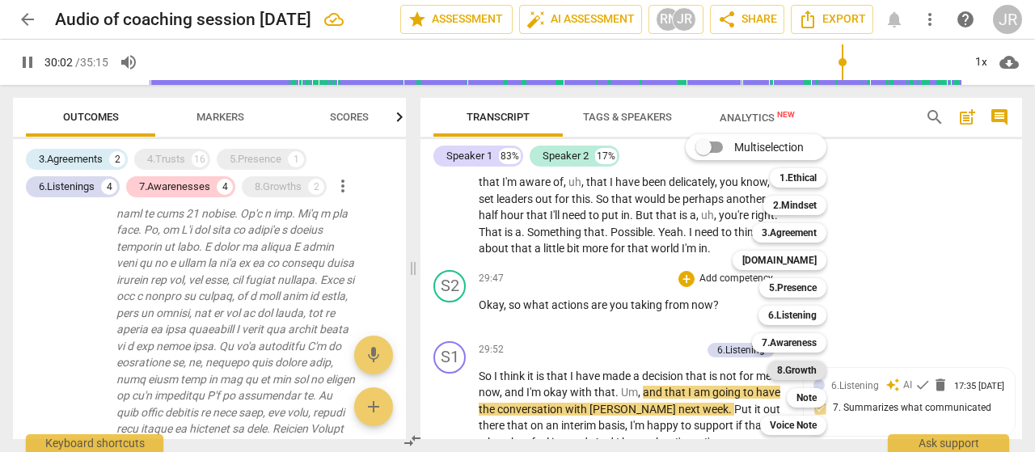
click at [798, 366] on b "8.Growth" at bounding box center [797, 369] width 40 height 19
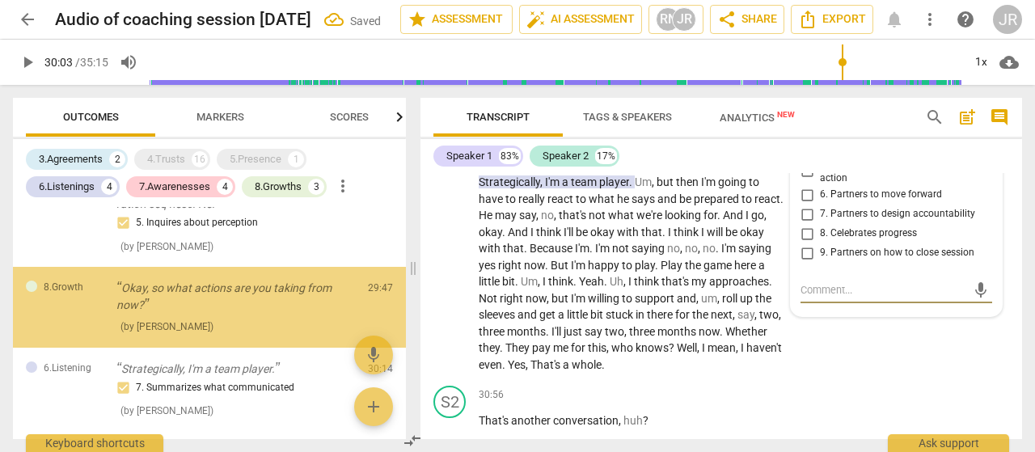
scroll to position [2593, 0]
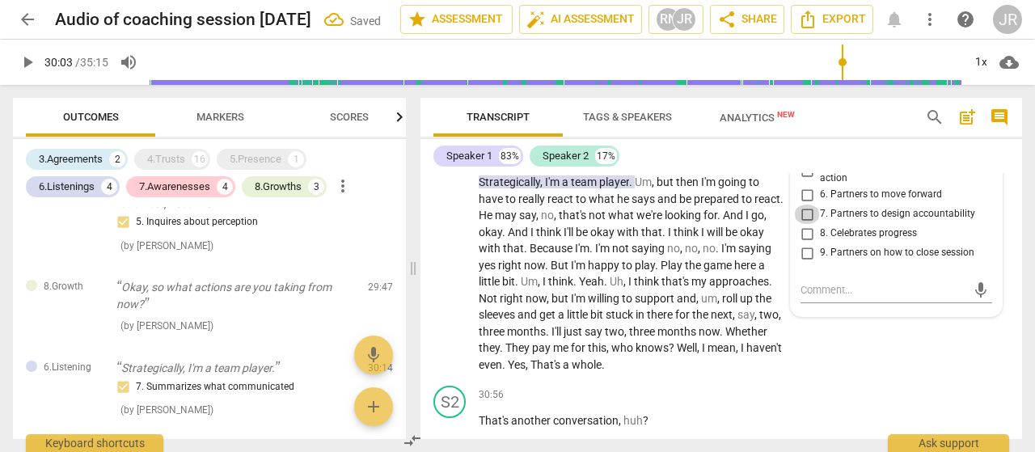
click at [807, 224] on input "7. Partners to design accountability" at bounding box center [807, 213] width 26 height 19
click at [806, 181] on input "5. Partners to design post-session action" at bounding box center [807, 171] width 26 height 19
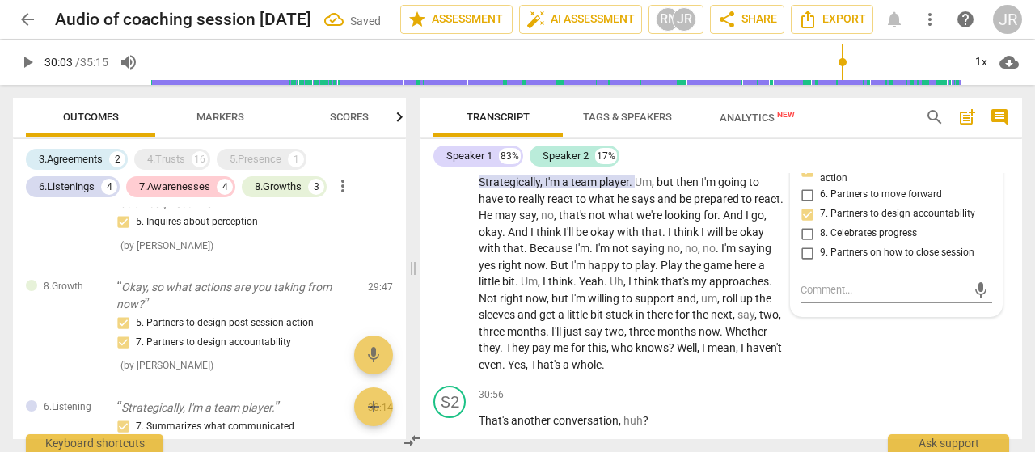
click at [25, 63] on span "play_arrow" at bounding box center [27, 62] width 19 height 19
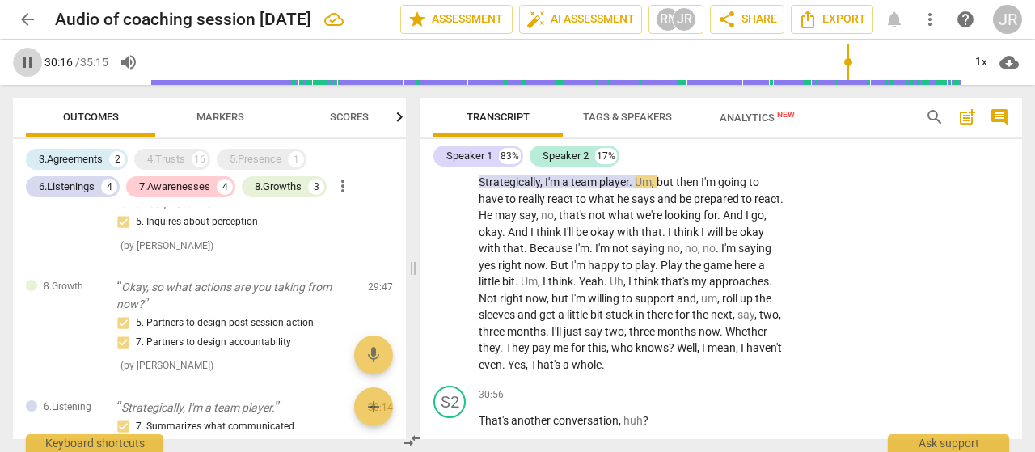
click at [25, 63] on span "pause" at bounding box center [27, 62] width 19 height 19
click at [935, 297] on div "S1 play_arrow pause 29:52 + Add competency 6.Listening keyboard_arrow_right So …" at bounding box center [720, 219] width 601 height 322
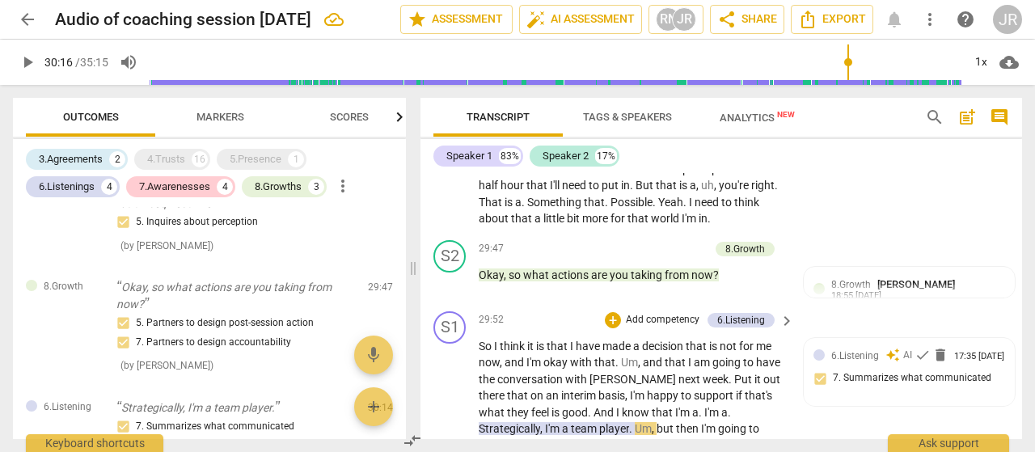
scroll to position [11472, 0]
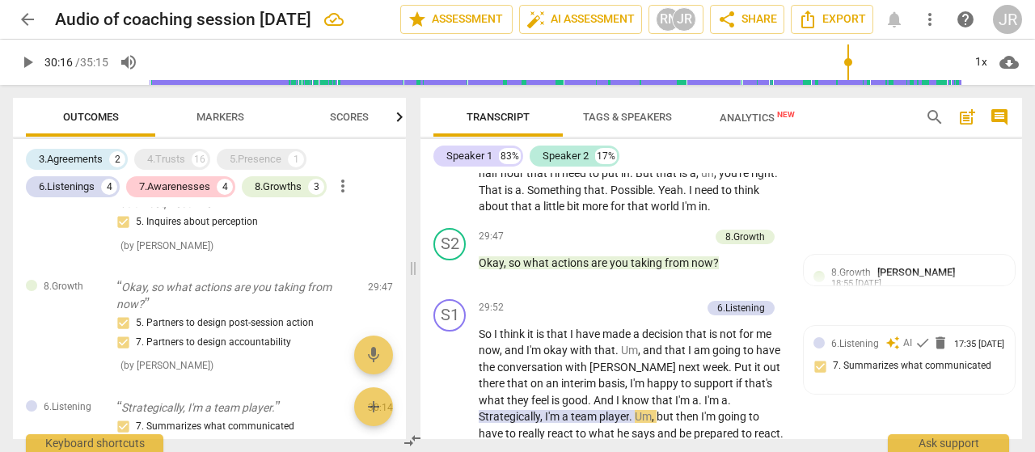
click at [25, 62] on span "play_arrow" at bounding box center [27, 62] width 19 height 19
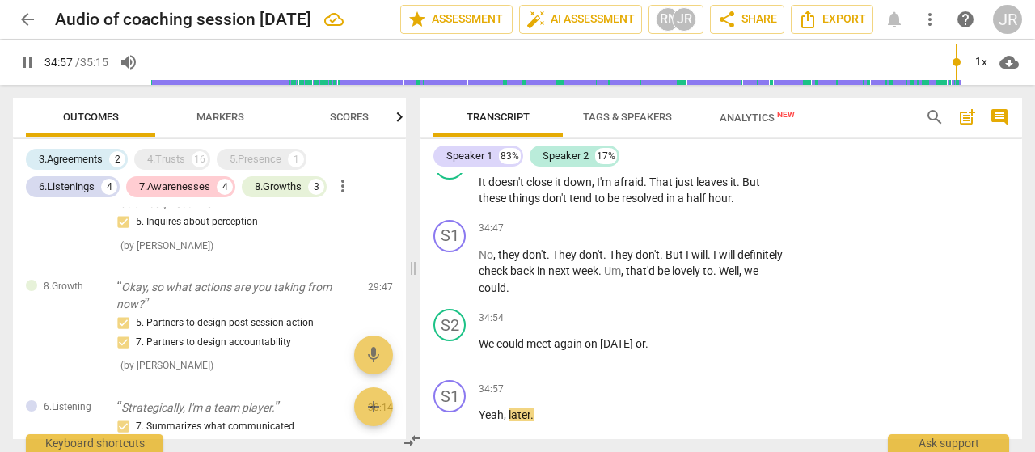
scroll to position [14066, 0]
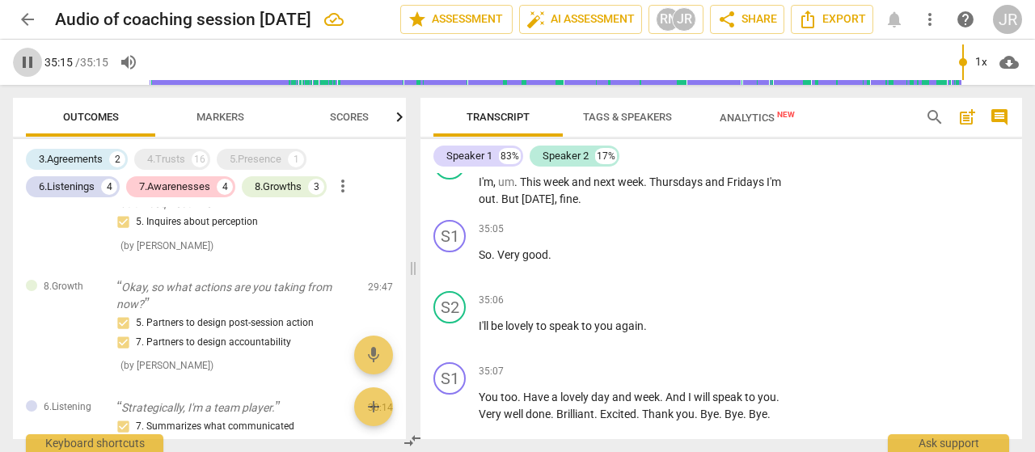
click at [27, 62] on span "pause" at bounding box center [27, 62] width 19 height 19
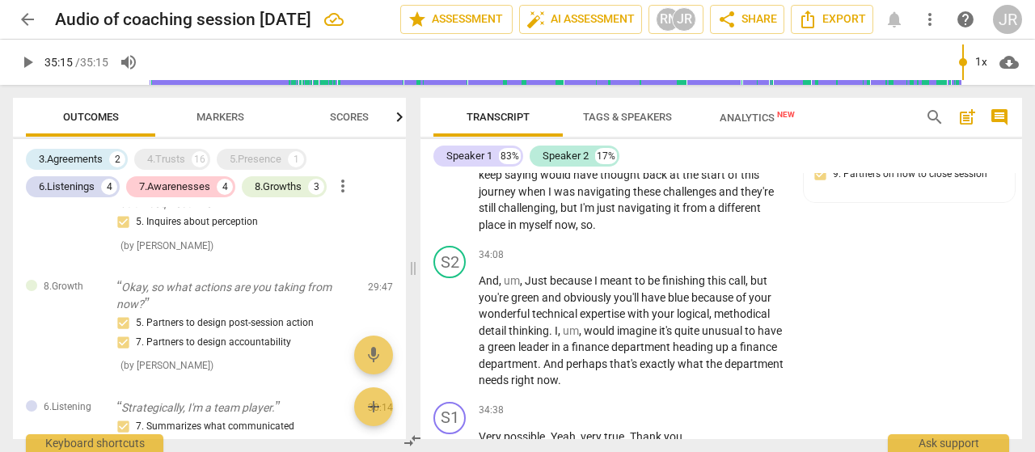
scroll to position [13318, 0]
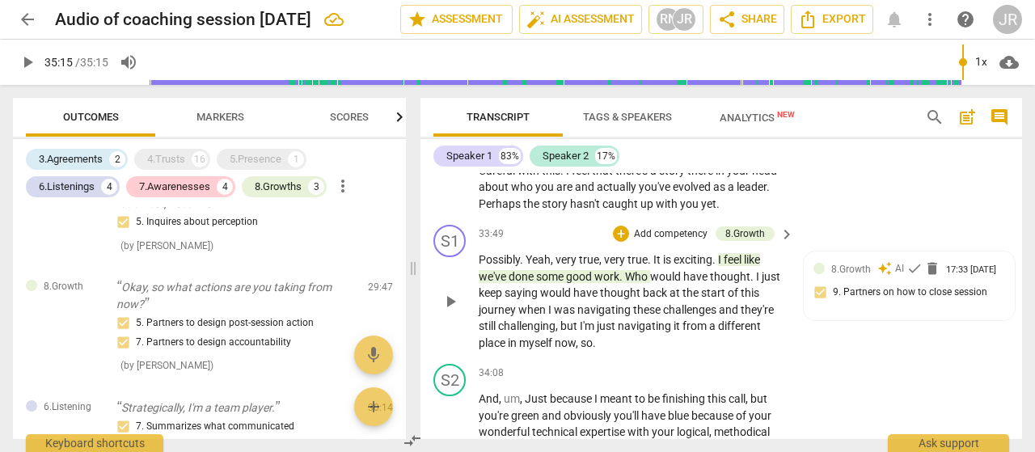
click at [914, 355] on div "S1 play_arrow pause 33:49 + Add competency 8.Growth keyboard_arrow_right Possib…" at bounding box center [720, 287] width 601 height 139
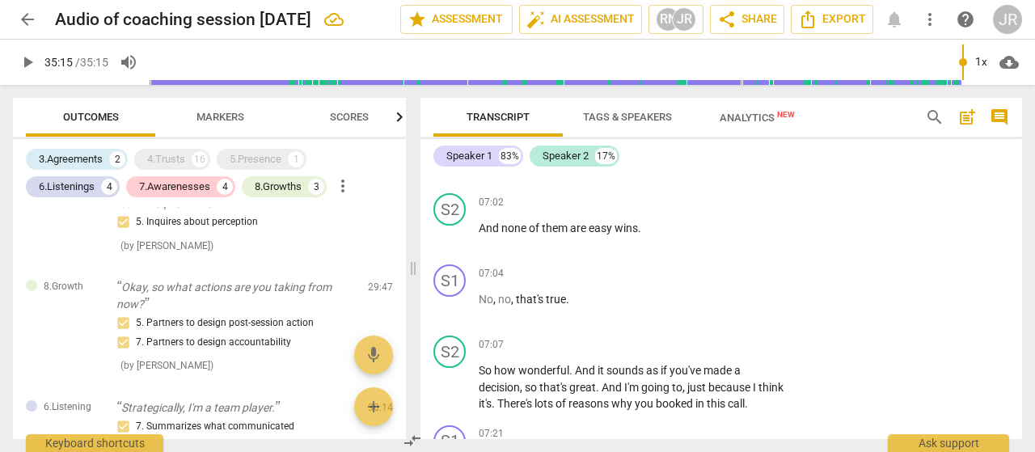
scroll to position [2860, 0]
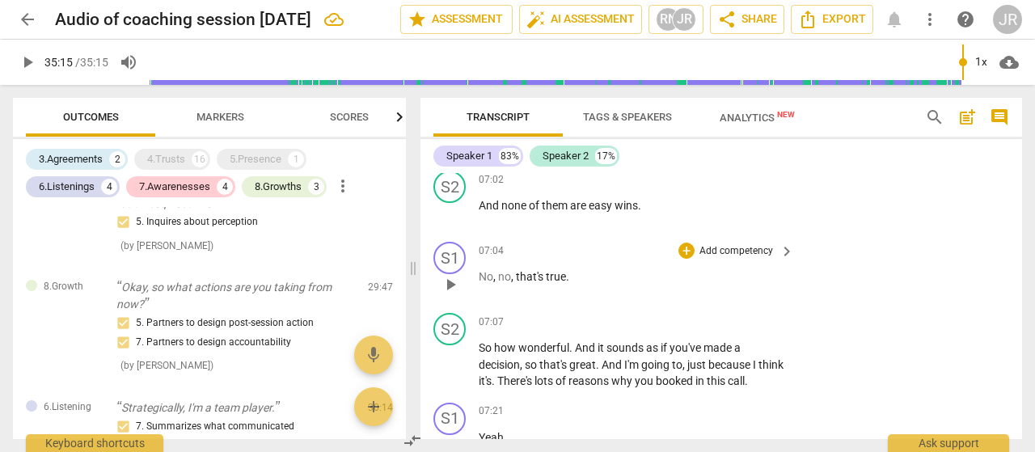
click at [845, 263] on div "S1 play_arrow pause 07:04 + Add competency keyboard_arrow_right No , no , that'…" at bounding box center [720, 270] width 601 height 71
click at [727, 116] on span "Analytics New" at bounding box center [756, 118] width 75 height 12
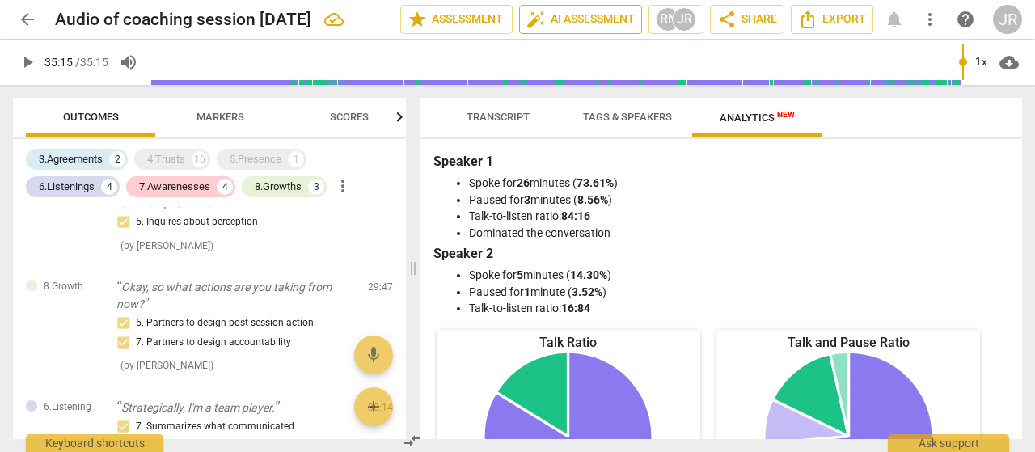
click at [574, 25] on span "auto_fix_high AI Assessment" at bounding box center [580, 19] width 108 height 19
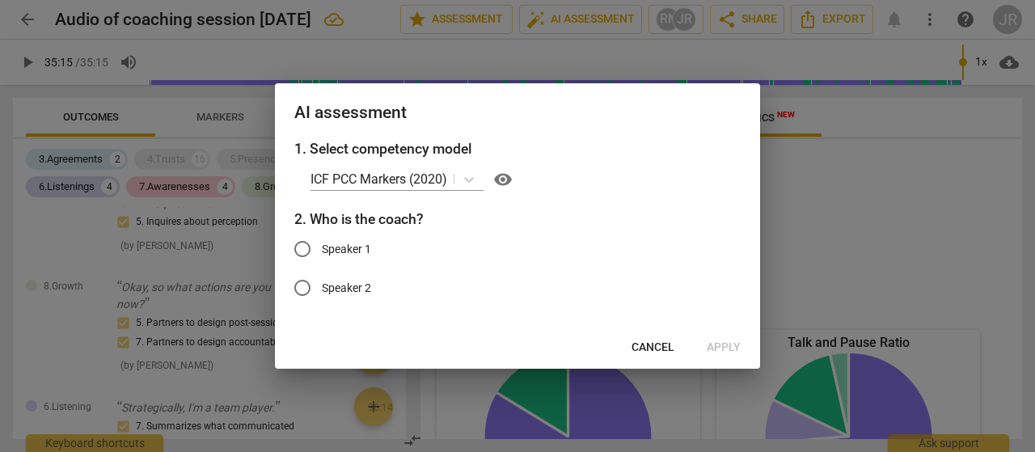
click at [664, 340] on span "Cancel" at bounding box center [652, 347] width 43 height 16
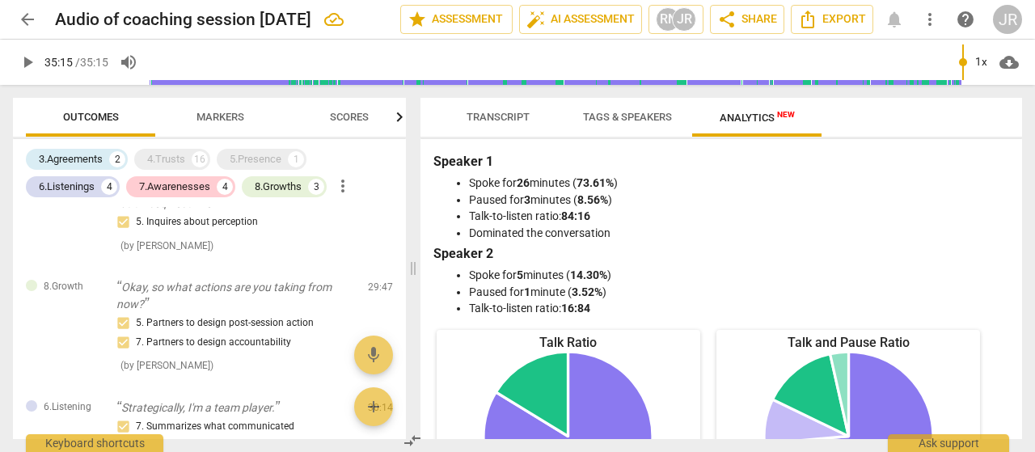
click at [501, 104] on button "Transcript" at bounding box center [497, 117] width 129 height 39
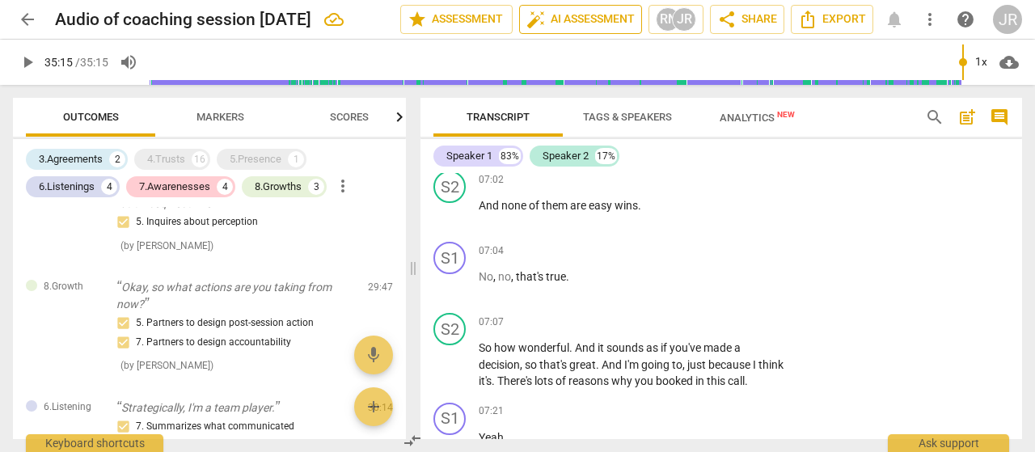
click at [562, 13] on span "auto_fix_high AI Assessment" at bounding box center [580, 19] width 108 height 19
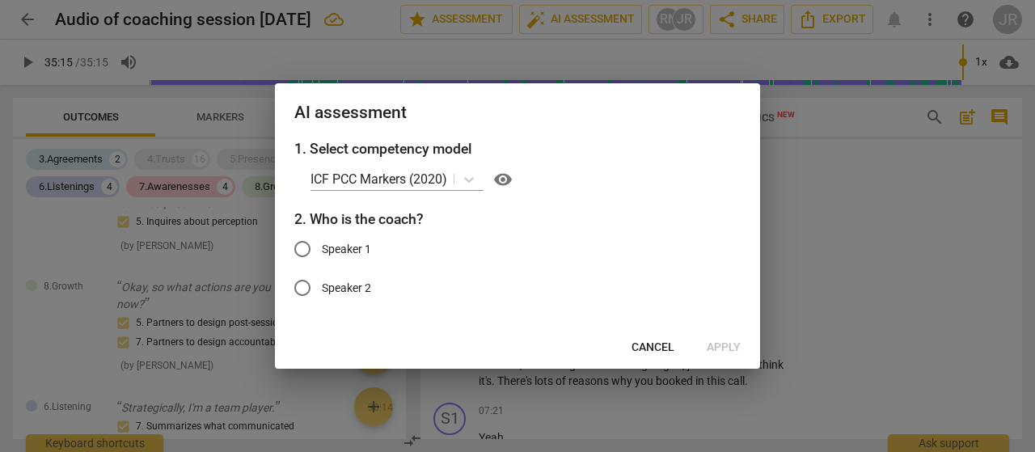
click at [306, 287] on input "Speaker 2" at bounding box center [302, 287] width 39 height 39
click at [723, 348] on span "Apply" at bounding box center [723, 347] width 34 height 16
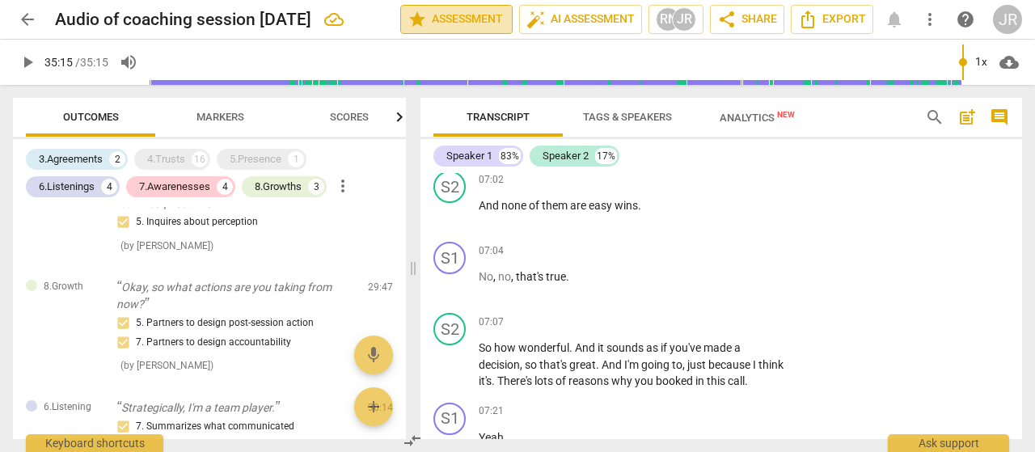
click at [428, 17] on span "star Assessment" at bounding box center [456, 19] width 98 height 19
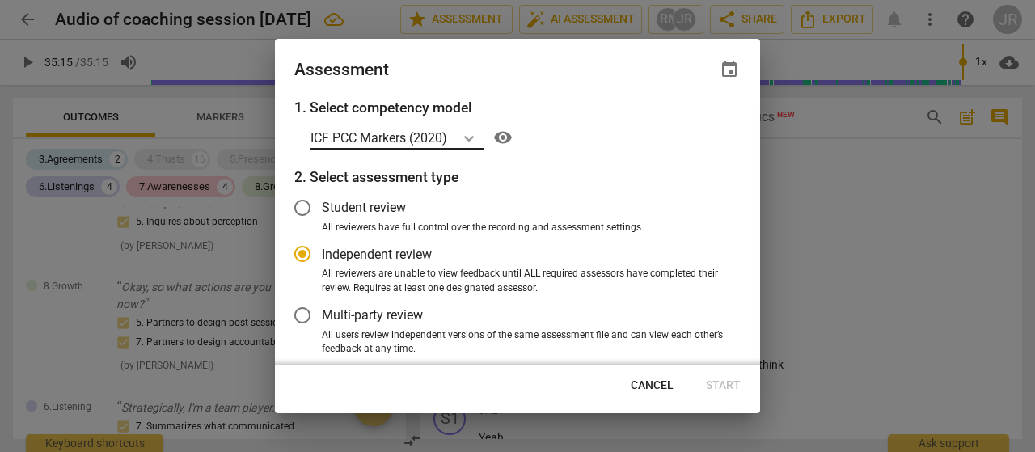
click at [465, 143] on icon at bounding box center [469, 138] width 16 height 16
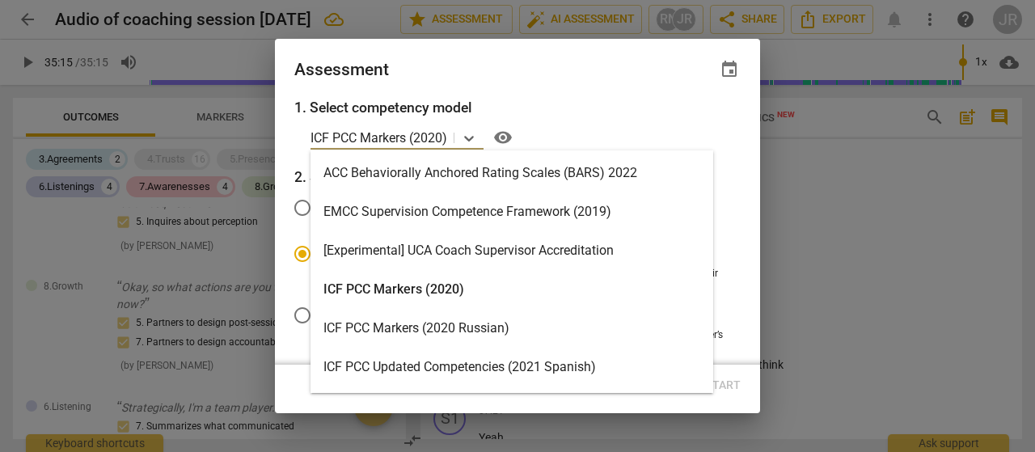
click at [427, 290] on div "ICF PCC Markers (2020)" at bounding box center [511, 289] width 403 height 39
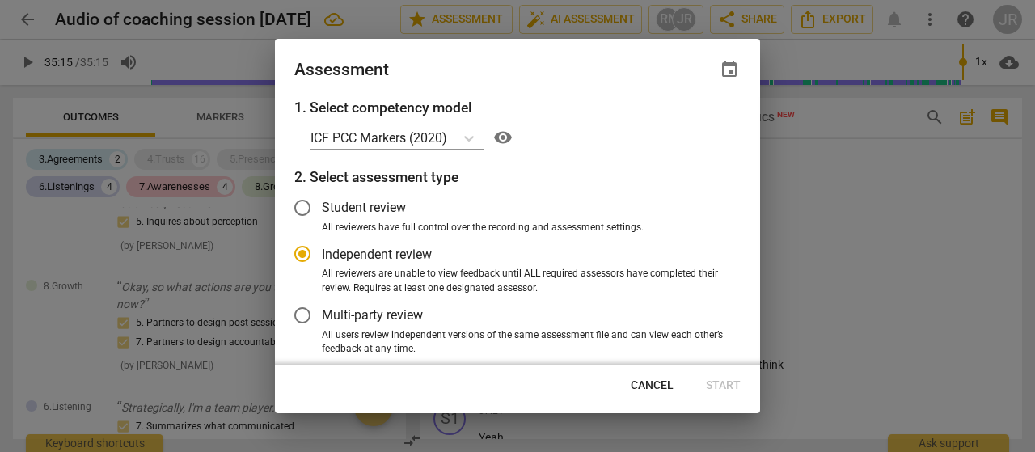
click at [348, 203] on span "Student review" at bounding box center [364, 207] width 84 height 19
click at [322, 203] on input "Student review" at bounding box center [302, 207] width 39 height 39
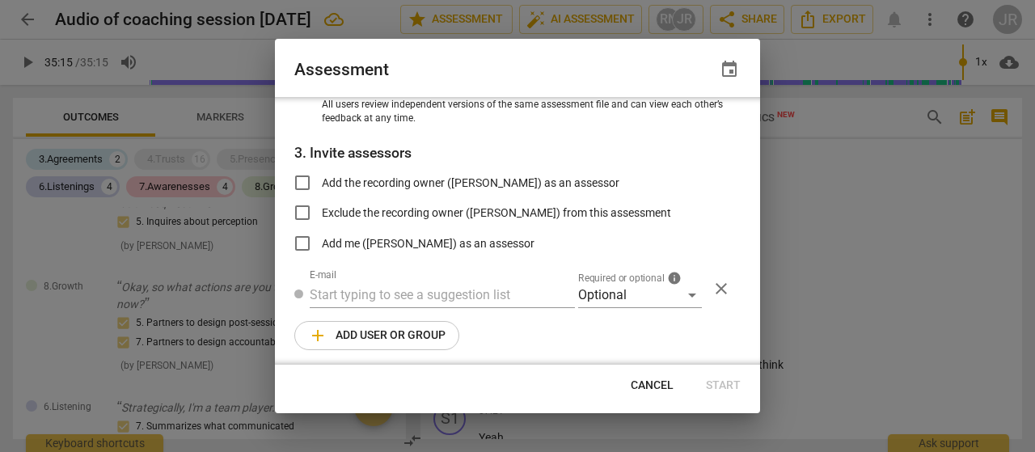
scroll to position [234, 0]
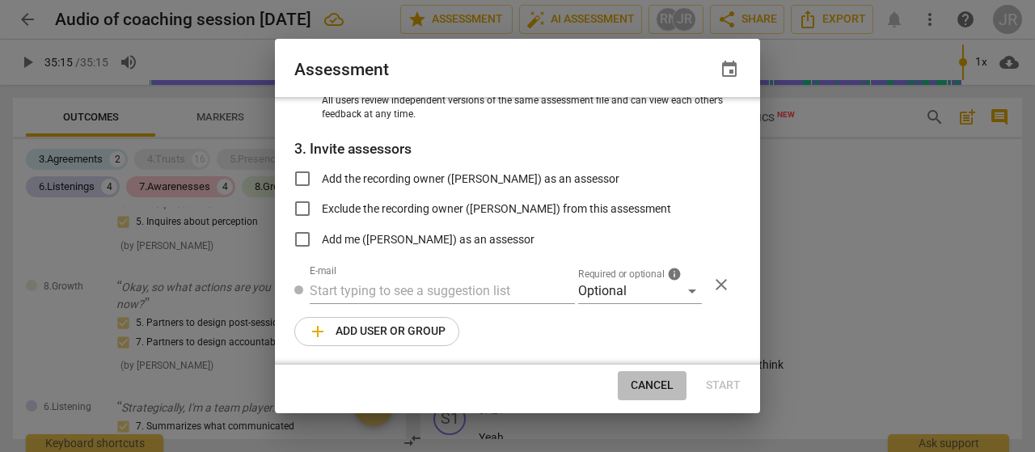
click at [661, 382] on span "Cancel" at bounding box center [651, 385] width 43 height 16
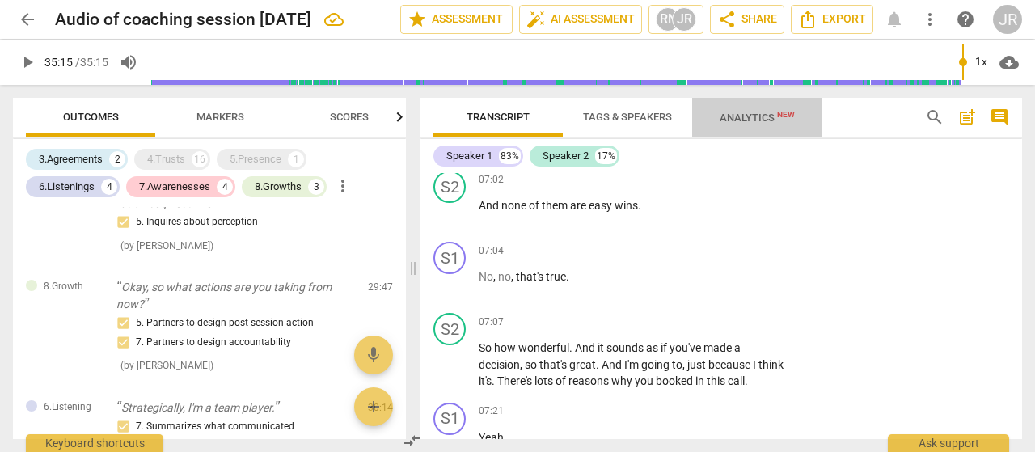
click at [746, 120] on span "Analytics New" at bounding box center [756, 118] width 75 height 12
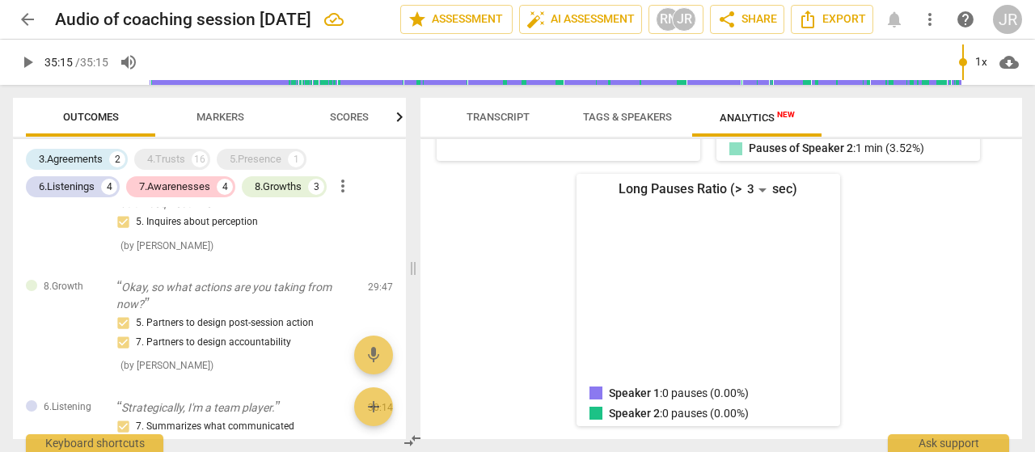
scroll to position [0, 0]
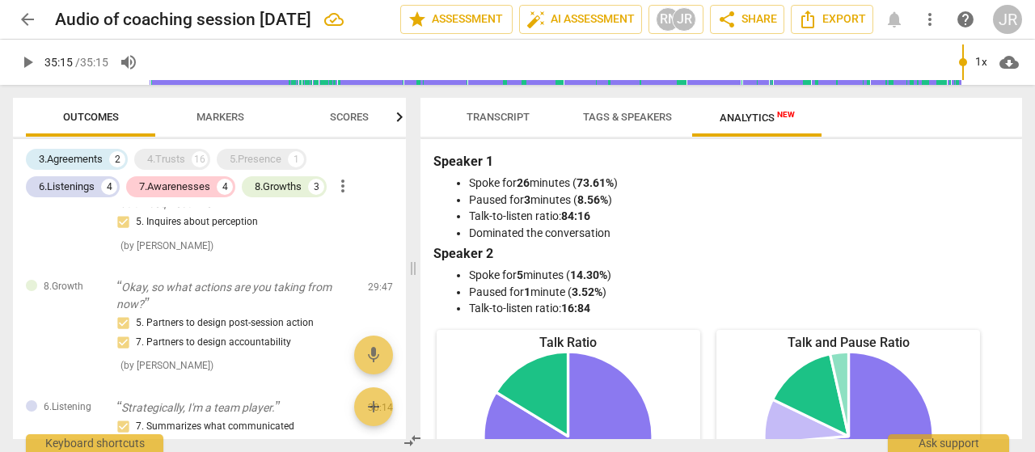
click at [339, 124] on span "Scores" at bounding box center [349, 118] width 78 height 22
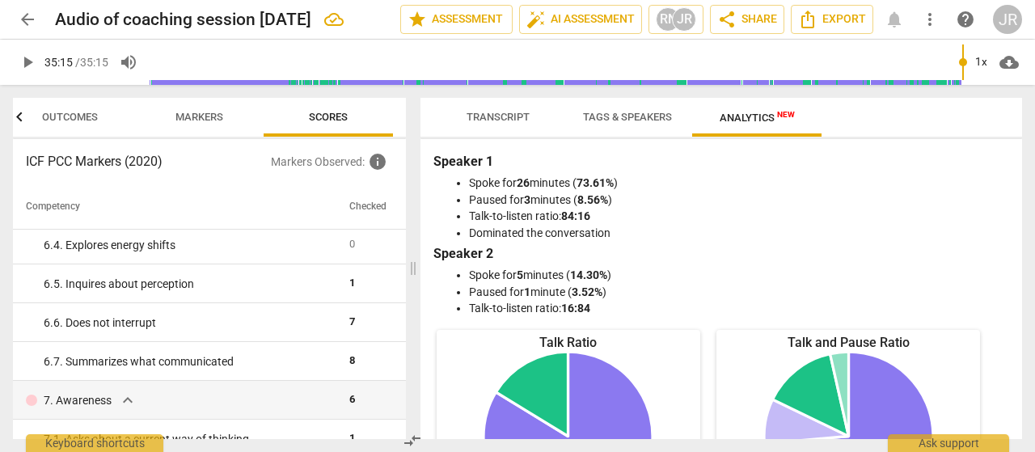
scroll to position [939, 0]
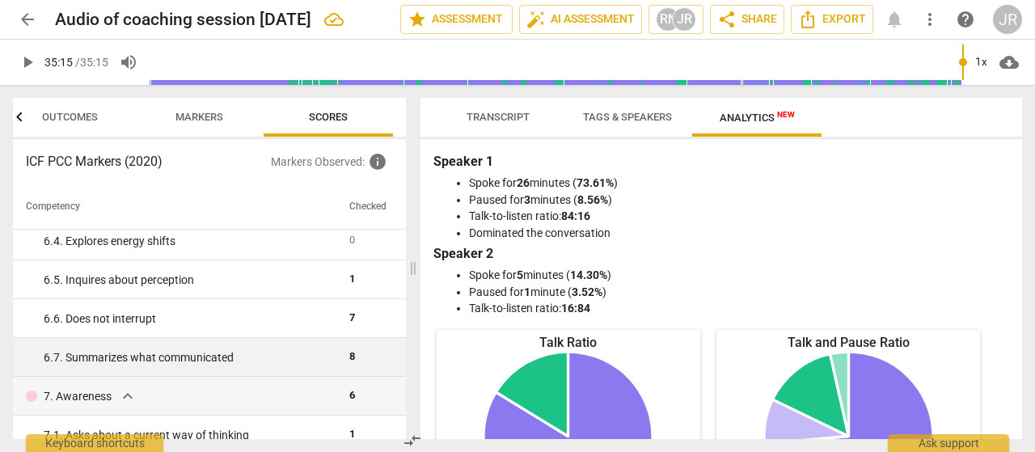
click at [351, 362] on span "8" at bounding box center [352, 356] width 6 height 12
click at [206, 367] on td "6. 7. Summarizes what communicated" at bounding box center [178, 357] width 330 height 39
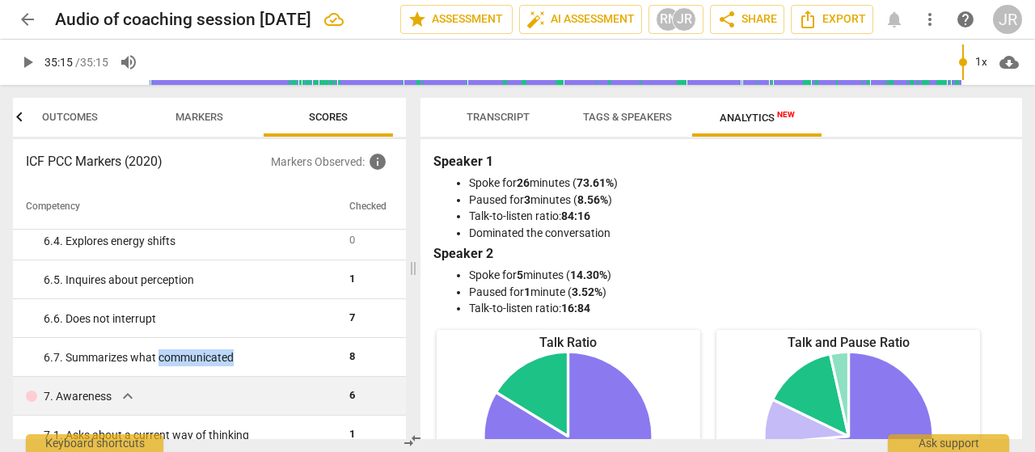
click at [123, 394] on span "expand_more" at bounding box center [127, 395] width 19 height 19
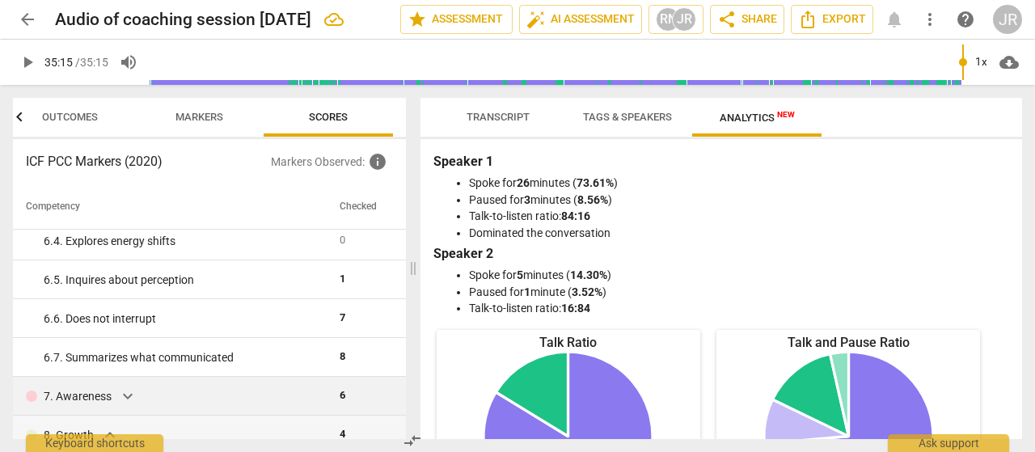
click at [190, 125] on span "Markers" at bounding box center [199, 118] width 86 height 22
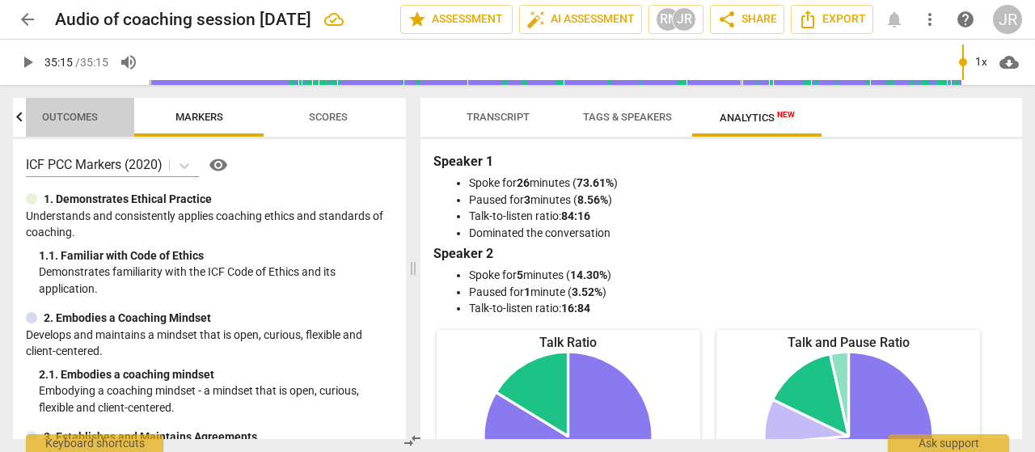
click at [84, 117] on span "Outcomes" at bounding box center [70, 117] width 56 height 12
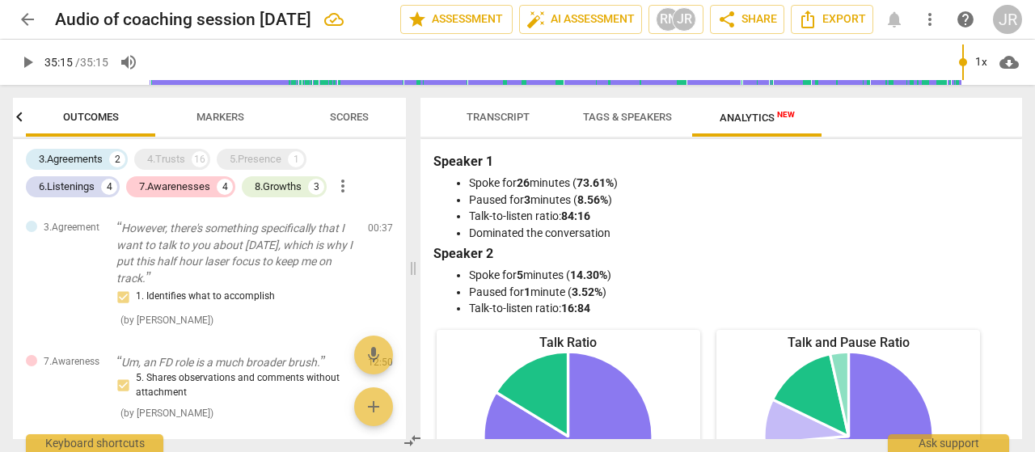
scroll to position [0, 0]
click at [146, 186] on div "7.Awarenesses" at bounding box center [174, 187] width 71 height 16
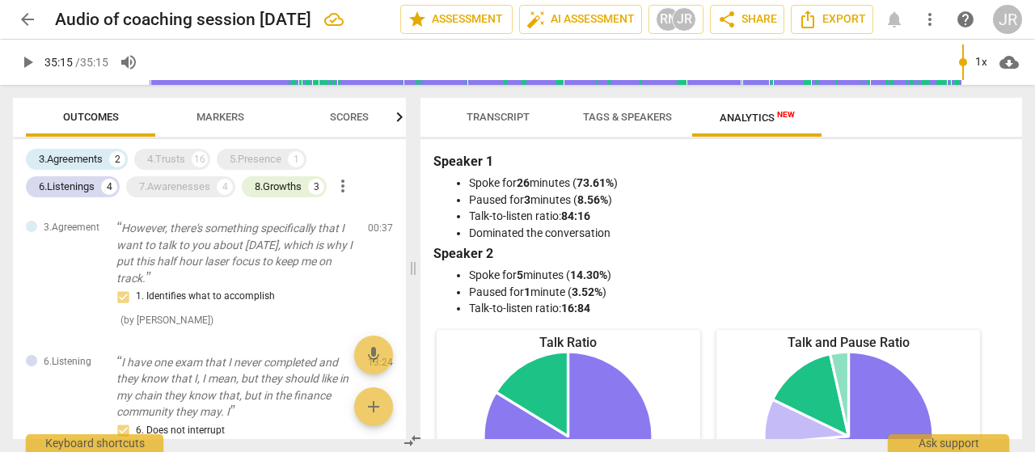
click at [499, 96] on div "Transcript Tags & Speakers Analytics New Speaker 1 83% Speaker 2 17% S1 play_ar…" at bounding box center [724, 268] width 621 height 367
click at [498, 112] on span "Transcript" at bounding box center [497, 117] width 63 height 12
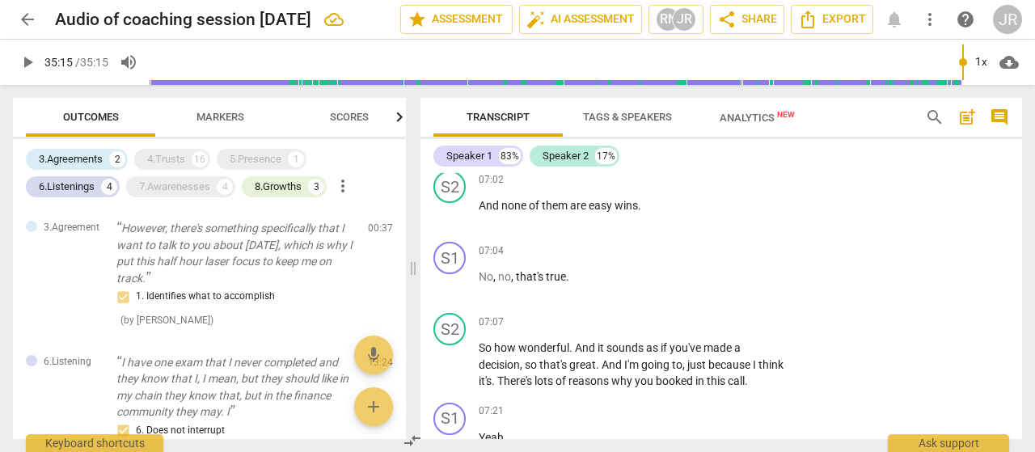
scroll to position [2860, 0]
click at [562, 167] on div "Speaker 1 83% Speaker 2 17%" at bounding box center [720, 155] width 575 height 27
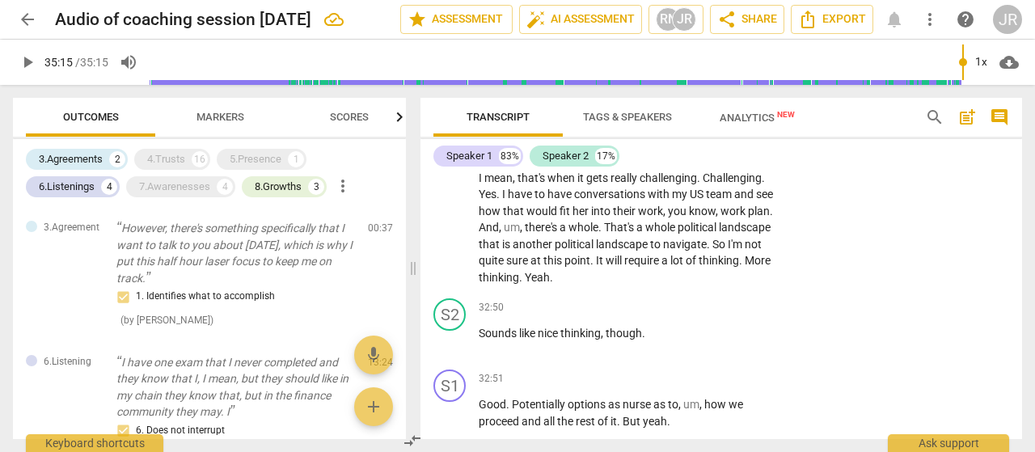
scroll to position [12052, 0]
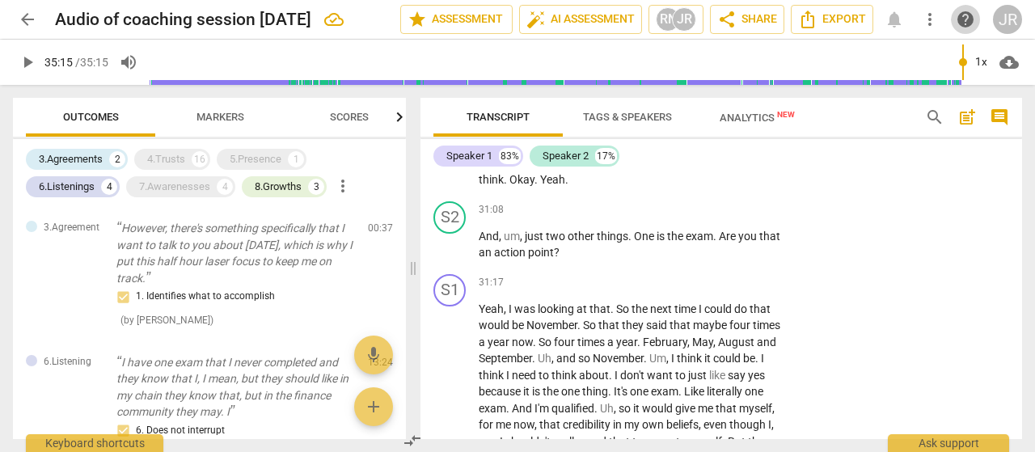
click at [959, 26] on span "help" at bounding box center [964, 19] width 19 height 19
click at [355, 186] on div "3.Agreements 2 4.Trusts 16 5.Presence 1 6.Listenings 4 7.Awarenesses 4 8.Growth…" at bounding box center [216, 172] width 380 height 55
click at [536, 115] on span "Transcript" at bounding box center [498, 118] width 102 height 22
click at [342, 192] on span "more_vert" at bounding box center [342, 185] width 19 height 19
click at [926, 23] on div at bounding box center [517, 226] width 1035 height 452
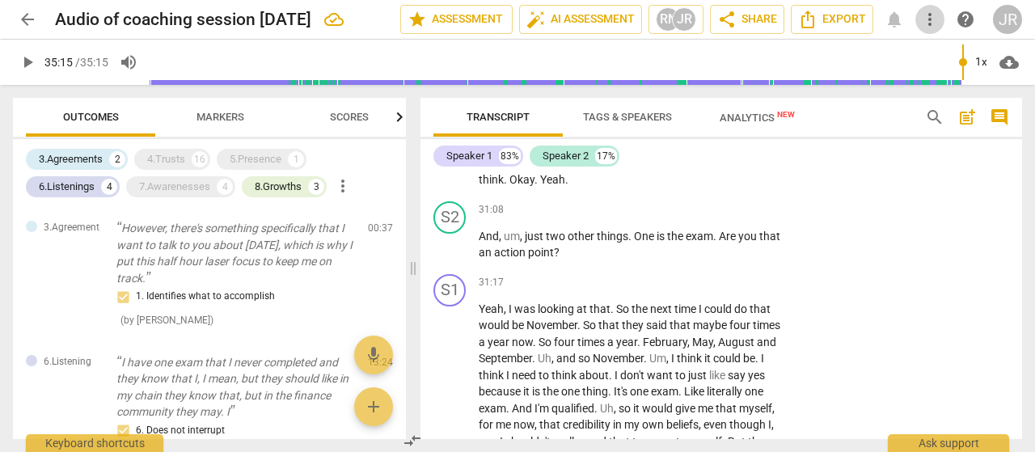
click at [926, 23] on span "more_vert" at bounding box center [929, 19] width 19 height 19
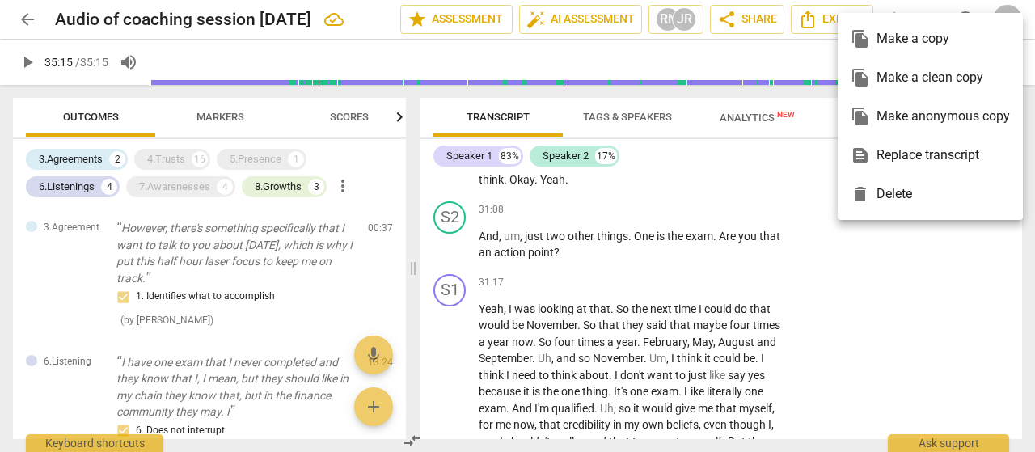
click at [904, 26] on div "file_copy Make a copy" at bounding box center [929, 38] width 159 height 39
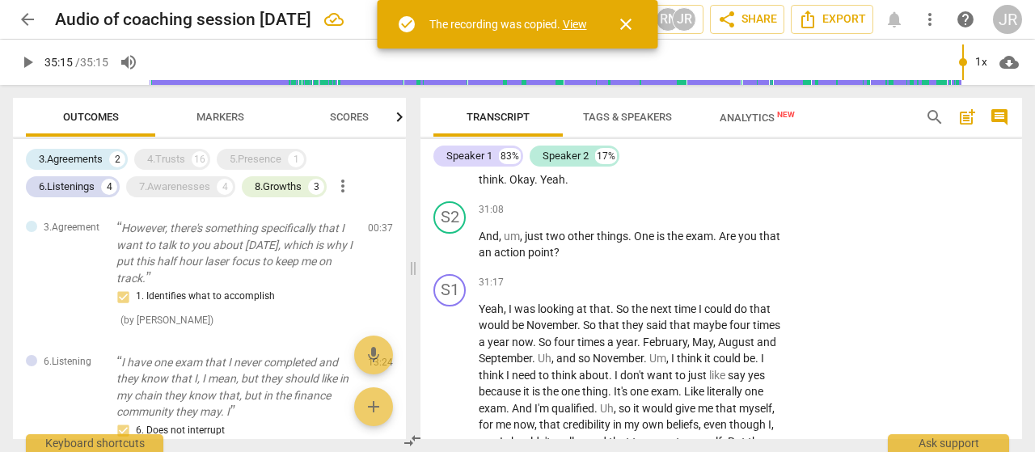
click at [575, 30] on link "View" at bounding box center [575, 24] width 24 height 13
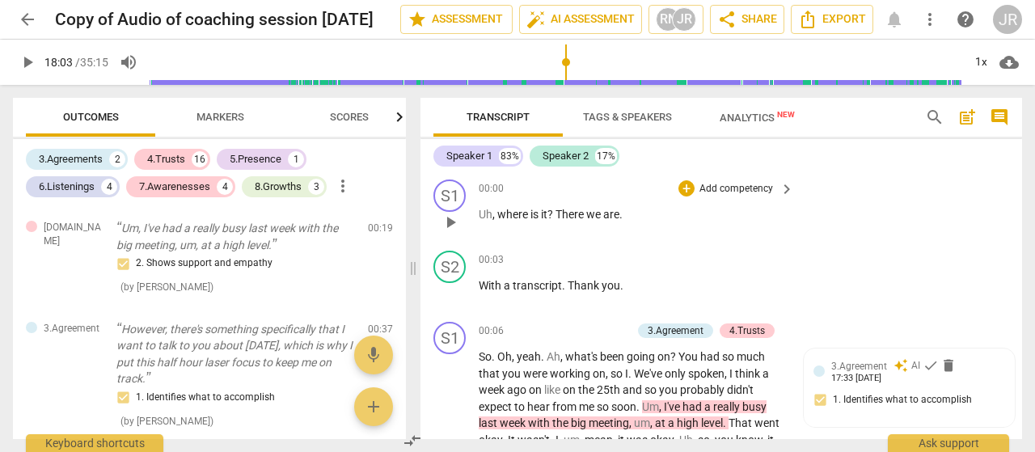
click at [799, 240] on div "S1 play_arrow pause 00:00 + Add competency keyboard_arrow_right Uh , where is i…" at bounding box center [720, 208] width 601 height 71
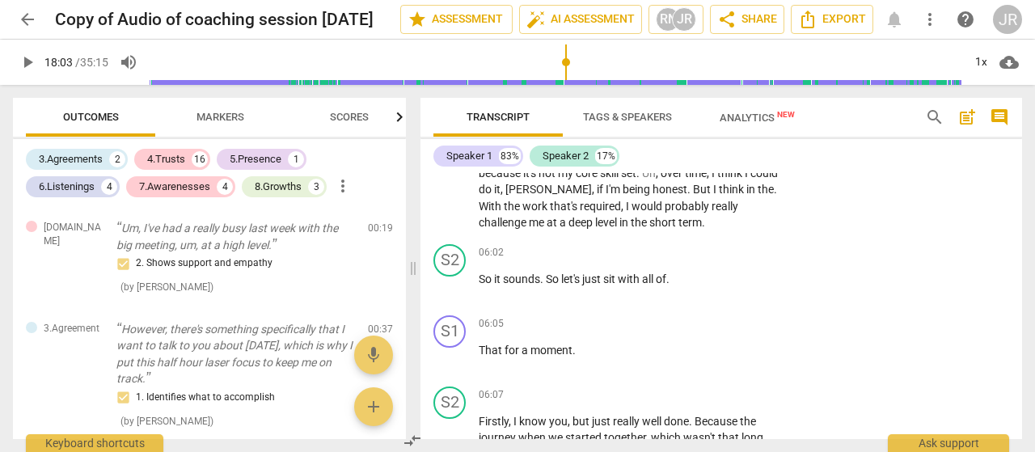
scroll to position [1594, 0]
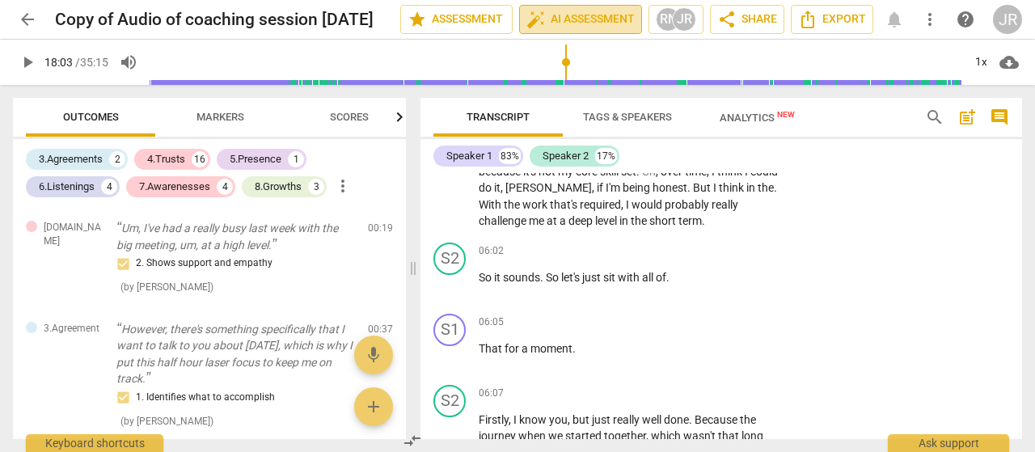
click at [610, 17] on span "auto_fix_high AI Assessment" at bounding box center [580, 19] width 108 height 19
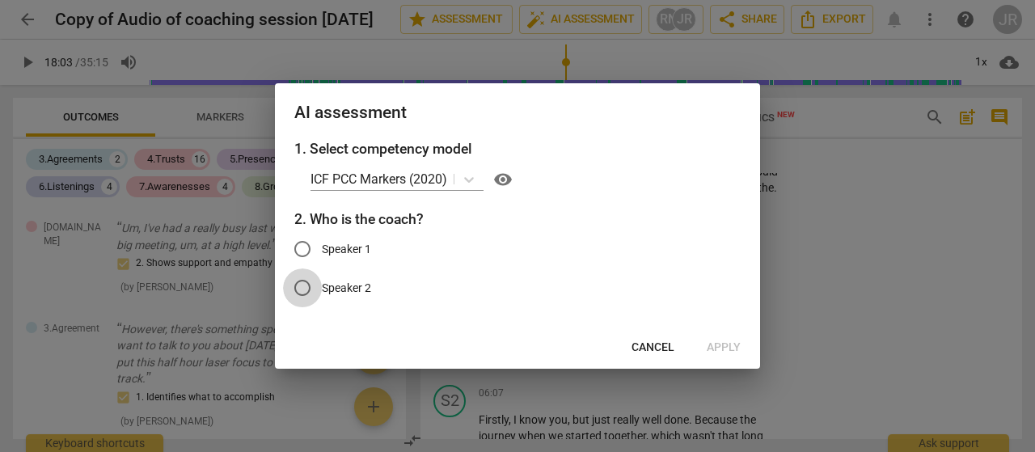
click at [319, 289] on input "Speaker 2" at bounding box center [302, 287] width 39 height 39
click at [714, 348] on span "Apply" at bounding box center [723, 347] width 34 height 16
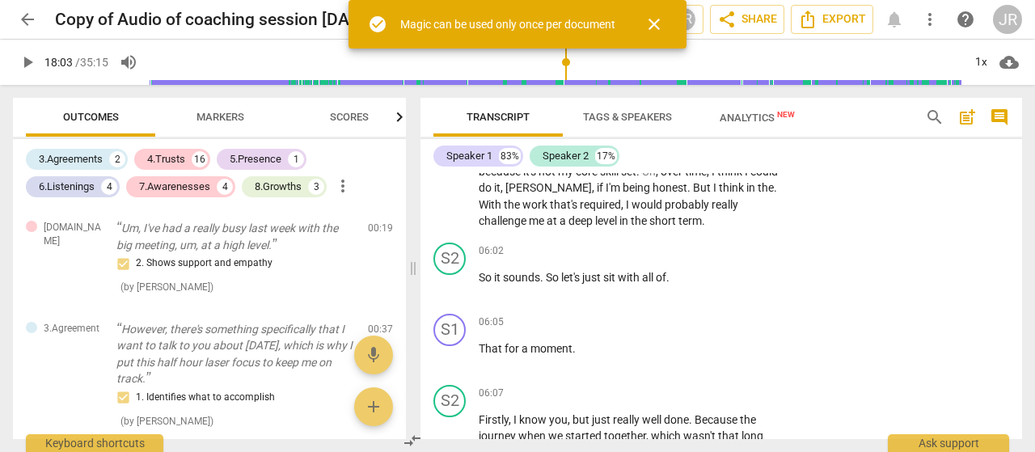
click at [655, 20] on span "close" at bounding box center [653, 24] width 19 height 19
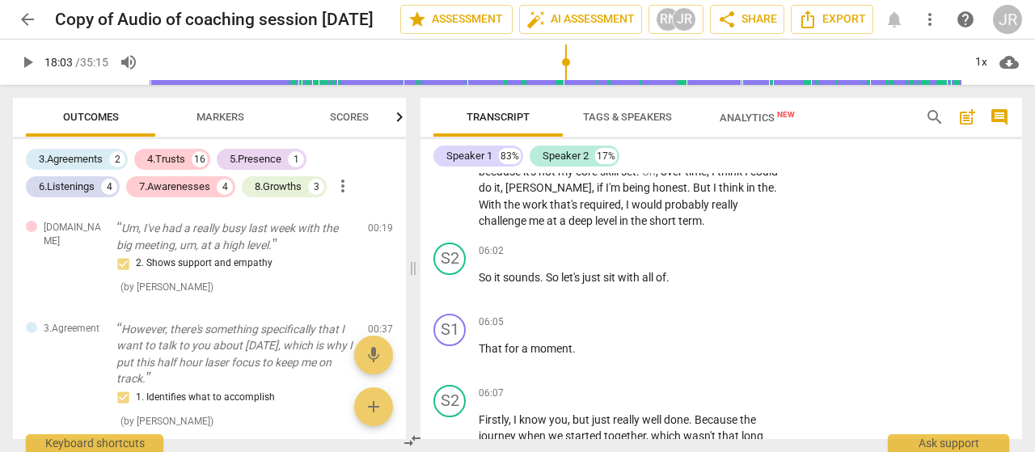
click at [26, 14] on span "arrow_back" at bounding box center [27, 19] width 19 height 19
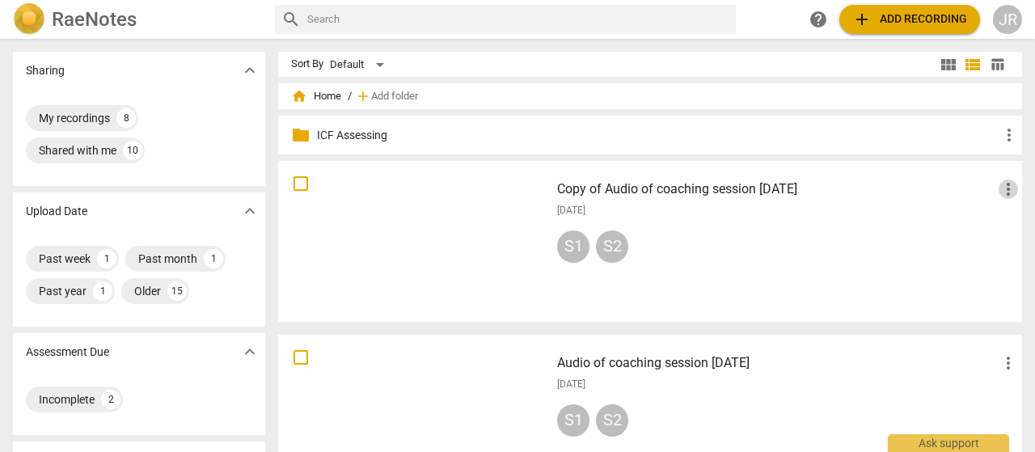
click at [1011, 188] on span "more_vert" at bounding box center [1007, 188] width 19 height 19
click at [760, 184] on div at bounding box center [517, 226] width 1035 height 452
click at [605, 251] on div "S2" at bounding box center [612, 246] width 32 height 32
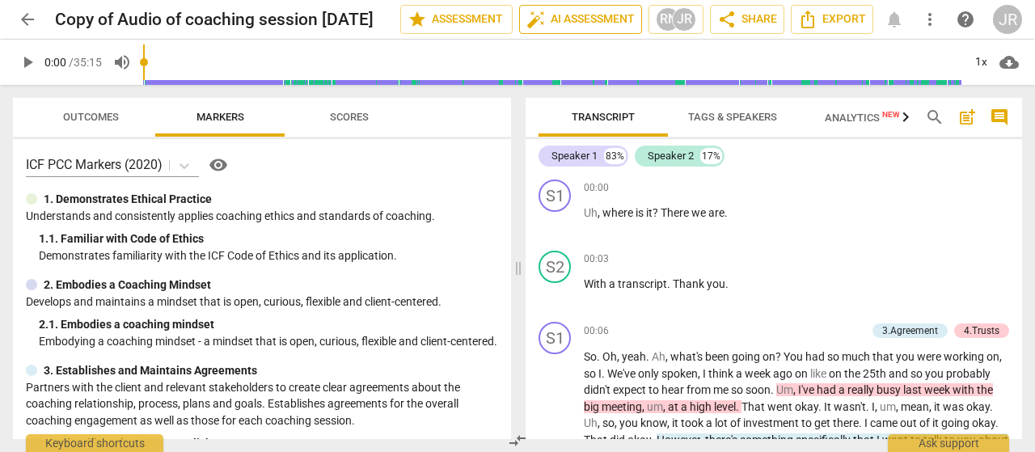
click at [595, 20] on span "auto_fix_high AI Assessment" at bounding box center [580, 19] width 108 height 19
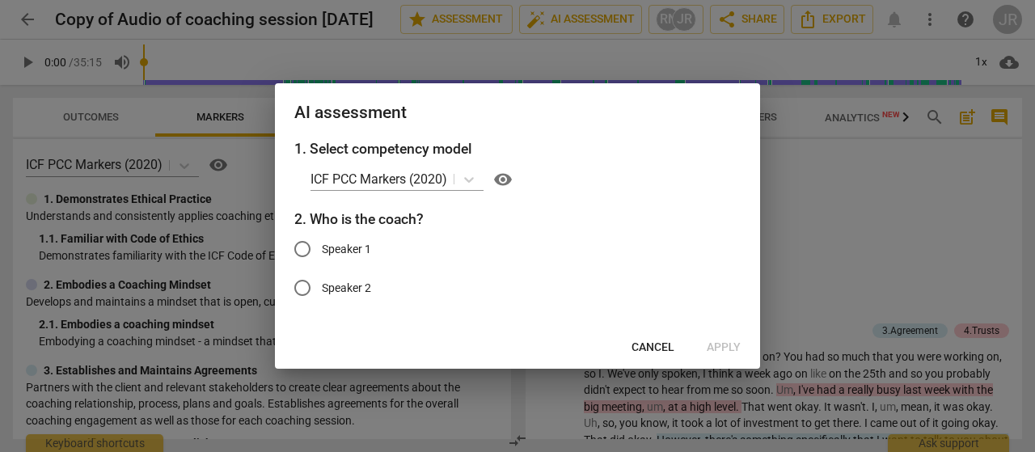
click at [348, 281] on span "Speaker 2" at bounding box center [346, 288] width 49 height 17
click at [322, 281] on input "Speaker 2" at bounding box center [302, 287] width 39 height 39
click at [416, 175] on p "ICF PCC Markers (2020)" at bounding box center [378, 179] width 137 height 19
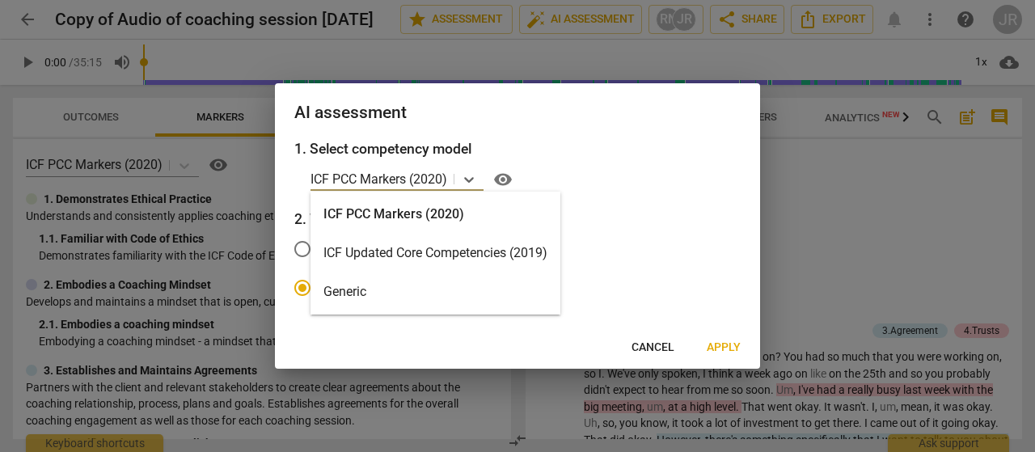
click at [420, 242] on div "ICF Updated Core Competencies (2019)" at bounding box center [435, 253] width 250 height 39
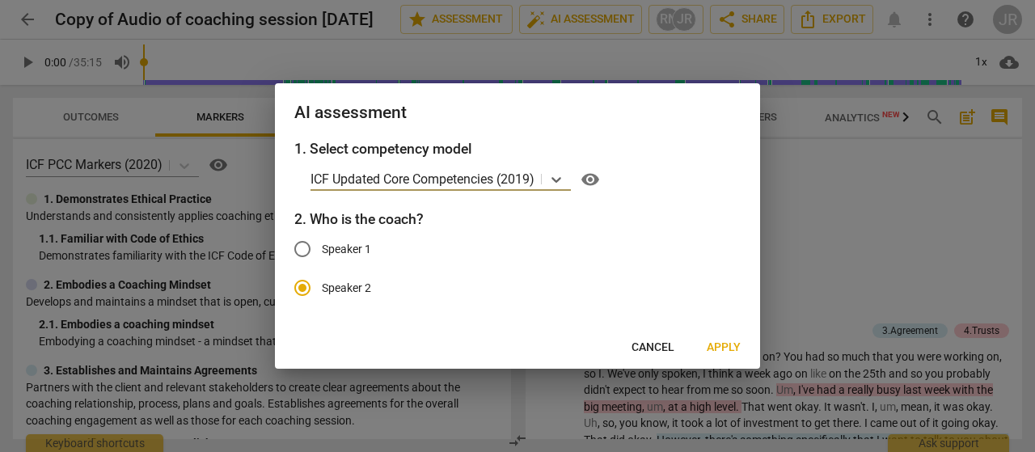
click at [715, 339] on button "Apply" at bounding box center [724, 347] width 60 height 29
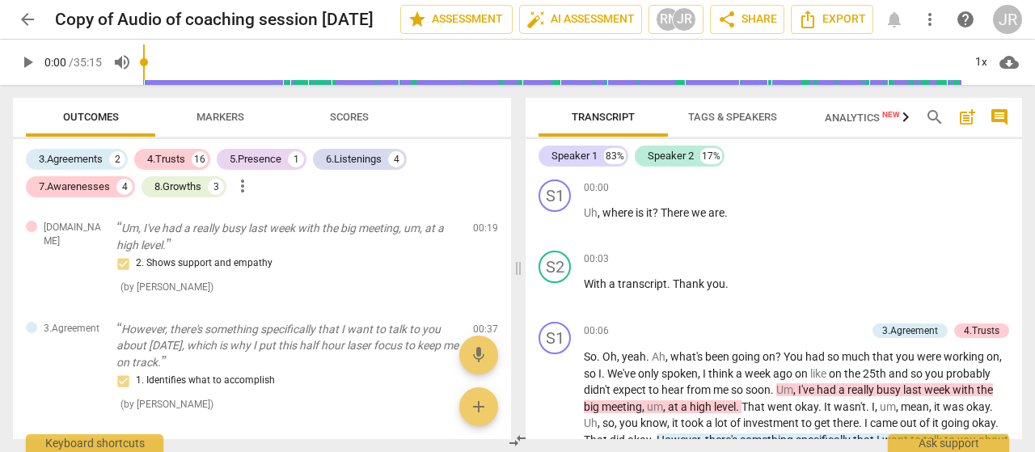
click at [27, 17] on span "arrow_back" at bounding box center [27, 19] width 19 height 19
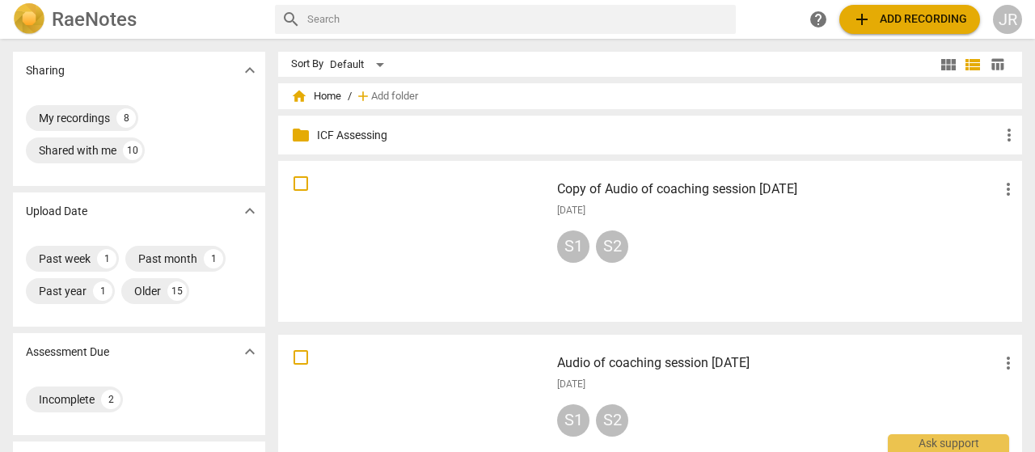
click at [883, 15] on span "add Add recording" at bounding box center [909, 19] width 115 height 19
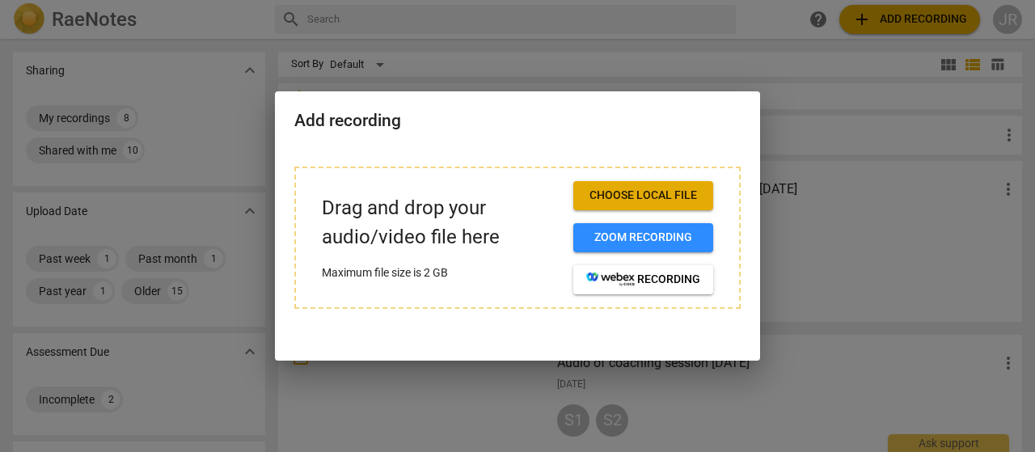
click at [650, 200] on span "Choose local file" at bounding box center [643, 196] width 114 height 16
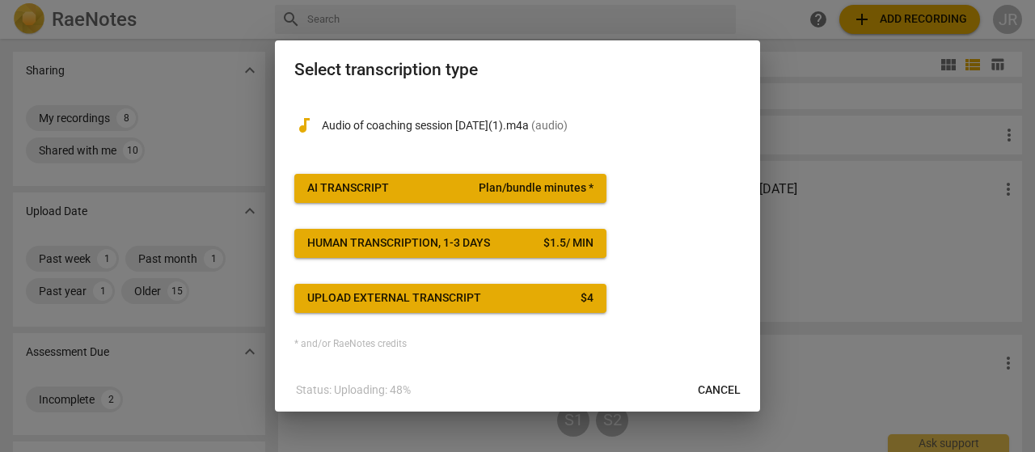
click at [474, 196] on span "AI Transcript Plan/bundle minutes *" at bounding box center [450, 188] width 286 height 16
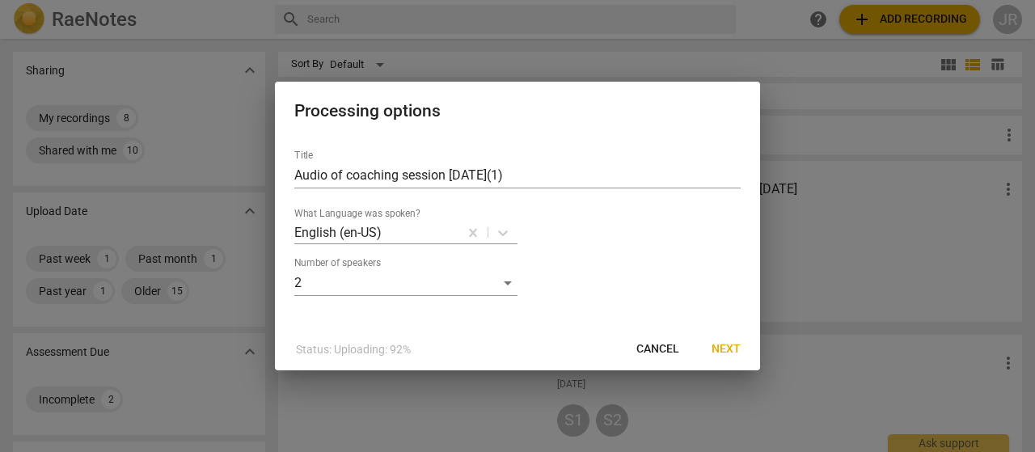
click at [729, 348] on span "Next" at bounding box center [725, 349] width 29 height 16
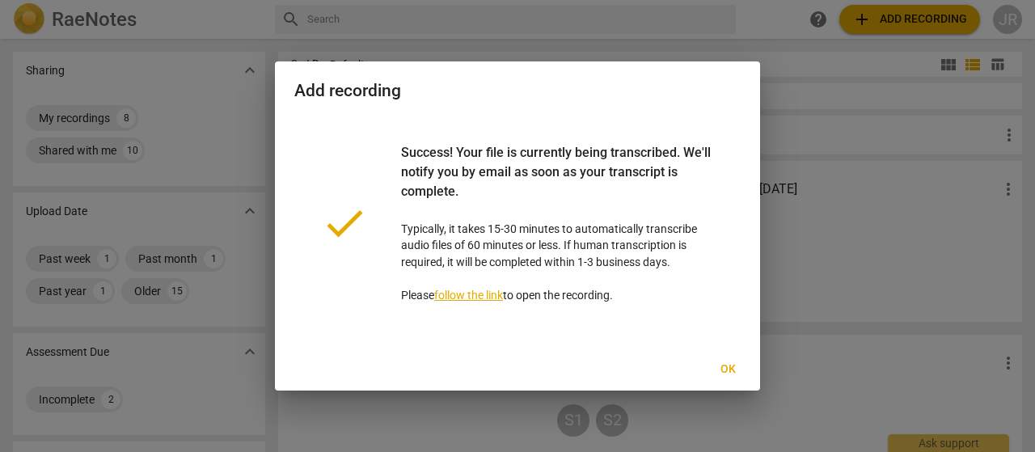
click at [722, 363] on span "Ok" at bounding box center [728, 369] width 26 height 16
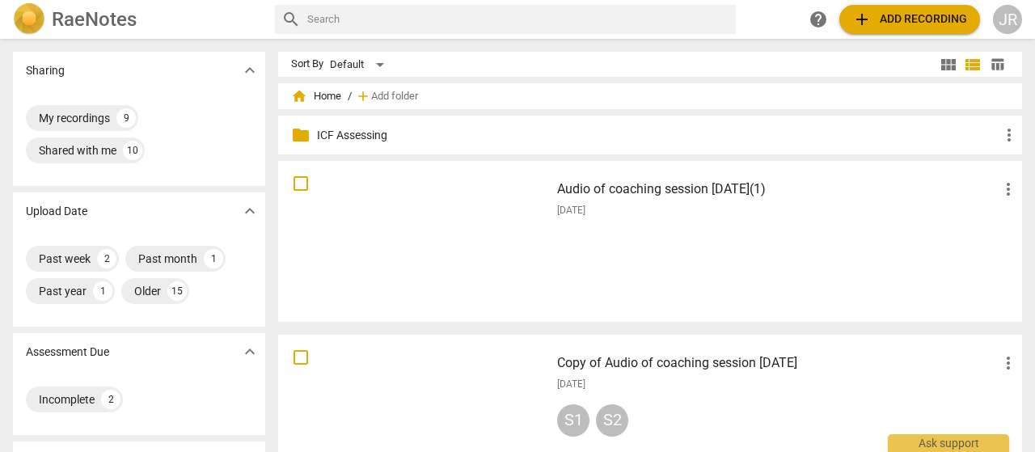
click at [610, 229] on div "Audio of coaching session [DATE](1) more_vert [DATE]" at bounding box center [787, 242] width 487 height 150
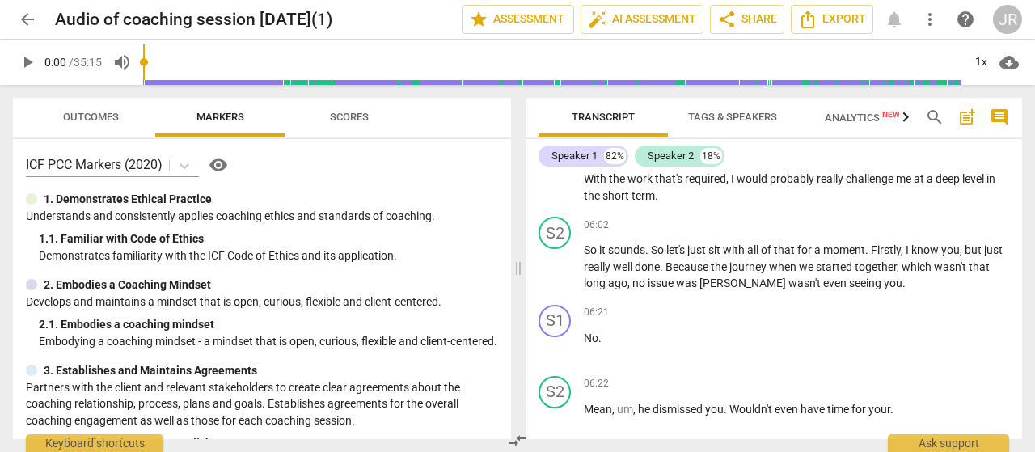
scroll to position [1204, 0]
click at [605, 14] on span "auto_fix_high AI Assessment" at bounding box center [642, 19] width 108 height 19
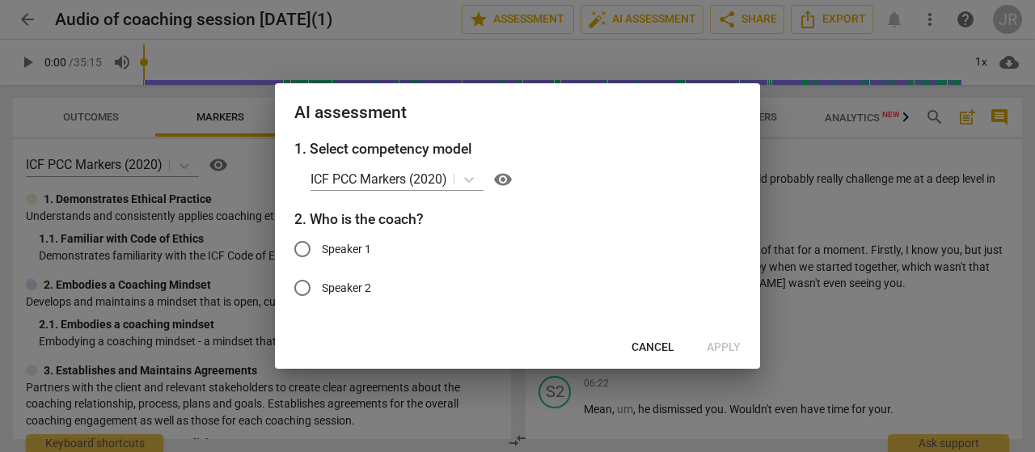
click at [356, 287] on span "Speaker 2" at bounding box center [346, 288] width 49 height 17
click at [322, 287] on input "Speaker 2" at bounding box center [302, 287] width 39 height 39
click at [719, 347] on span "Apply" at bounding box center [723, 347] width 34 height 16
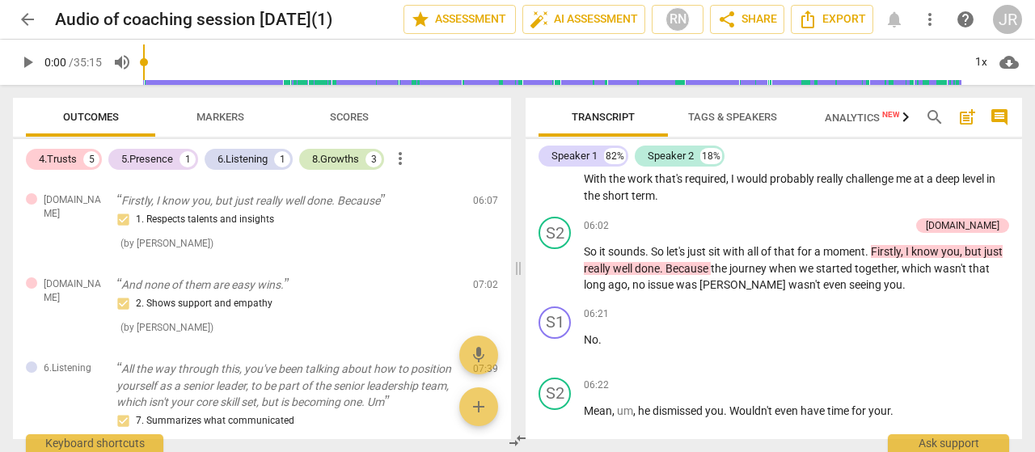
click at [347, 160] on div "8.Growths" at bounding box center [335, 159] width 47 height 16
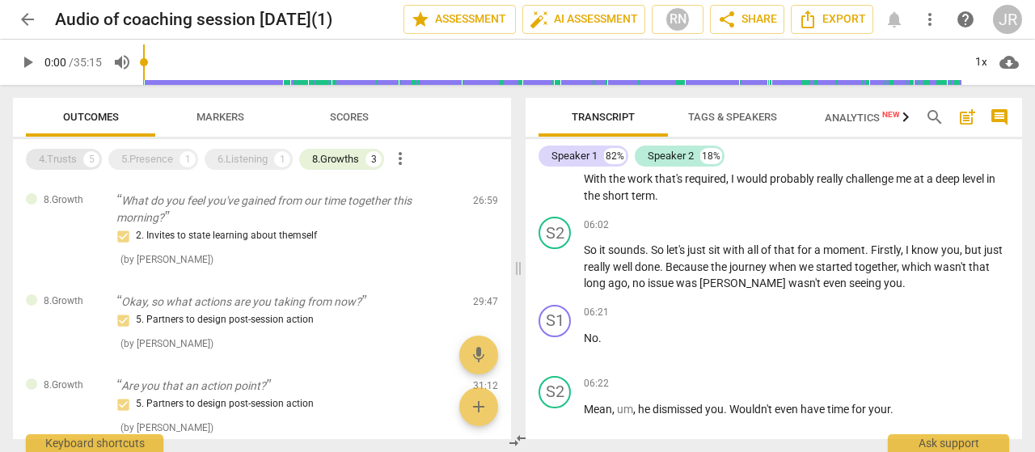
click at [75, 164] on div "4.Trusts" at bounding box center [58, 159] width 38 height 16
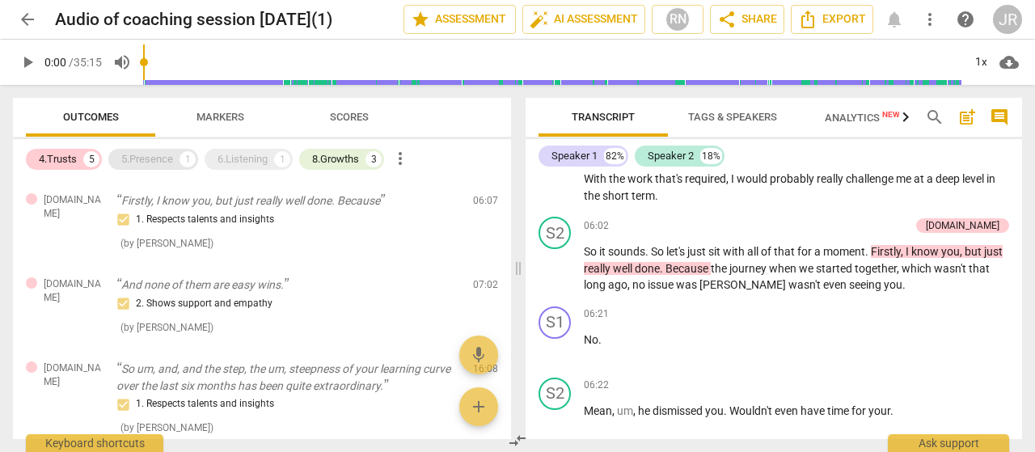
click at [129, 158] on div "5.Presence" at bounding box center [147, 159] width 52 height 16
click at [227, 157] on div "6.Listening" at bounding box center [242, 159] width 50 height 16
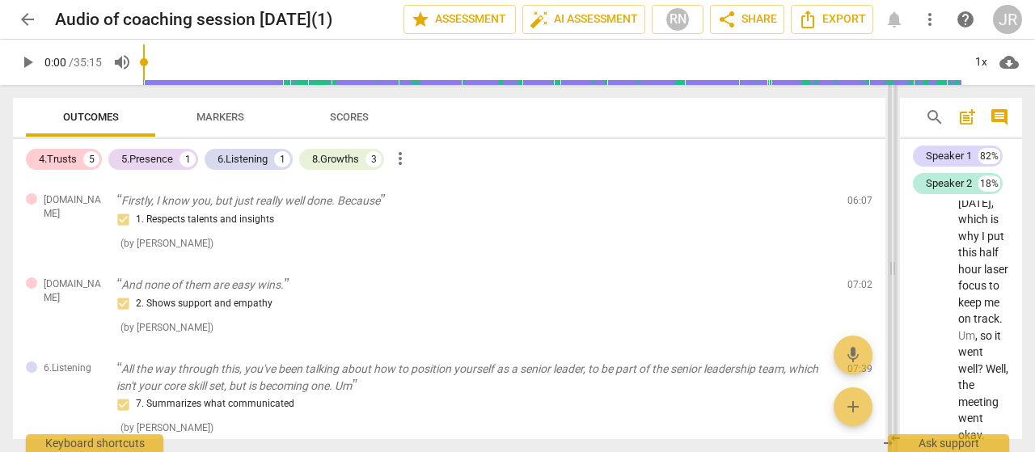
scroll to position [1296, 0]
drag, startPoint x: 519, startPoint y: 266, endPoint x: 893, endPoint y: 224, distance: 376.6
click at [893, 224] on span at bounding box center [892, 268] width 10 height 367
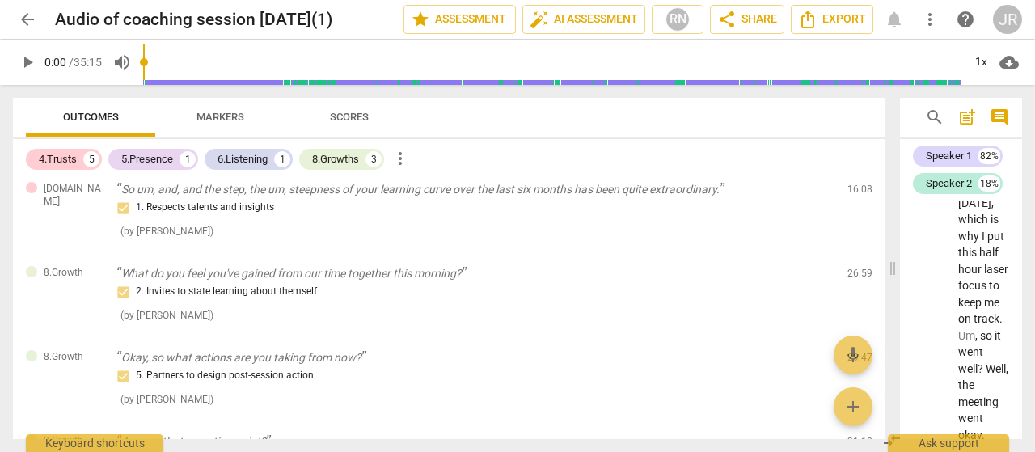
scroll to position [283, 0]
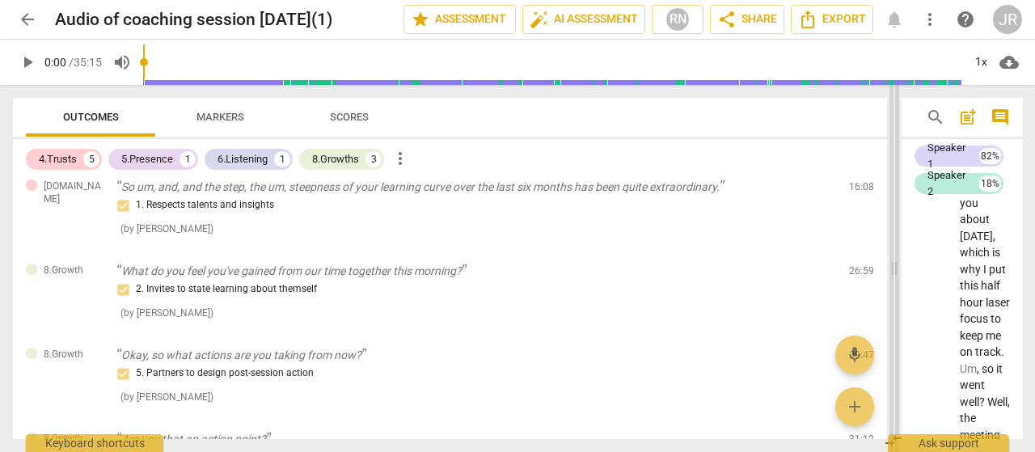
drag, startPoint x: 895, startPoint y: 271, endPoint x: 897, endPoint y: 280, distance: 10.0
click at [897, 280] on span at bounding box center [894, 268] width 10 height 367
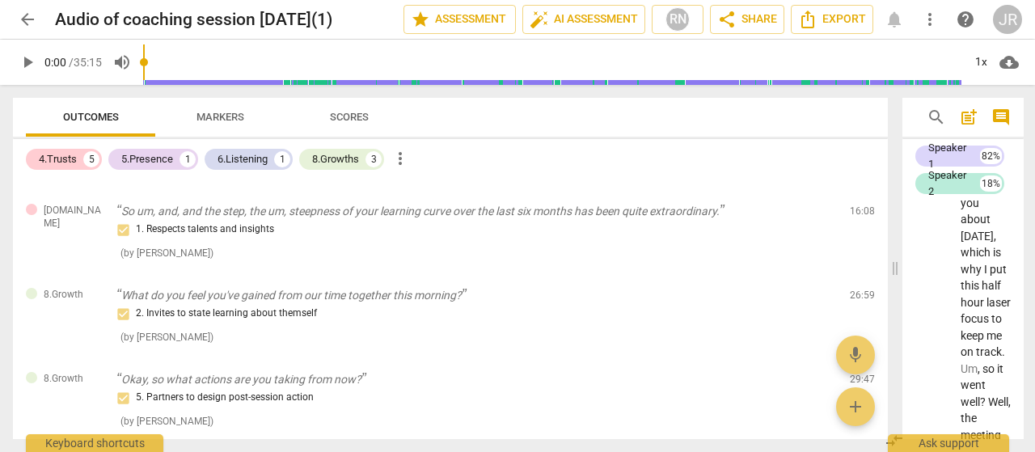
scroll to position [0, 0]
